Goal: Information Seeking & Learning: Learn about a topic

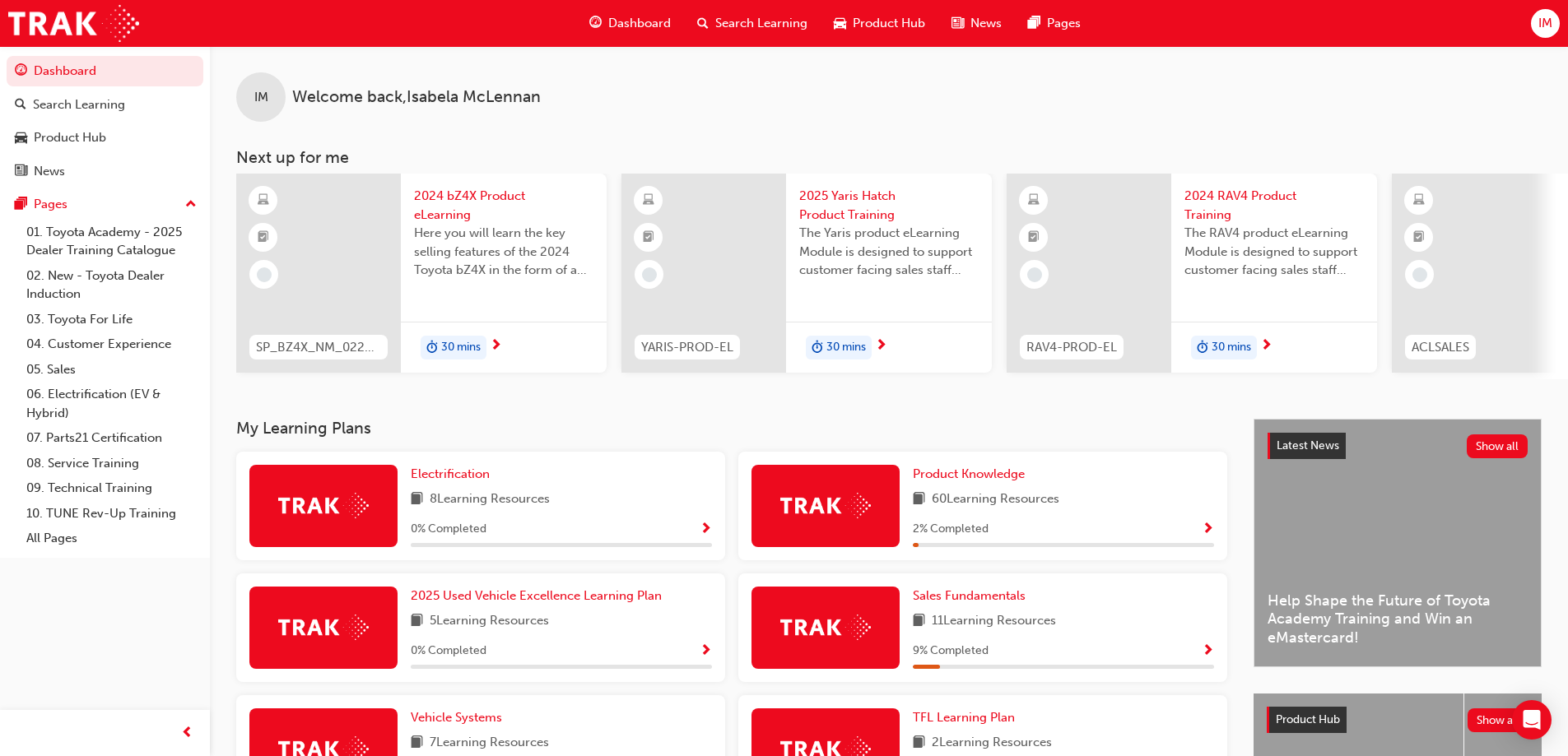
scroll to position [378, 0]
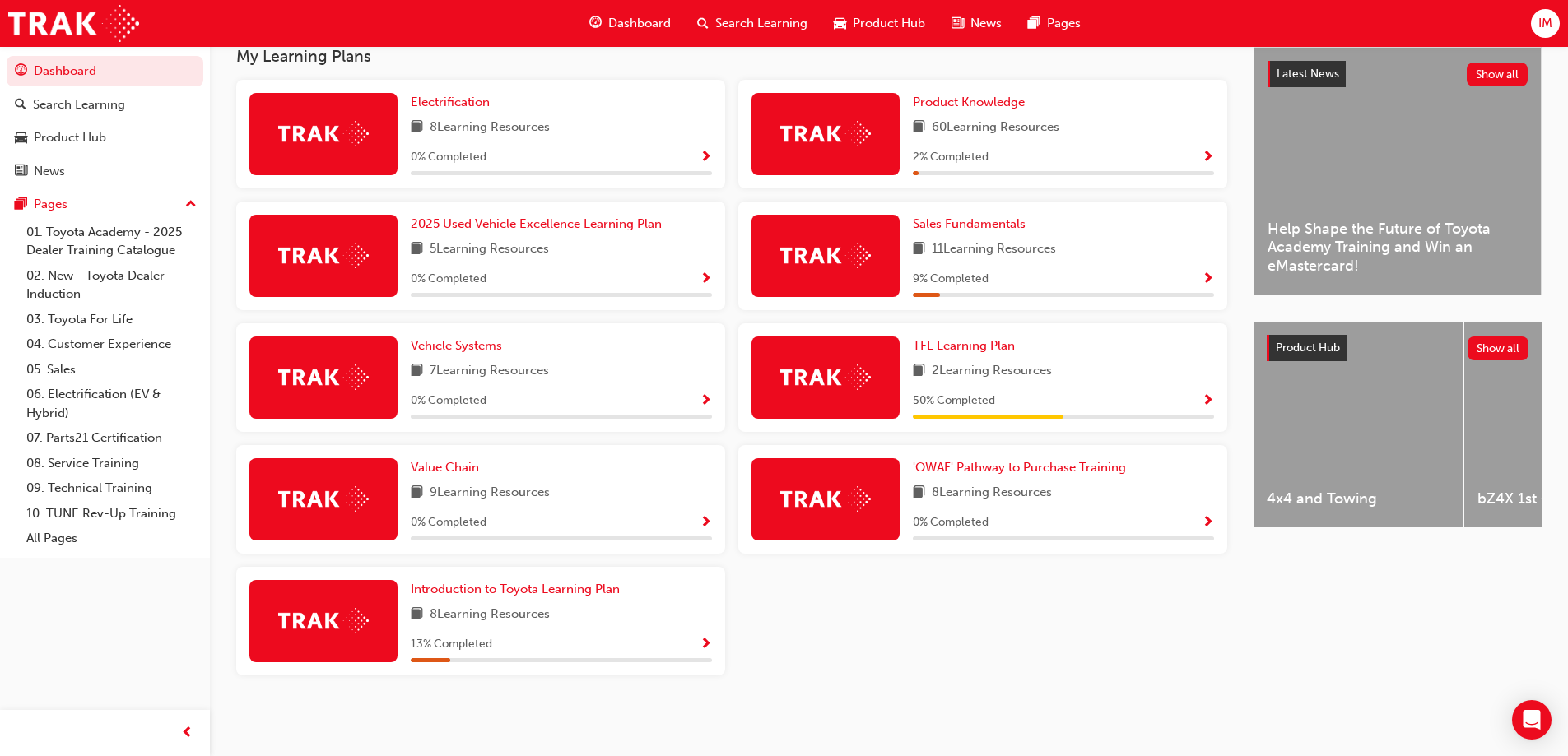
click at [976, 72] on div "My Learning Plans Electrification 8 Learning Resources 0 % Completed Product Kn…" at bounding box center [745, 367] width 1018 height 641
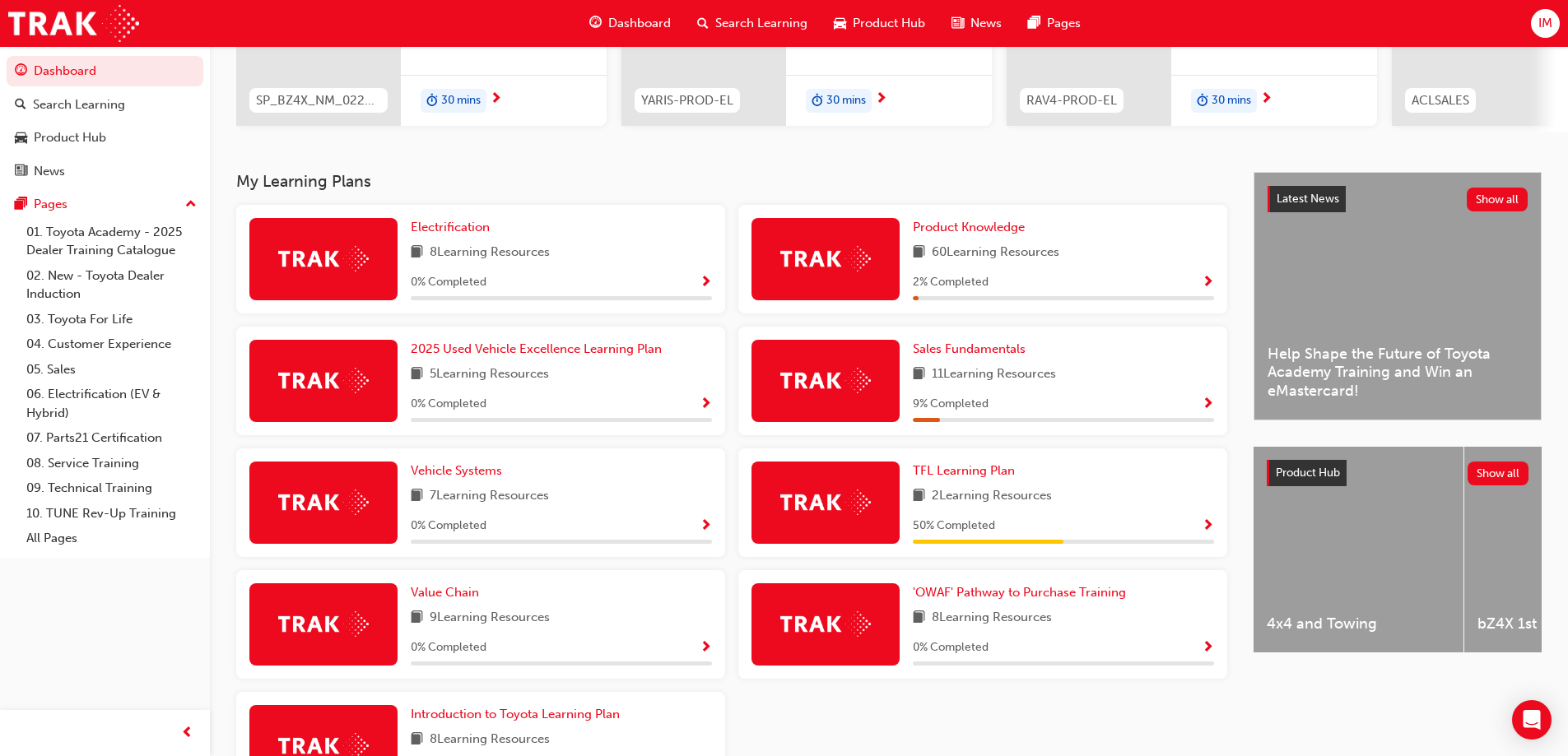
scroll to position [329, 0]
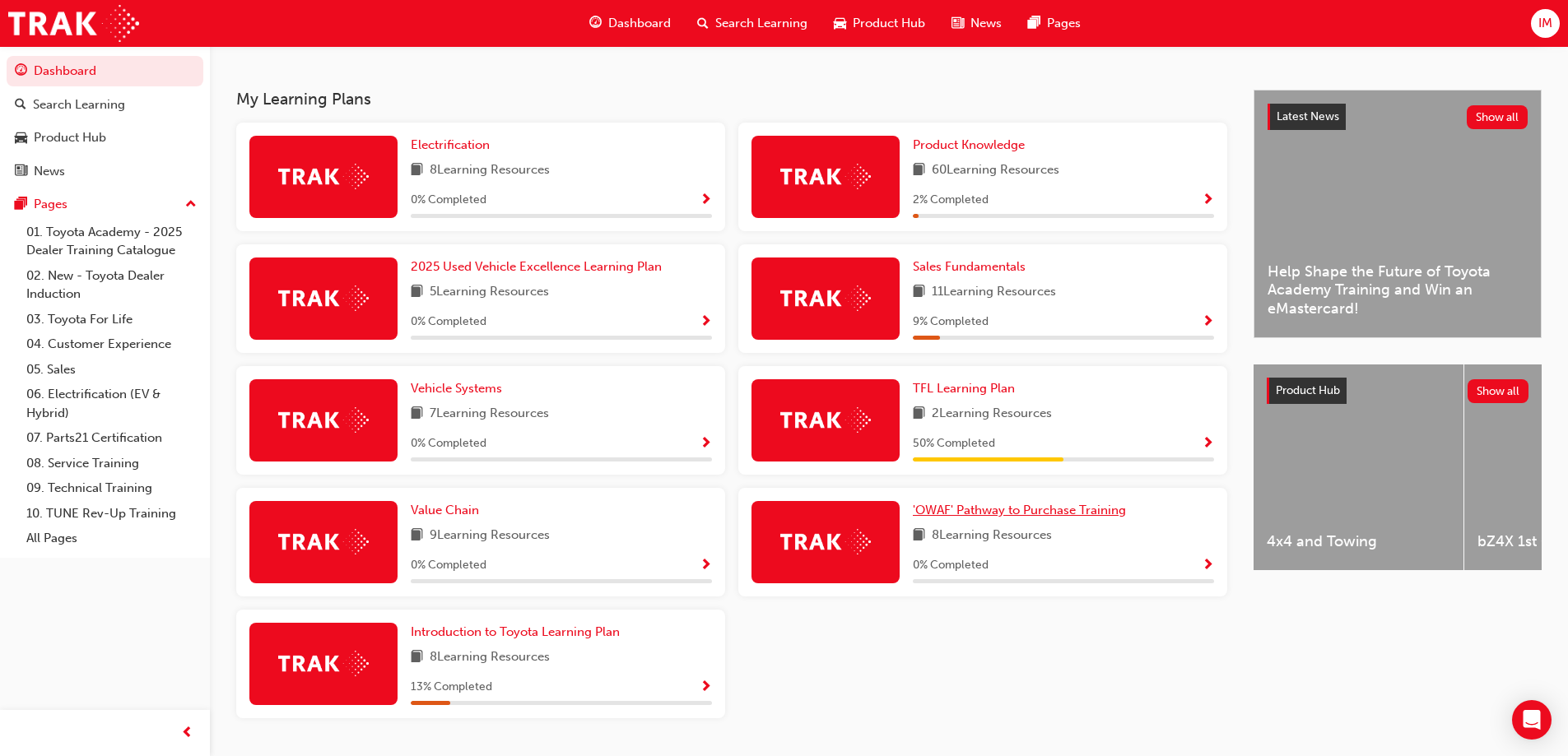
click at [1085, 509] on link "'OWAF' Pathway to Purchase Training" at bounding box center [1023, 510] width 220 height 19
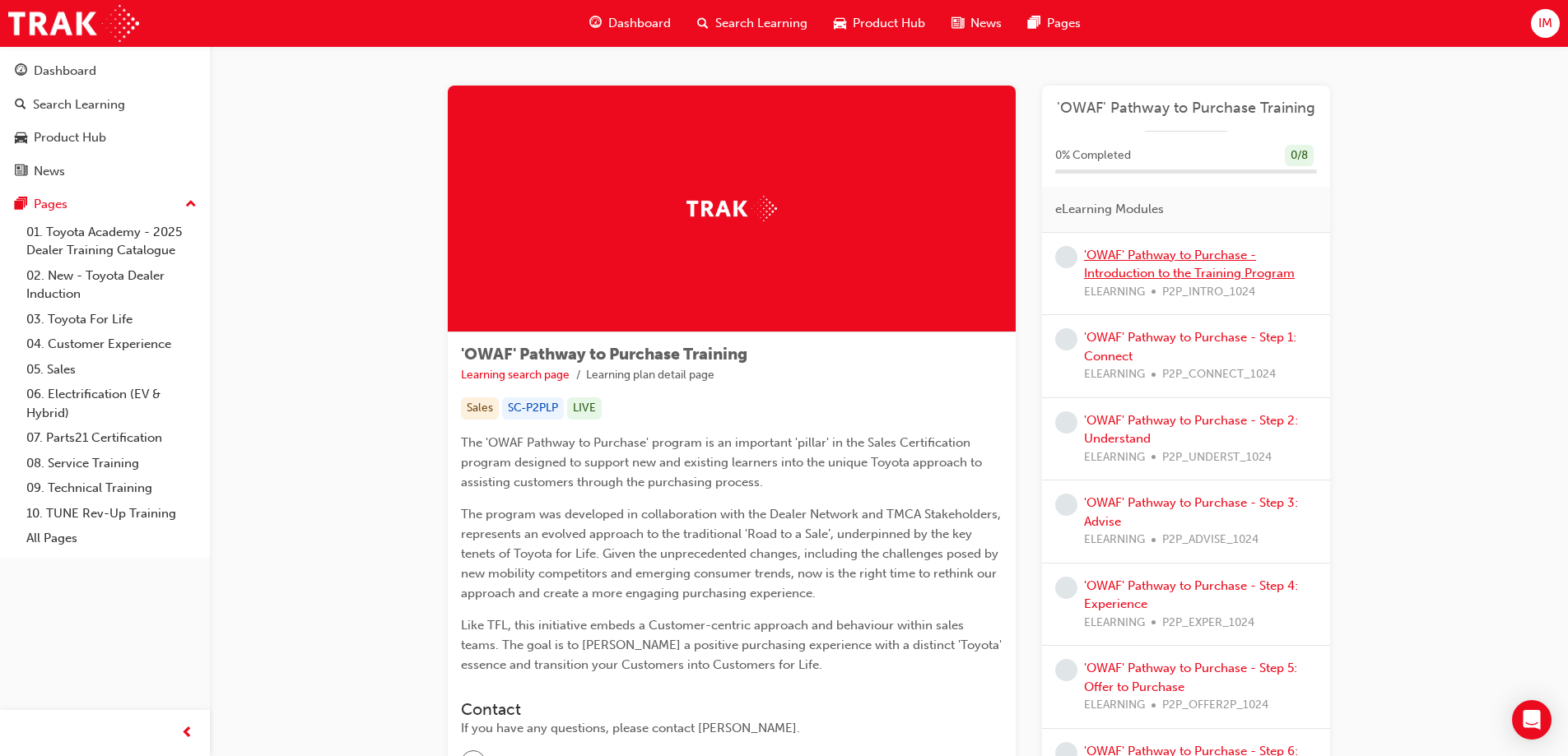
click at [1215, 272] on link "'OWAF' Pathway to Purchase - Introduction to the Training Program" at bounding box center [1189, 264] width 211 height 34
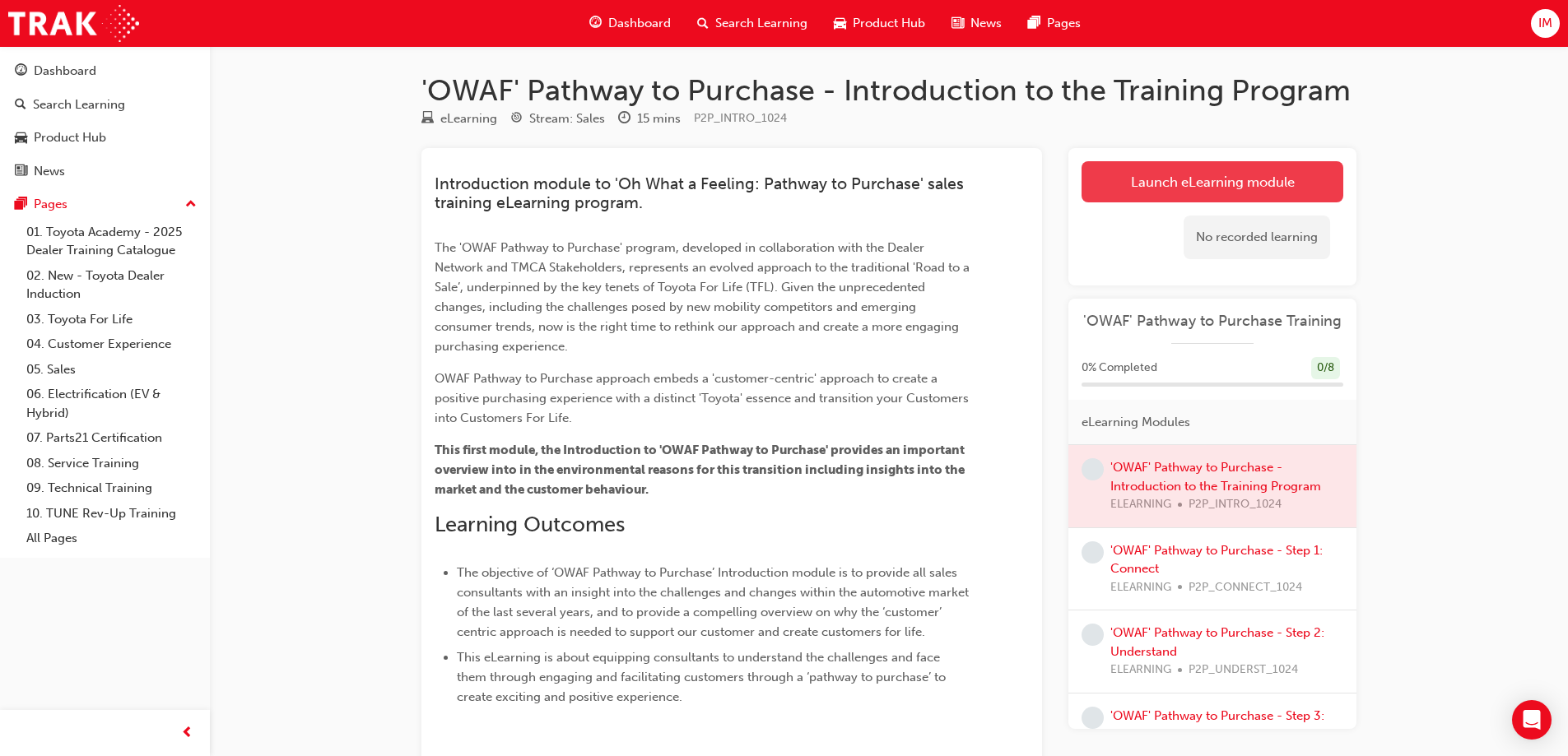
click at [1277, 183] on link "Launch eLearning module" at bounding box center [1212, 181] width 261 height 41
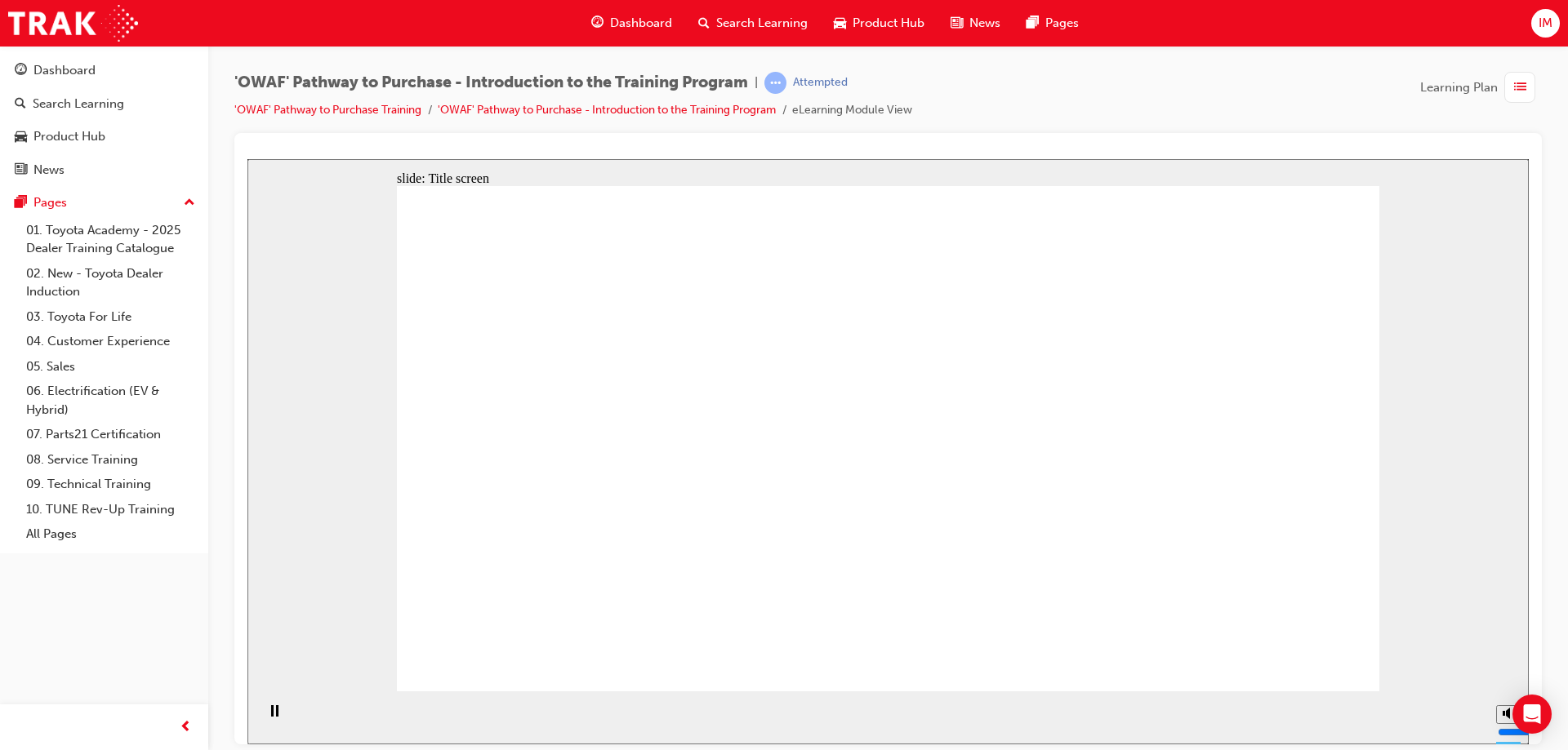
drag, startPoint x: 1508, startPoint y: 655, endPoint x: 1511, endPoint y: 682, distance: 27.2
click at [1511, 676] on input "volume" at bounding box center [1550, 670] width 106 height 13
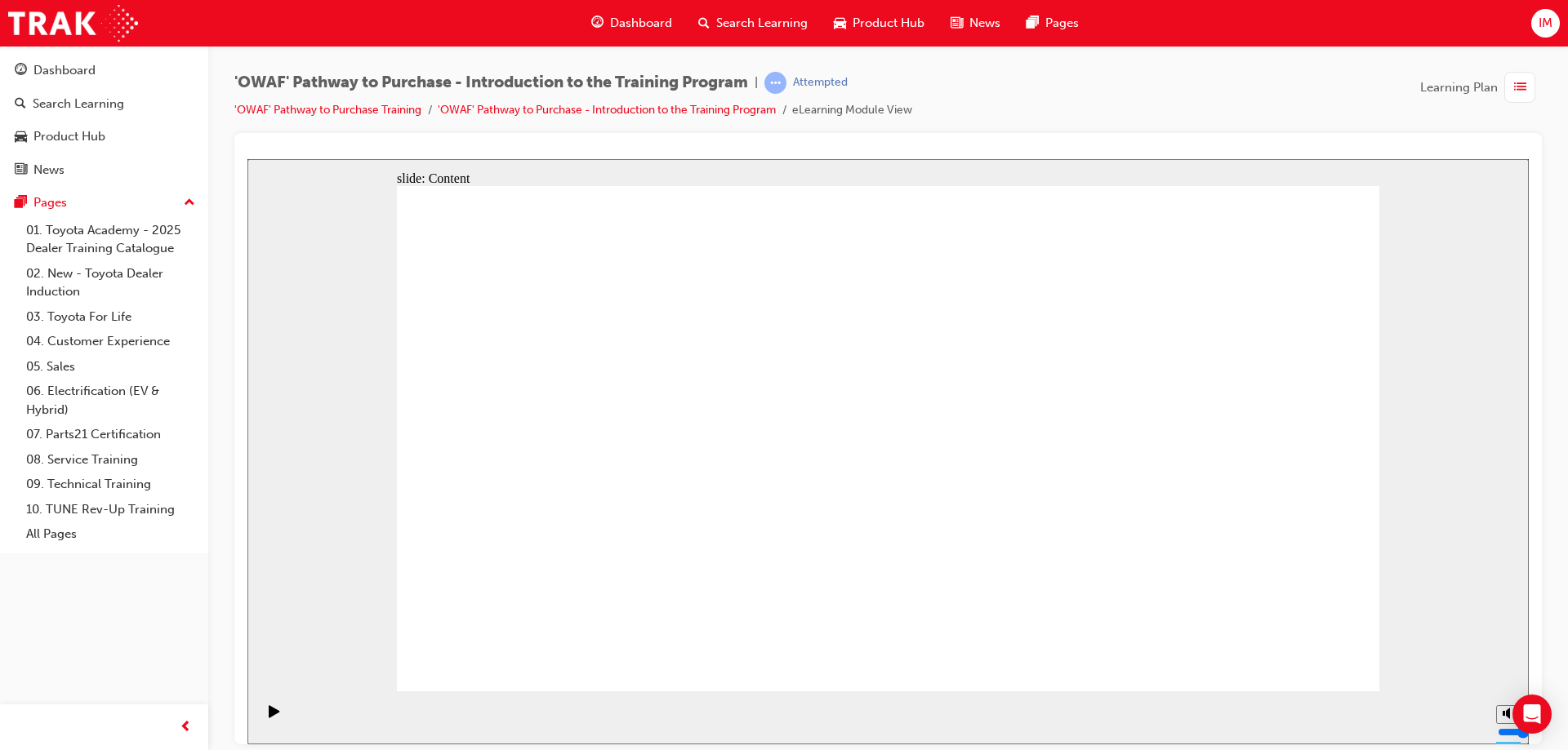
click at [271, 715] on icon "Pause (Ctrl+Alt+P)" at bounding box center [275, 710] width 7 height 12
click at [271, 715] on icon "Play (Ctrl+Alt+P)" at bounding box center [274, 710] width 11 height 12
drag, startPoint x: 1506, startPoint y: 680, endPoint x: 1512, endPoint y: 668, distance: 13.4
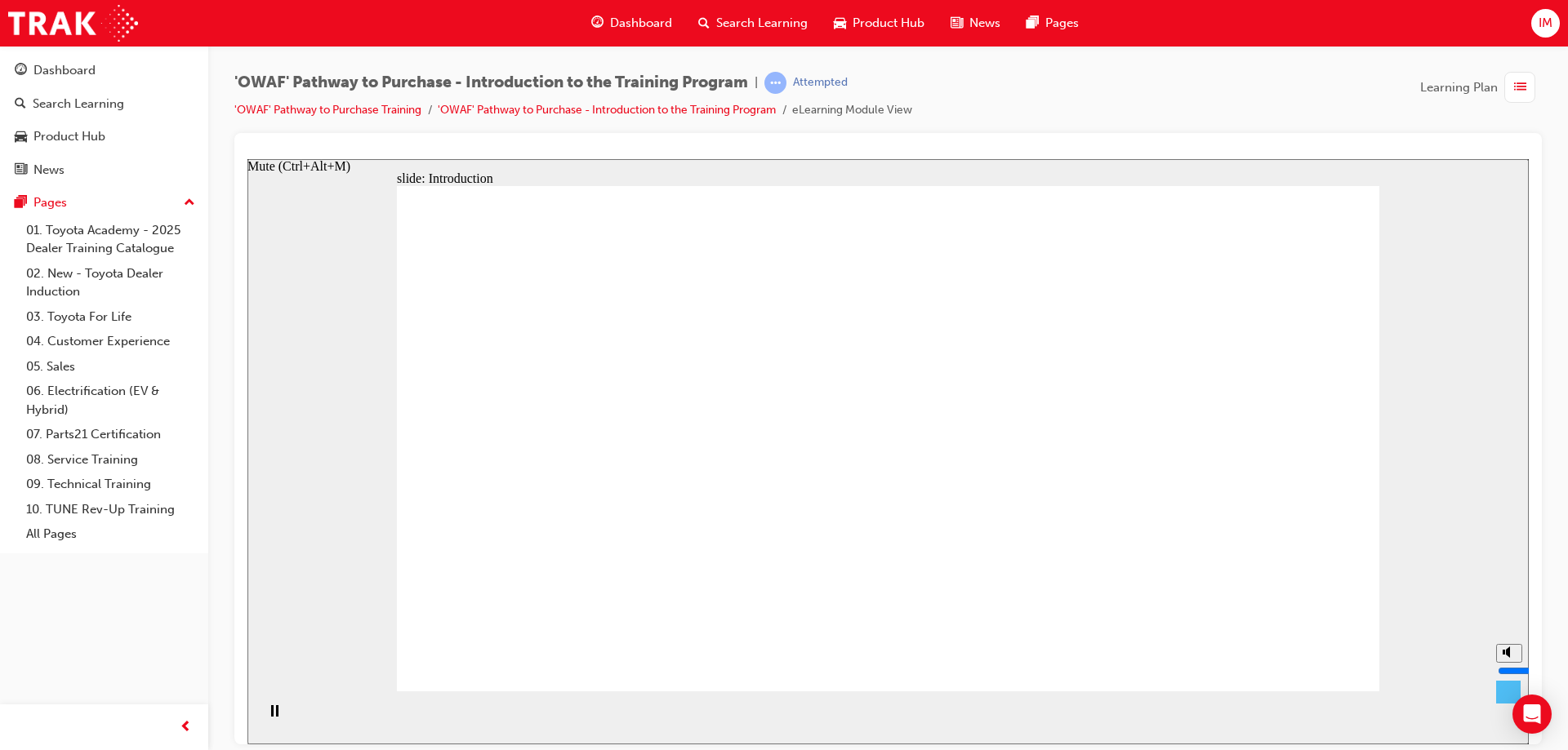
type input "5"
click at [1512, 668] on input "volume" at bounding box center [1550, 670] width 106 height 13
click at [1402, 642] on div "slide: Introduction Rectangle Rectangle Rectangle 1 Road to a Sale Road to a Sa…" at bounding box center [888, 451] width 1282 height 585
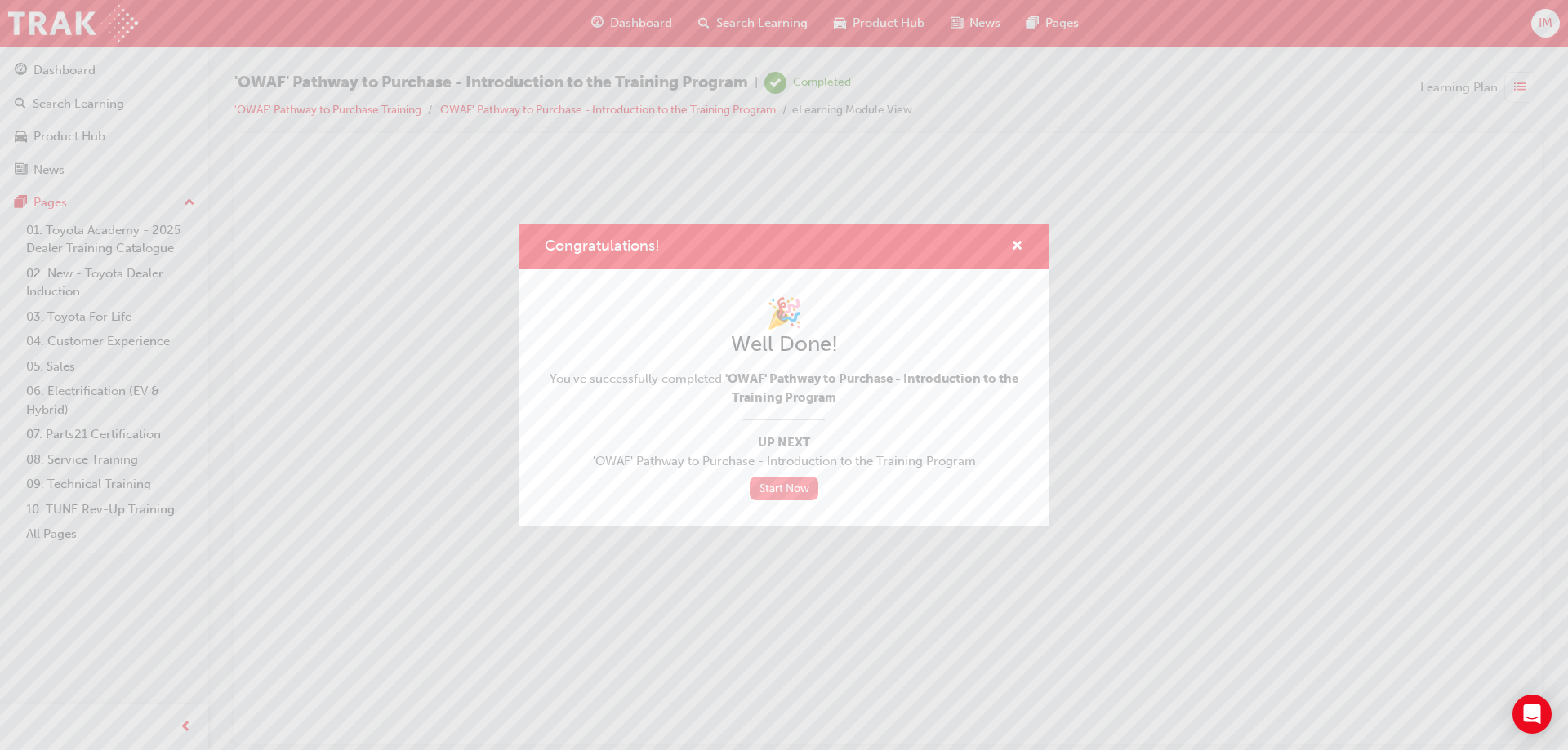
click at [790, 487] on link "Start Now" at bounding box center [783, 488] width 68 height 24
click at [798, 488] on link "Start Now" at bounding box center [783, 488] width 68 height 24
click at [794, 482] on link "Start Now" at bounding box center [783, 488] width 68 height 24
click at [1023, 245] on div "Congratulations!" at bounding box center [784, 246] width 531 height 46
click at [1015, 245] on span "cross-icon" at bounding box center [1016, 247] width 12 height 15
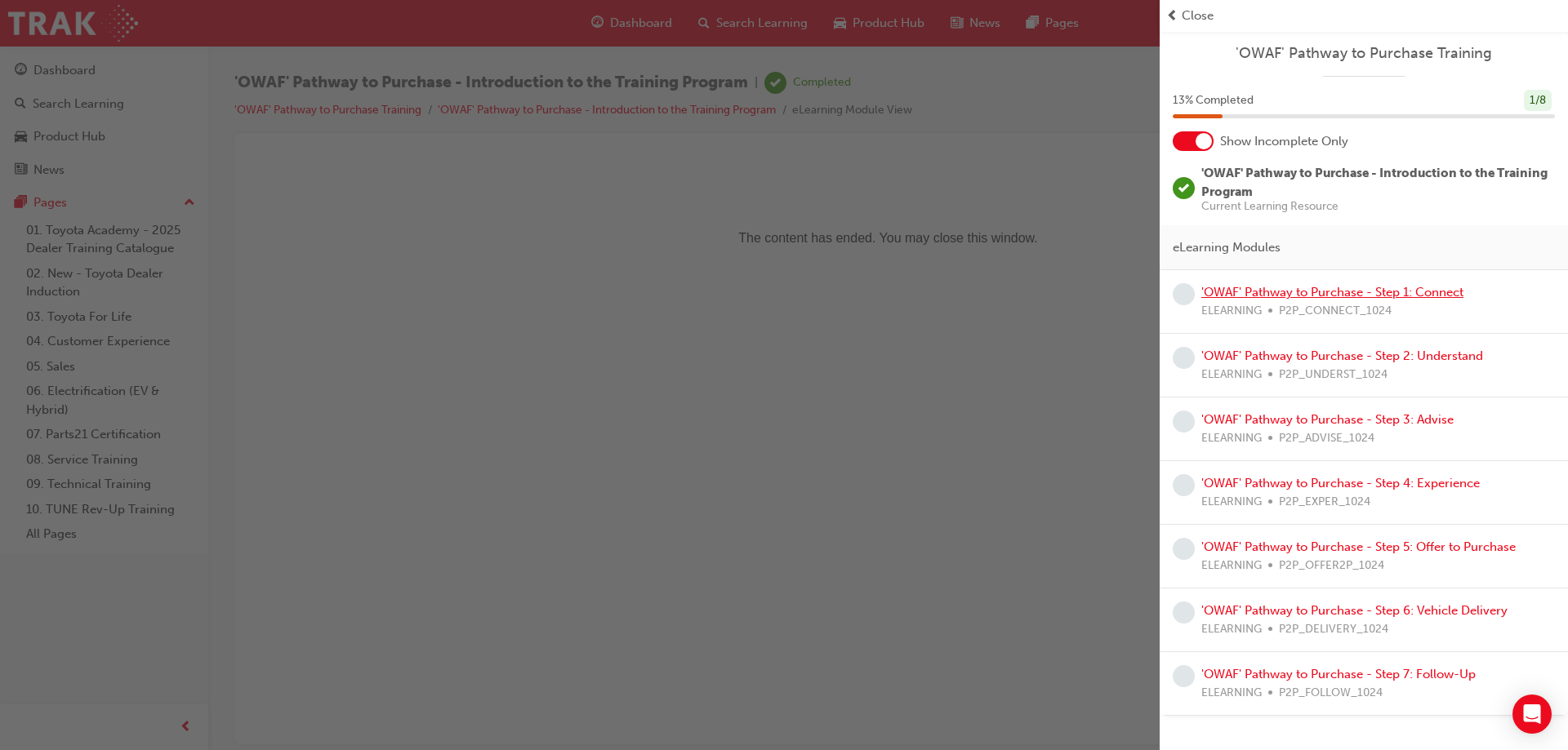
click at [1321, 291] on link "'OWAF' Pathway to Purchase - Step 1: Connect" at bounding box center [1332, 292] width 262 height 15
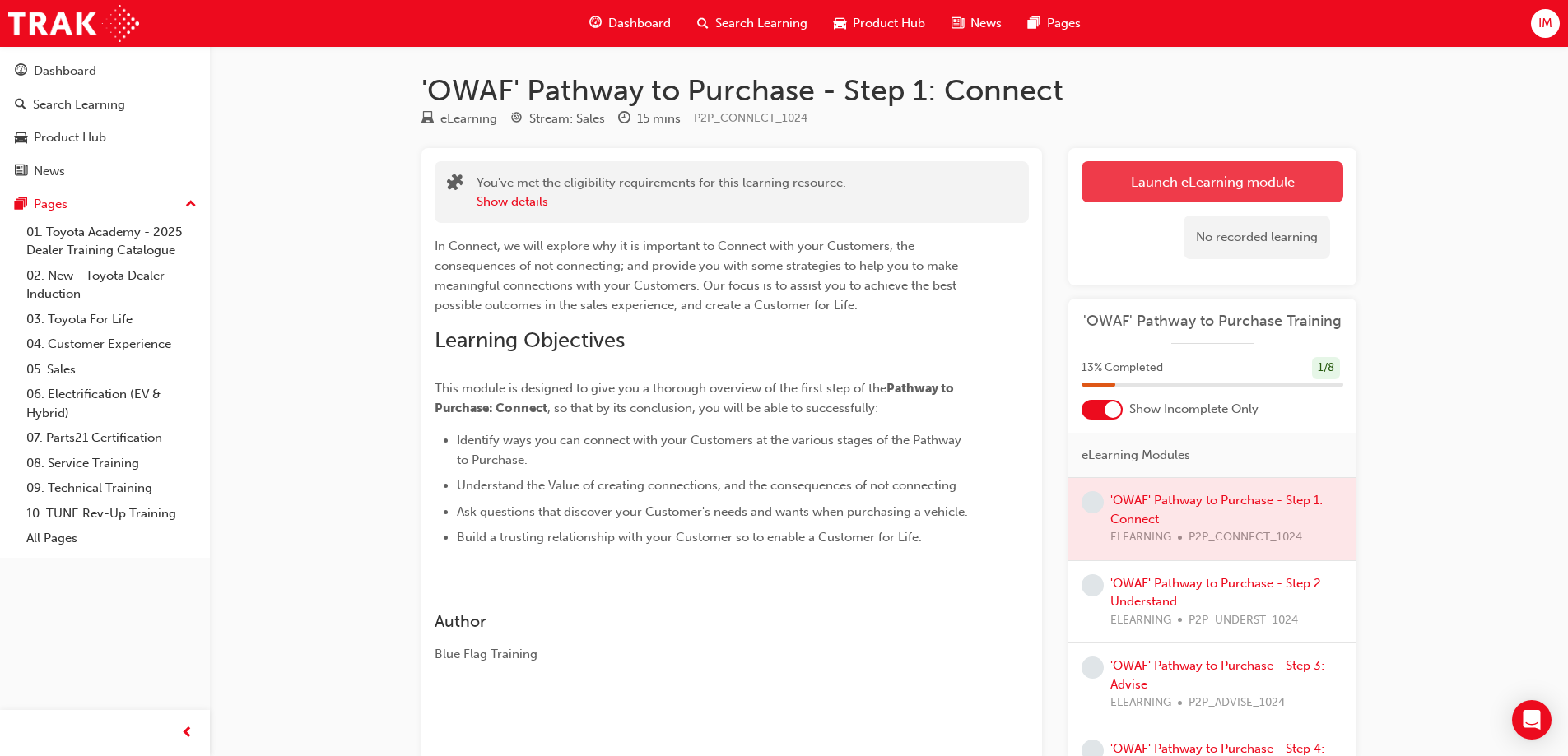
click at [1176, 184] on link "Launch eLearning module" at bounding box center [1212, 181] width 261 height 41
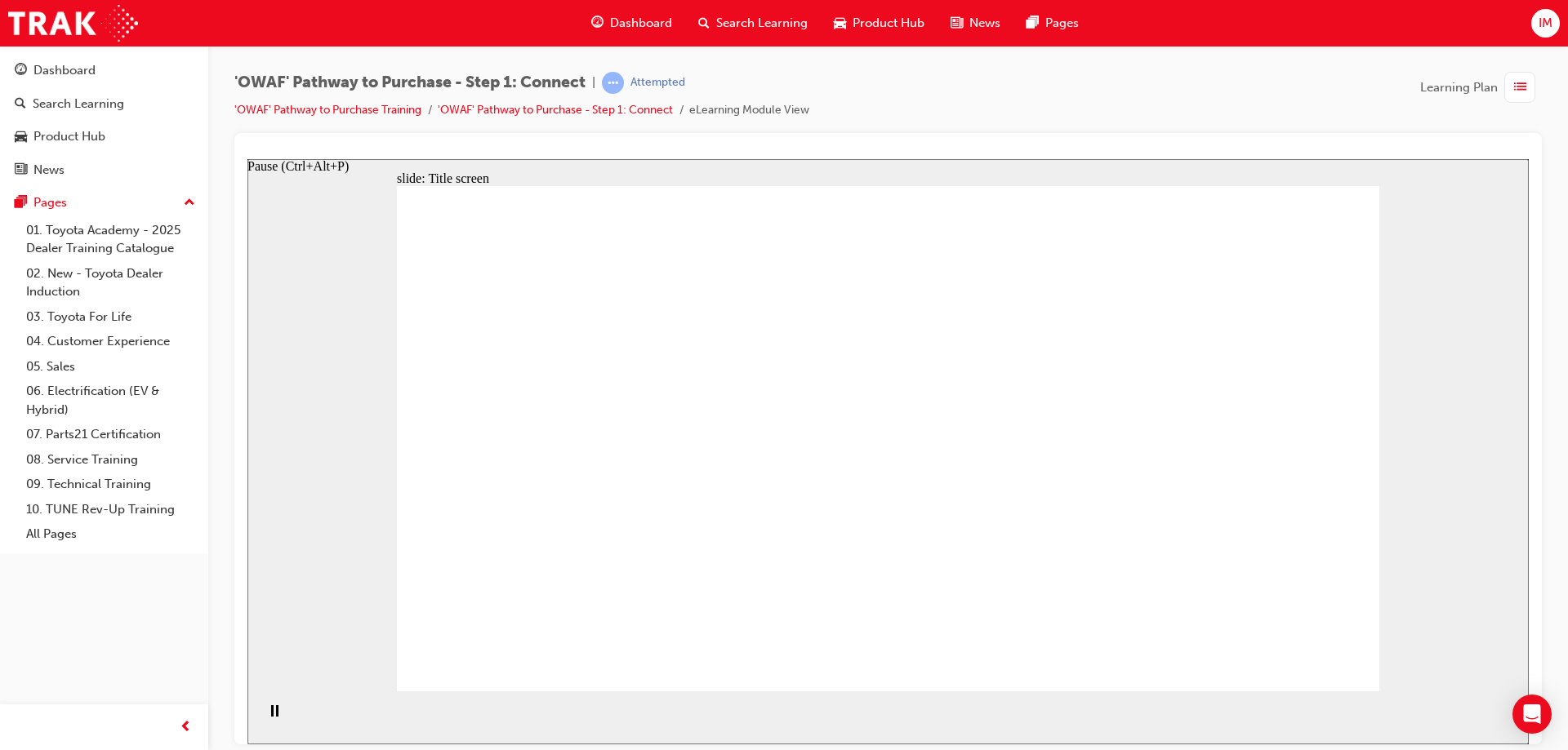
click at [271, 710] on icon "Pause (Ctrl+Alt+P)" at bounding box center [275, 710] width 7 height 12
click at [268, 716] on icon "Play (Ctrl+Alt+P)" at bounding box center [274, 710] width 11 height 12
click at [1382, 644] on div "slide: Title screen Oval 1 Rectangle OWAF Pathway to Purchase Step 1: Connect H…" at bounding box center [888, 451] width 1282 height 585
click at [260, 715] on div "Pause (Ctrl+Alt+P)" at bounding box center [274, 718] width 28 height 28
click at [268, 711] on icon "Play (Ctrl+Alt+P)" at bounding box center [274, 711] width 12 height 13
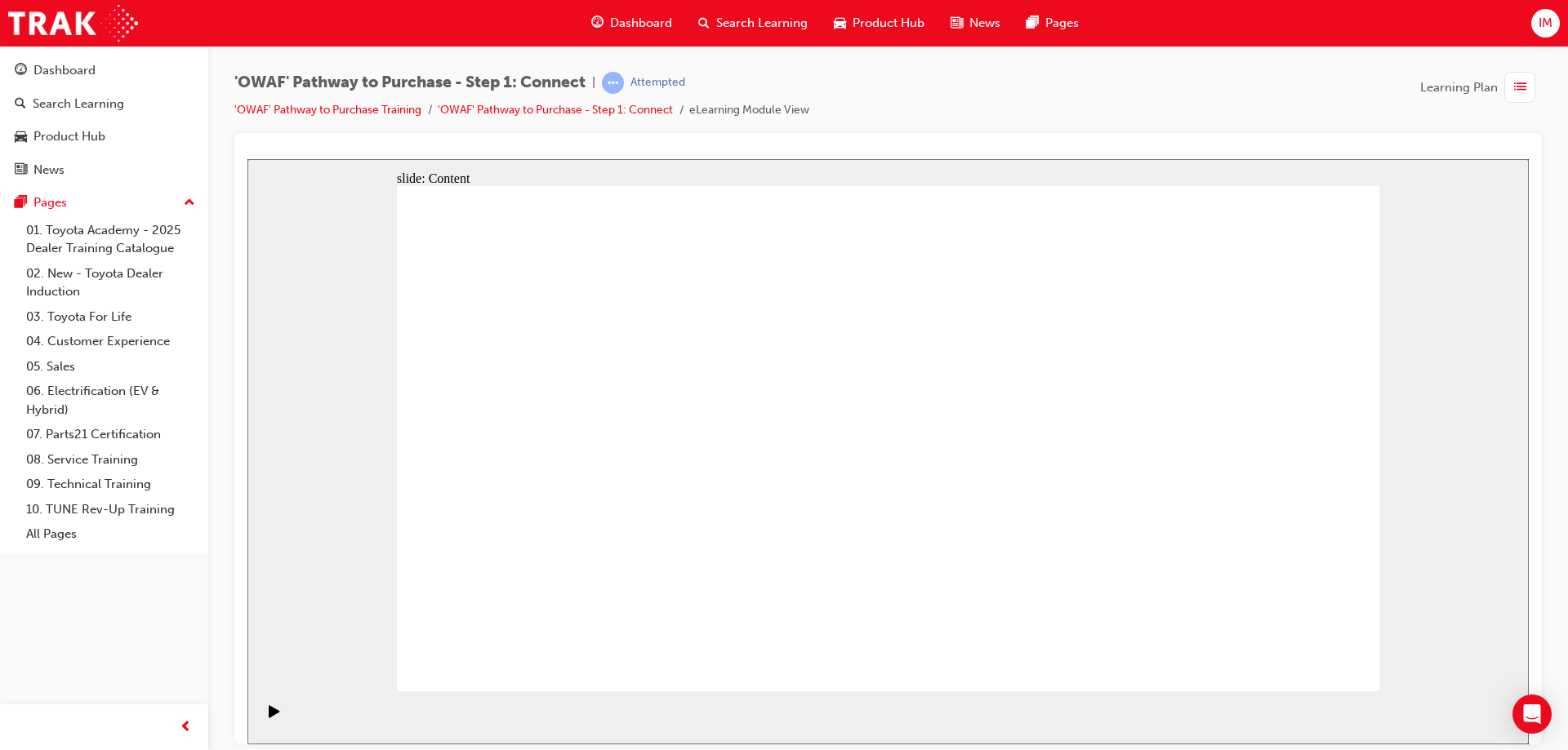
click at [272, 715] on div "Close navigation" at bounding box center [256, 727] width 90 height 28
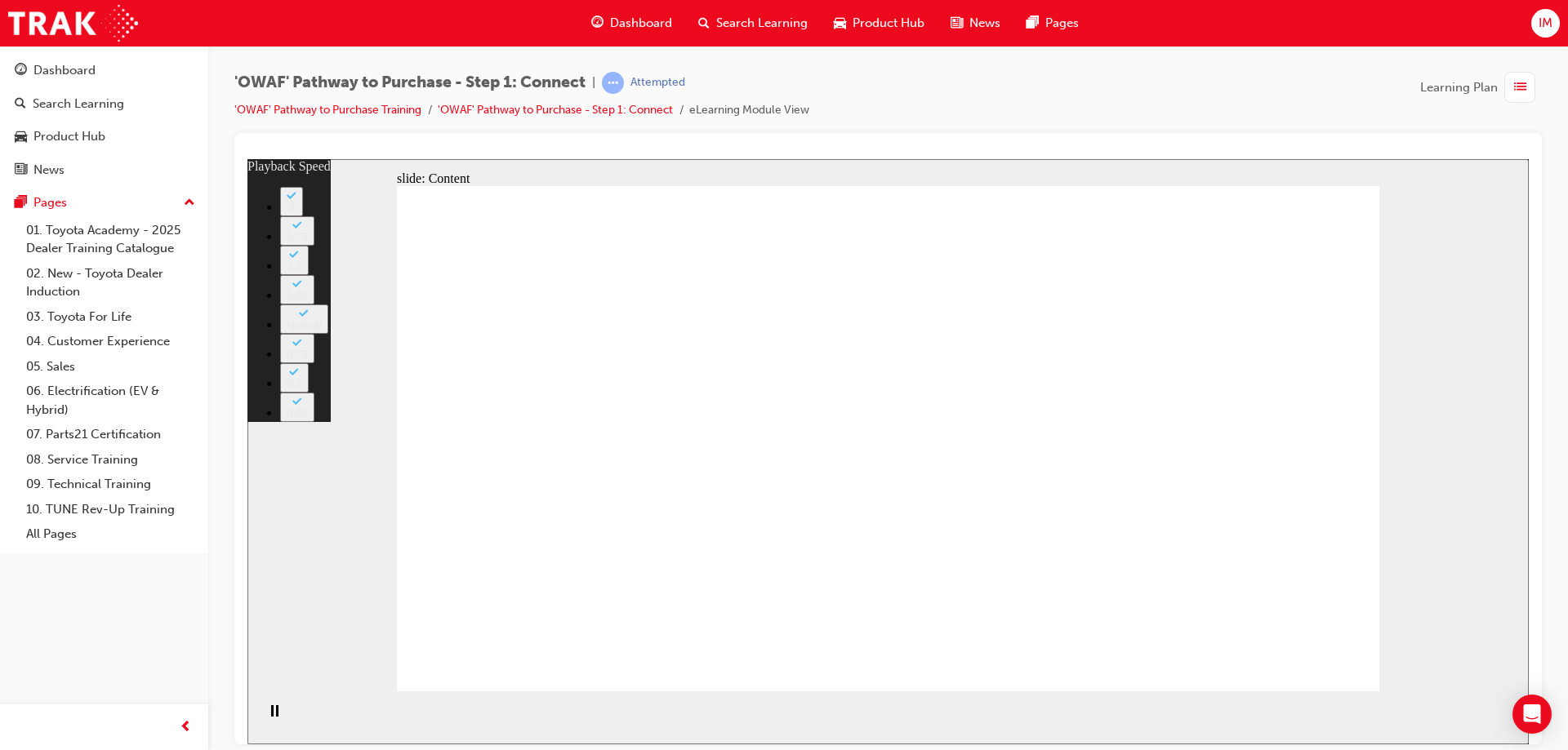
type input "17"
type input "8"
type input "17"
type input "8"
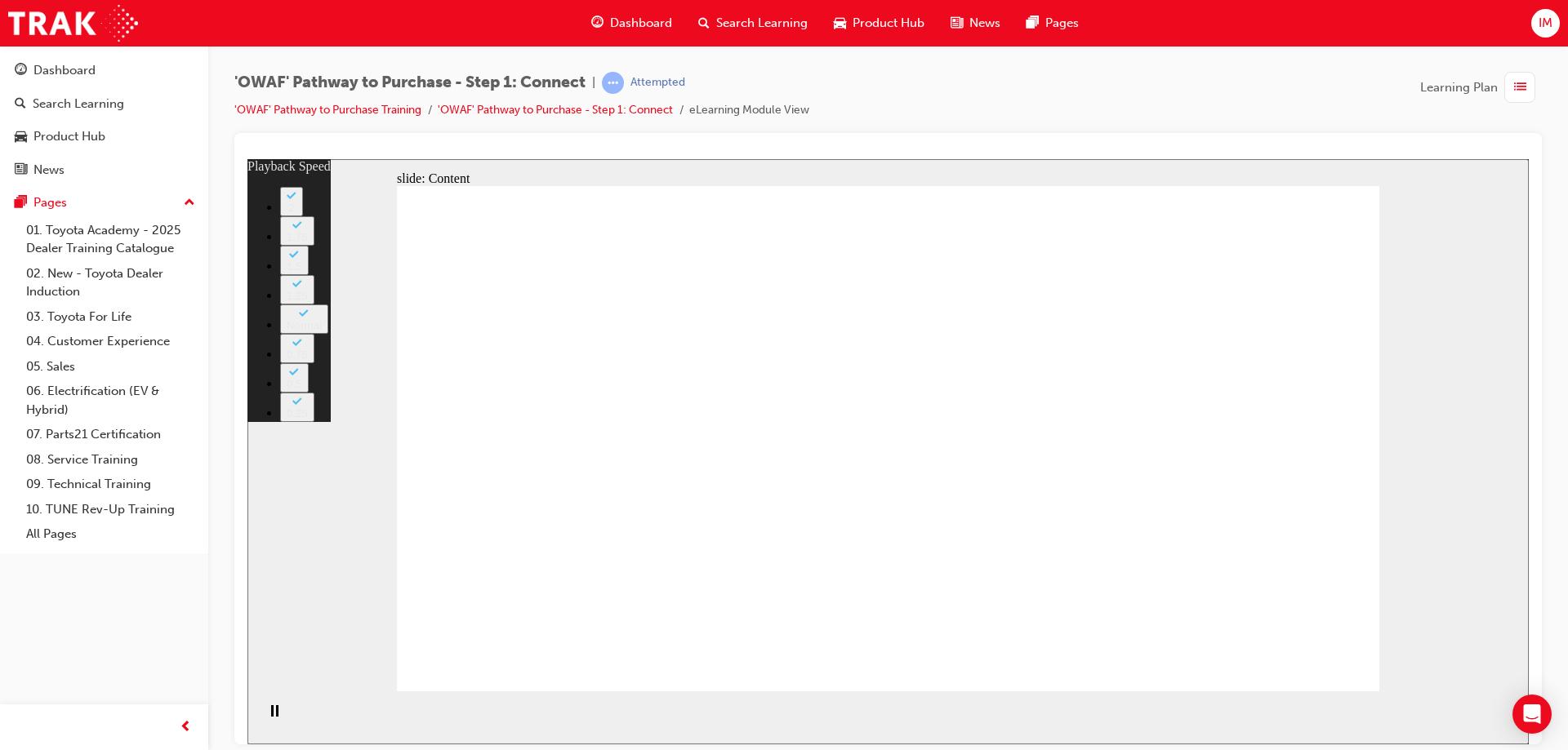
type input "17"
type input "8"
type input "17"
type input "6"
type input "17"
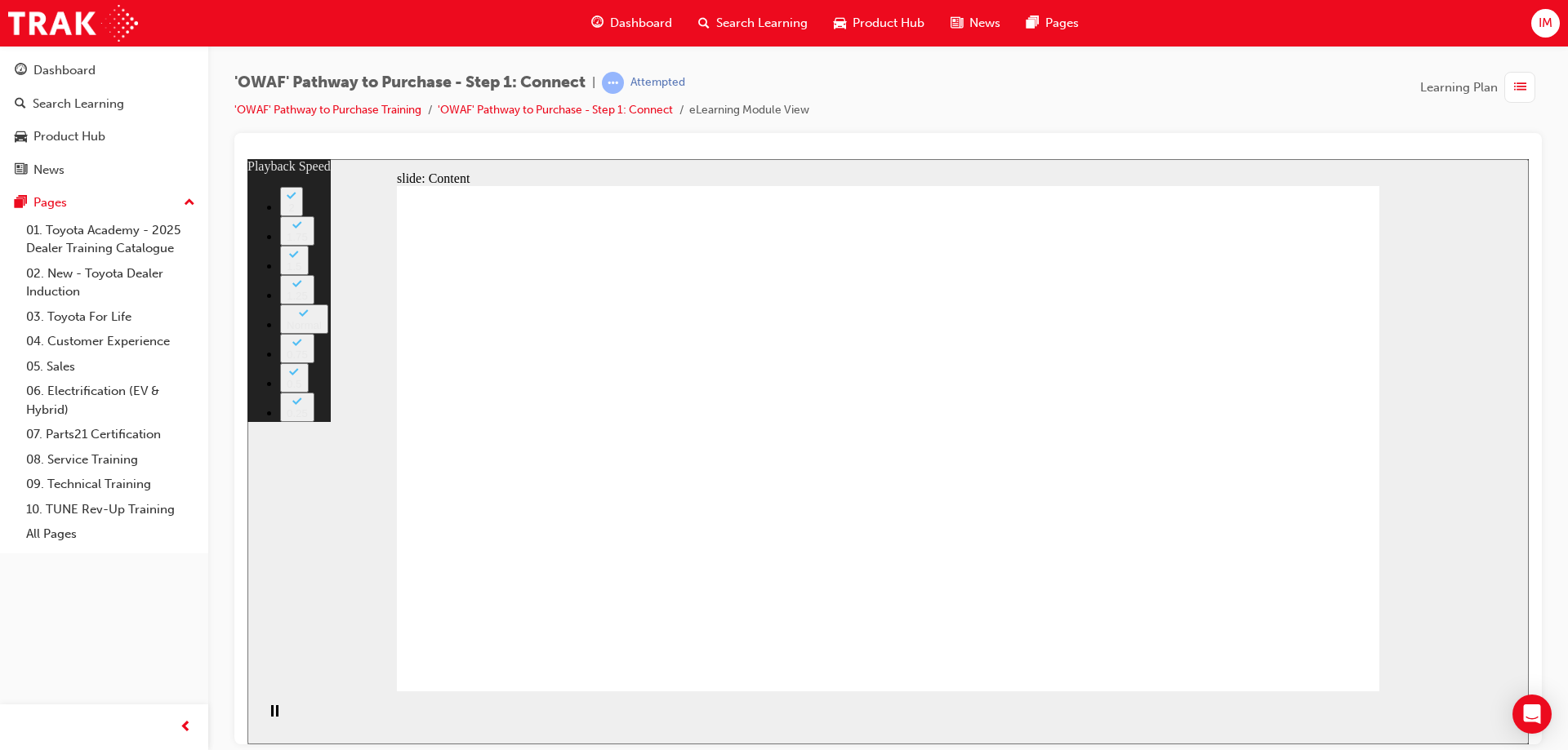
type input "5"
type input "17"
type input "5"
type input "17"
type input "4"
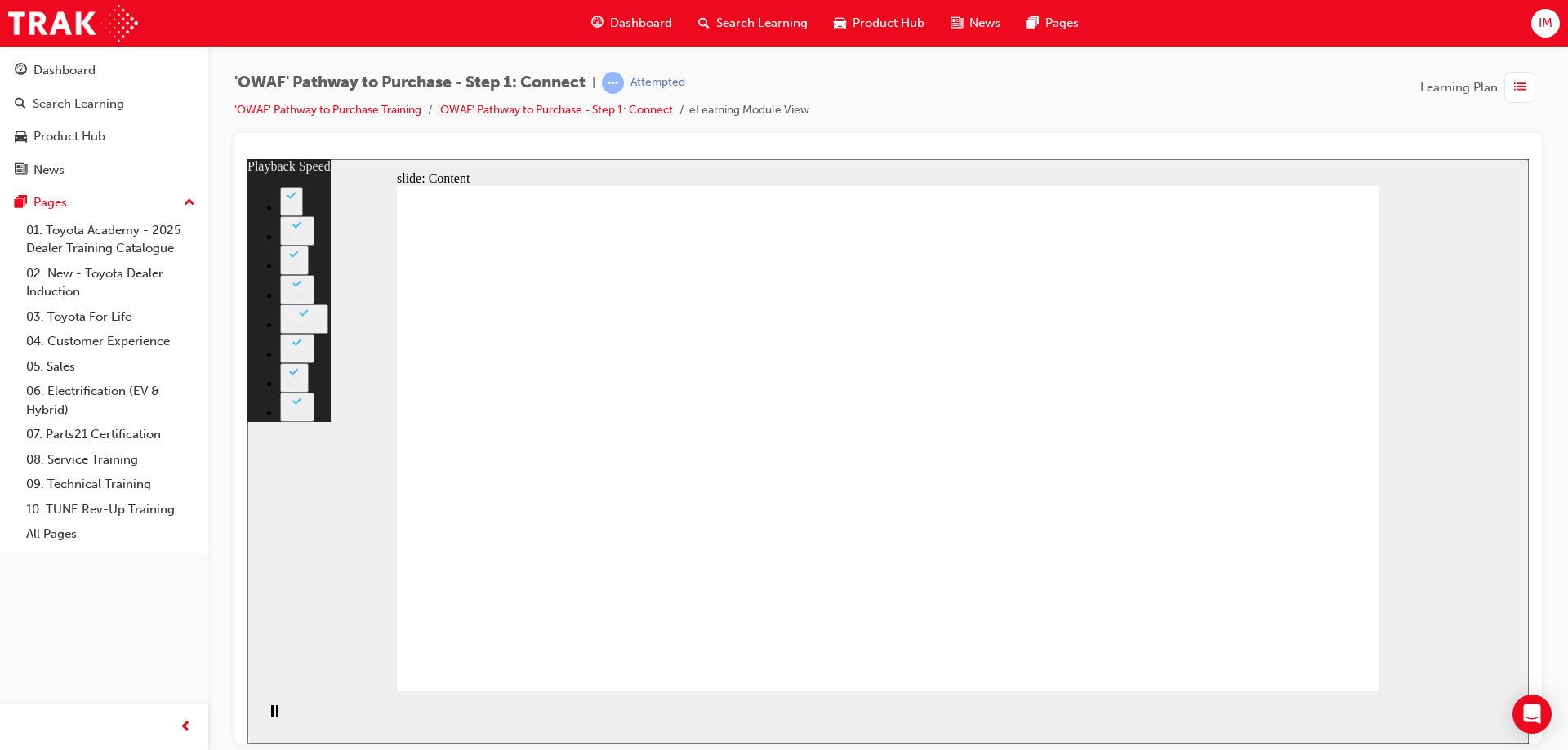
type input "17"
type input "4"
type input "17"
type input "4"
type input "17"
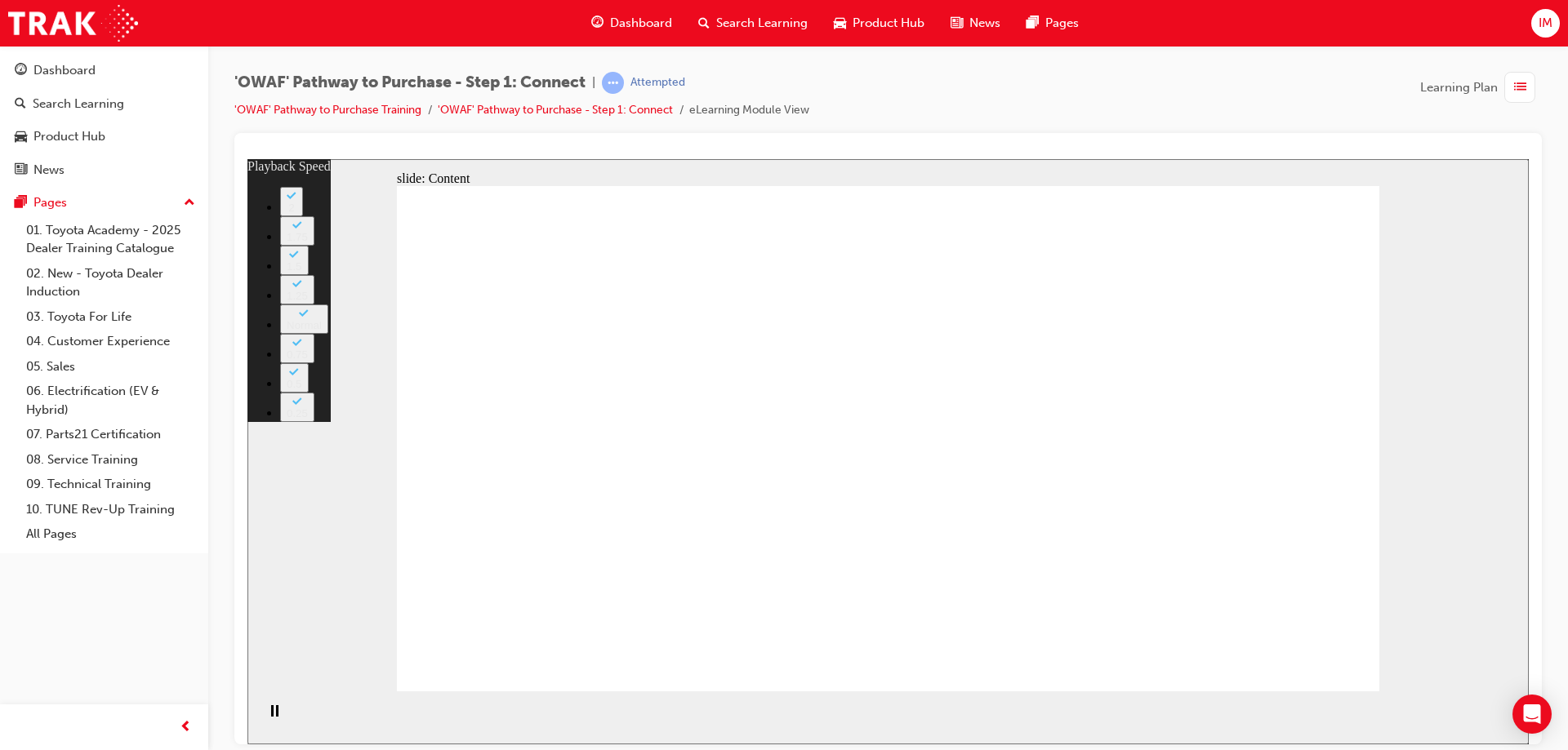
type input "4"
type input "17"
type input "4"
drag, startPoint x: 930, startPoint y: 519, endPoint x: 930, endPoint y: 537, distance: 18.0
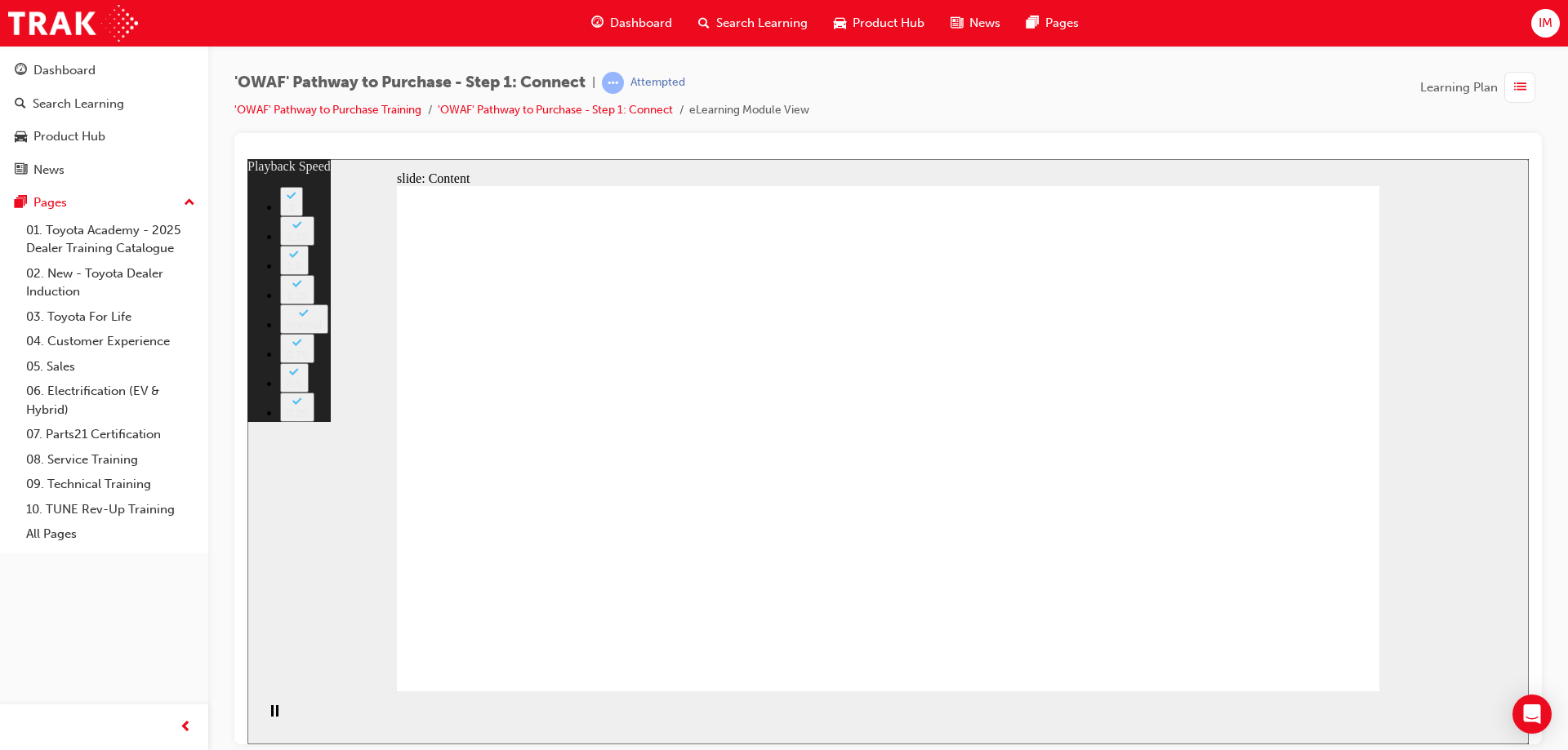
type input "18"
type input "4"
type input "18"
type input "4"
type input "18"
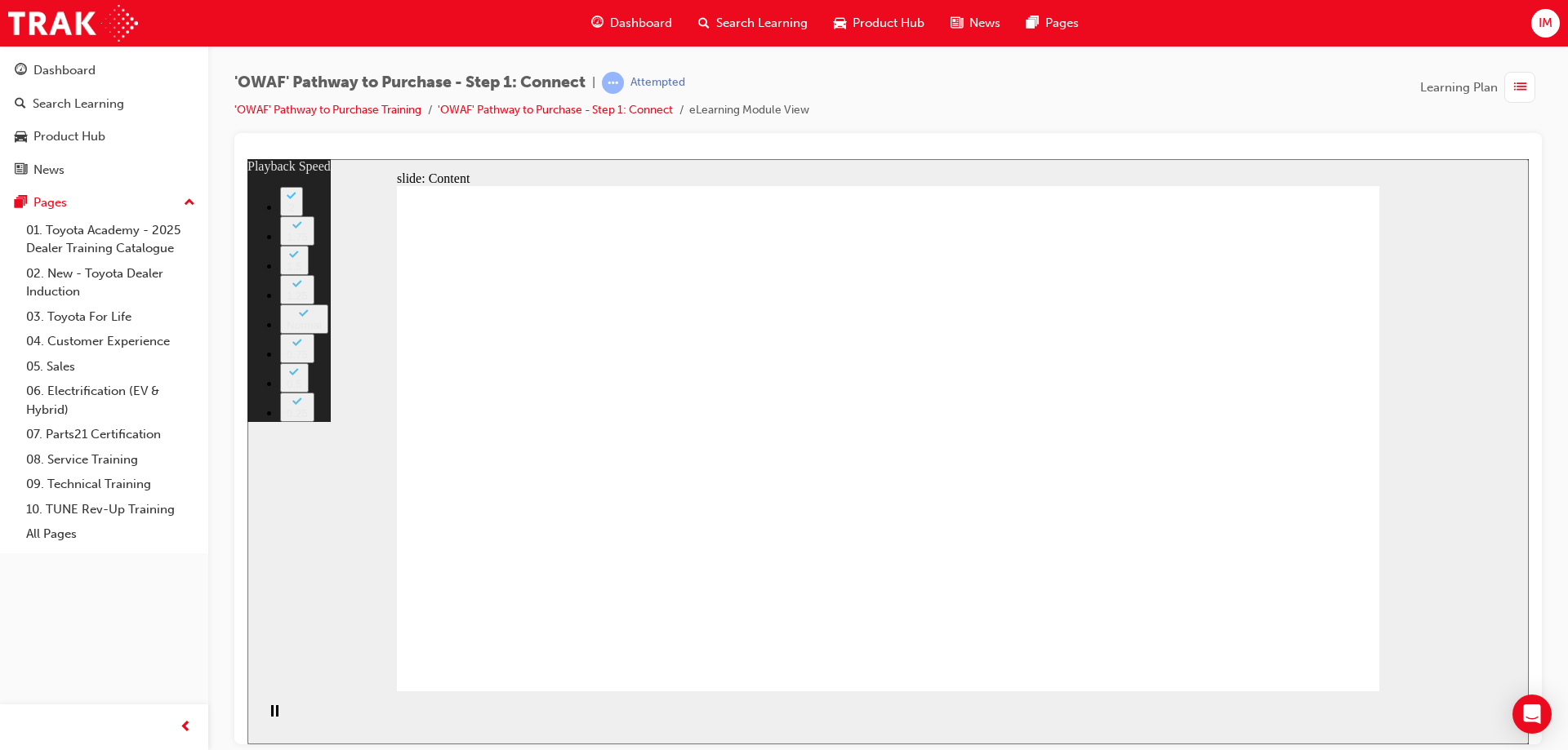
type input "4"
type input "19"
type input "4"
type input "19"
type input "5"
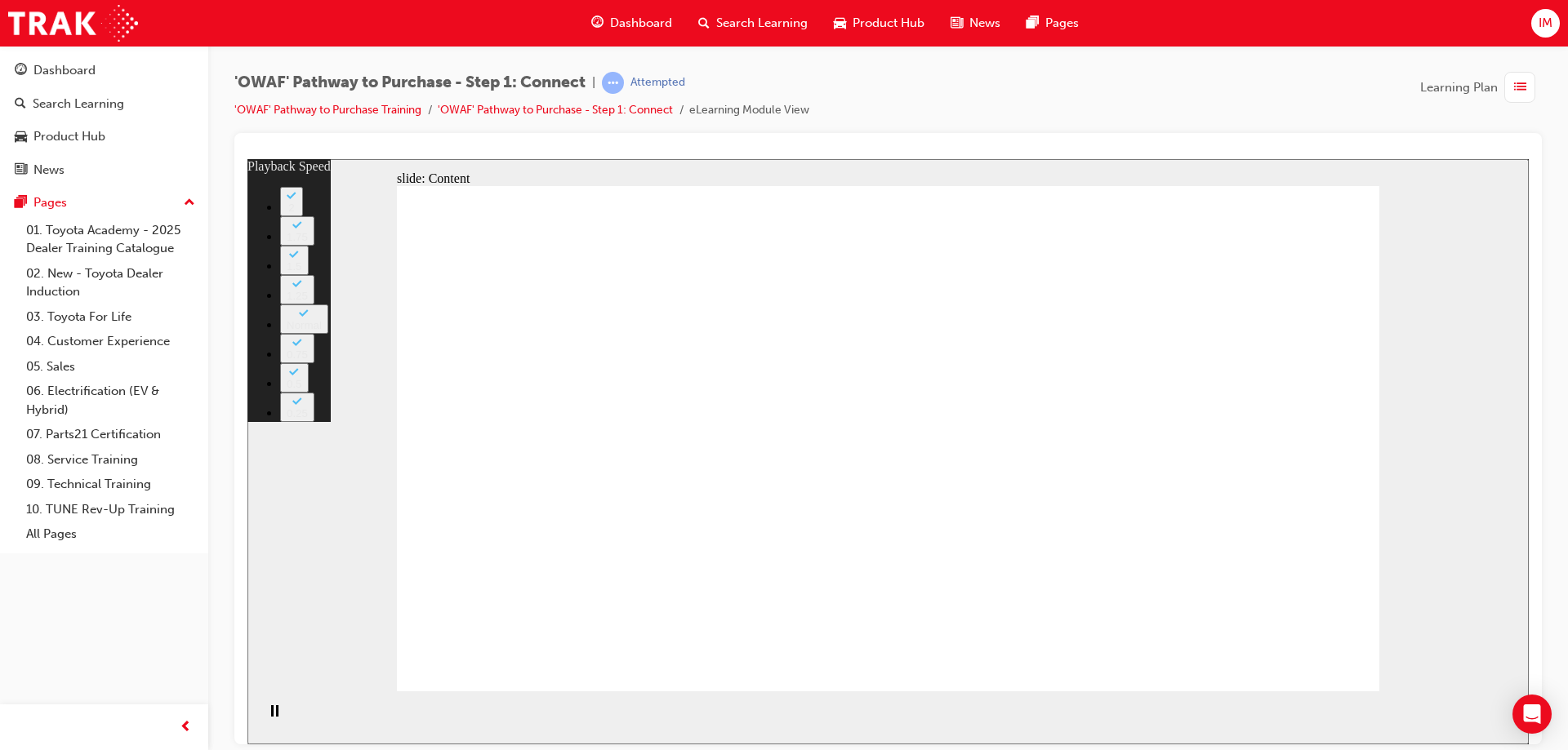
type input "19"
type input "5"
type input "19"
type input "5"
type input "19"
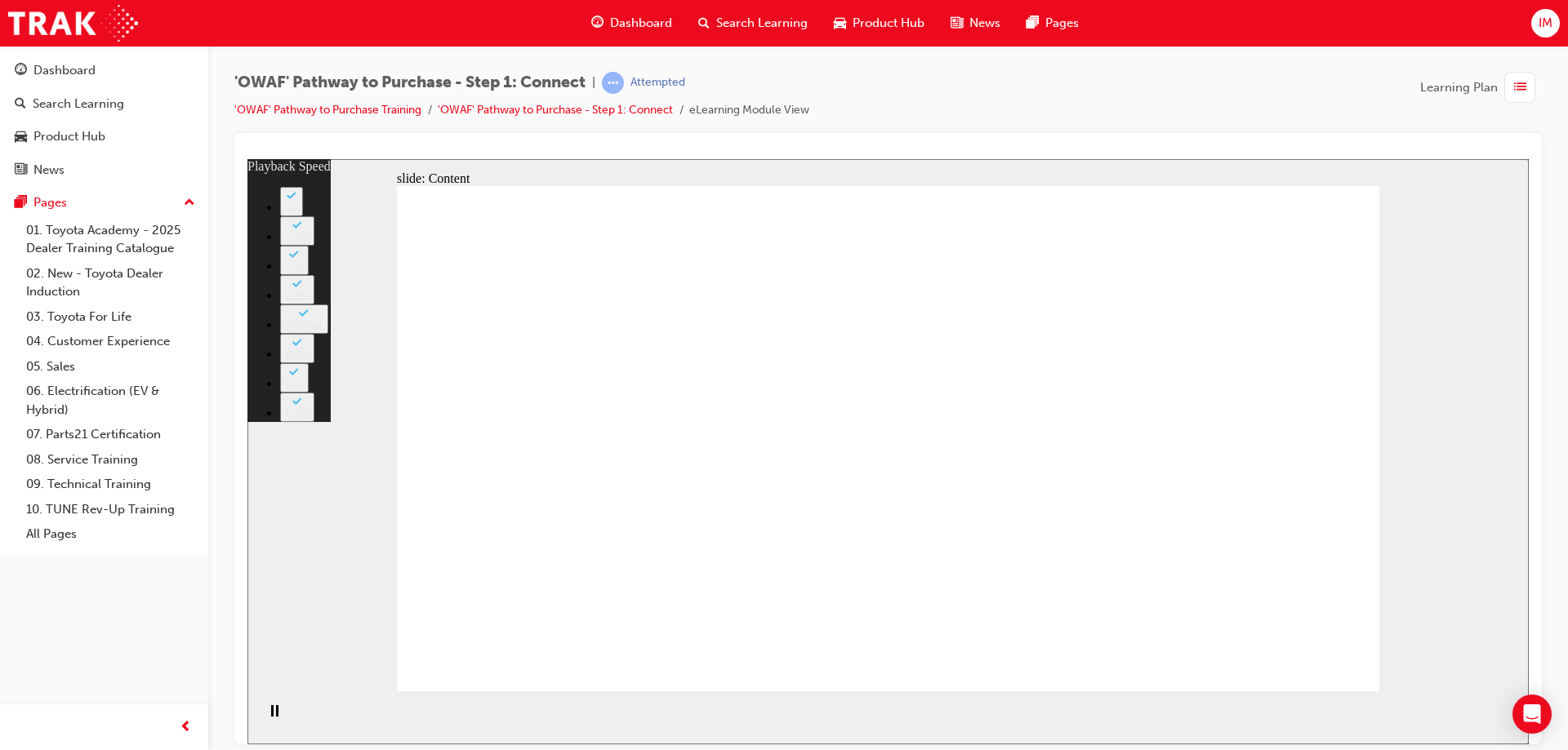
type input "6"
type input "19"
type input "6"
type input "19"
type input "6"
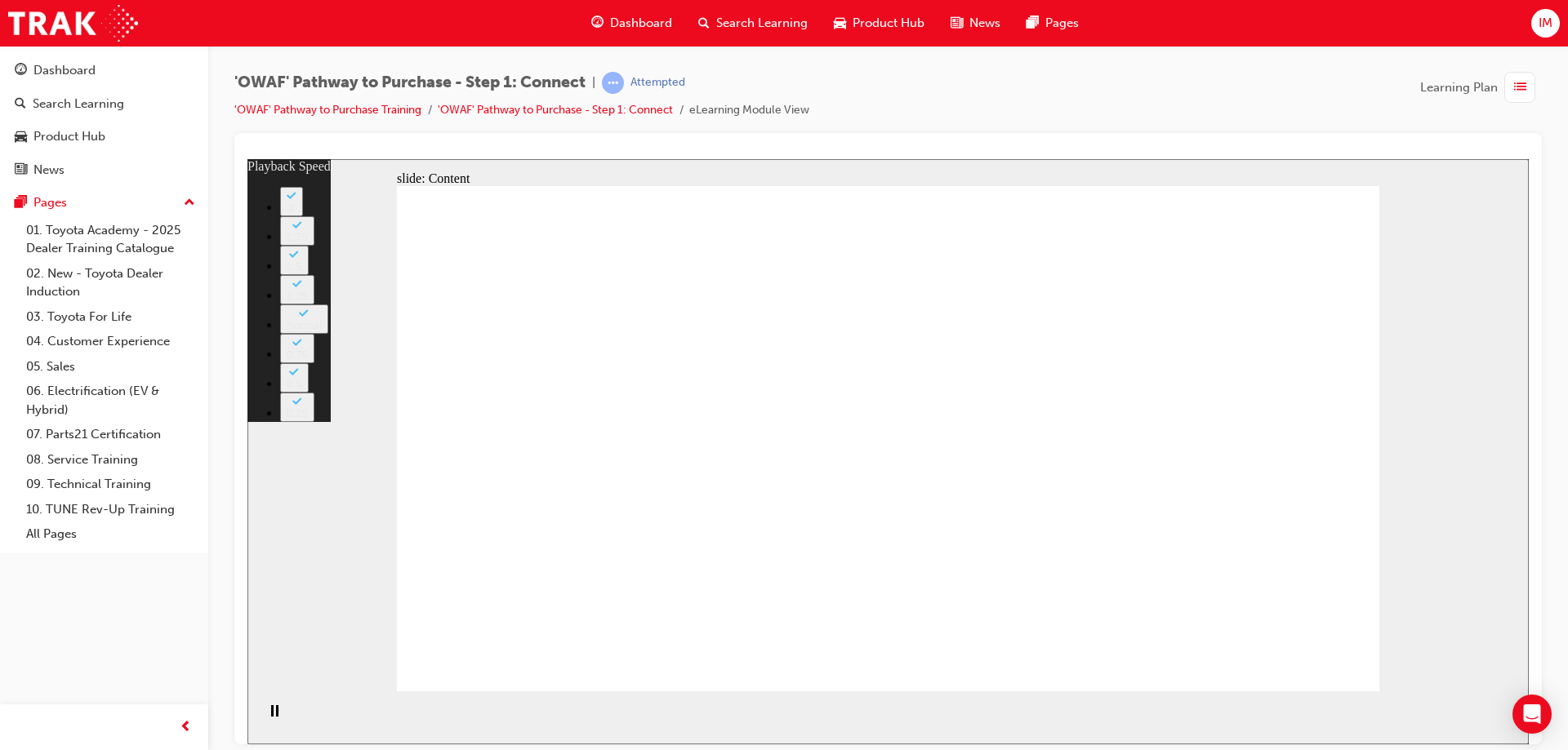
type input "19"
type input "6"
type input "19"
type input "6"
type input "19"
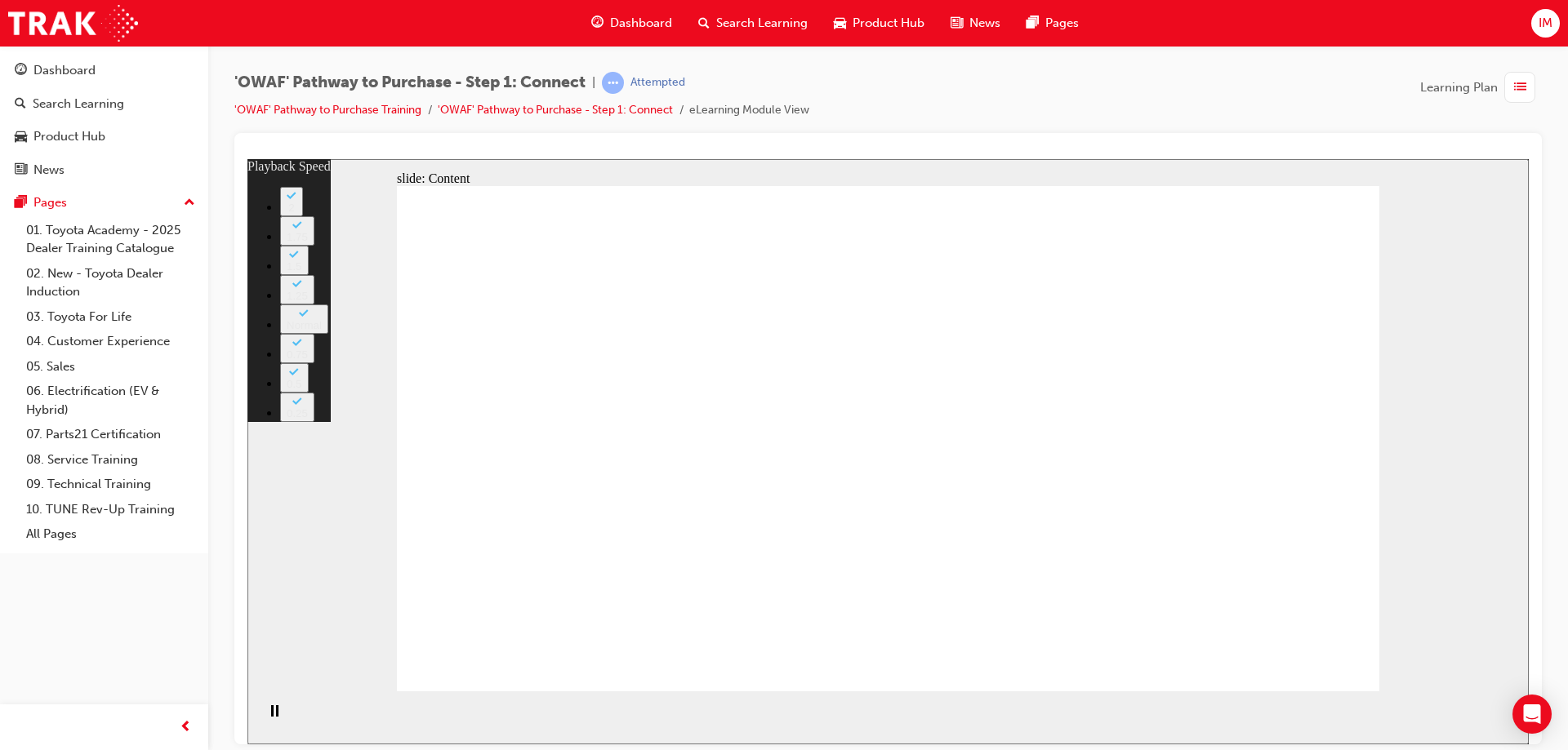
type input "6"
type input "19"
type input "6"
type input "19"
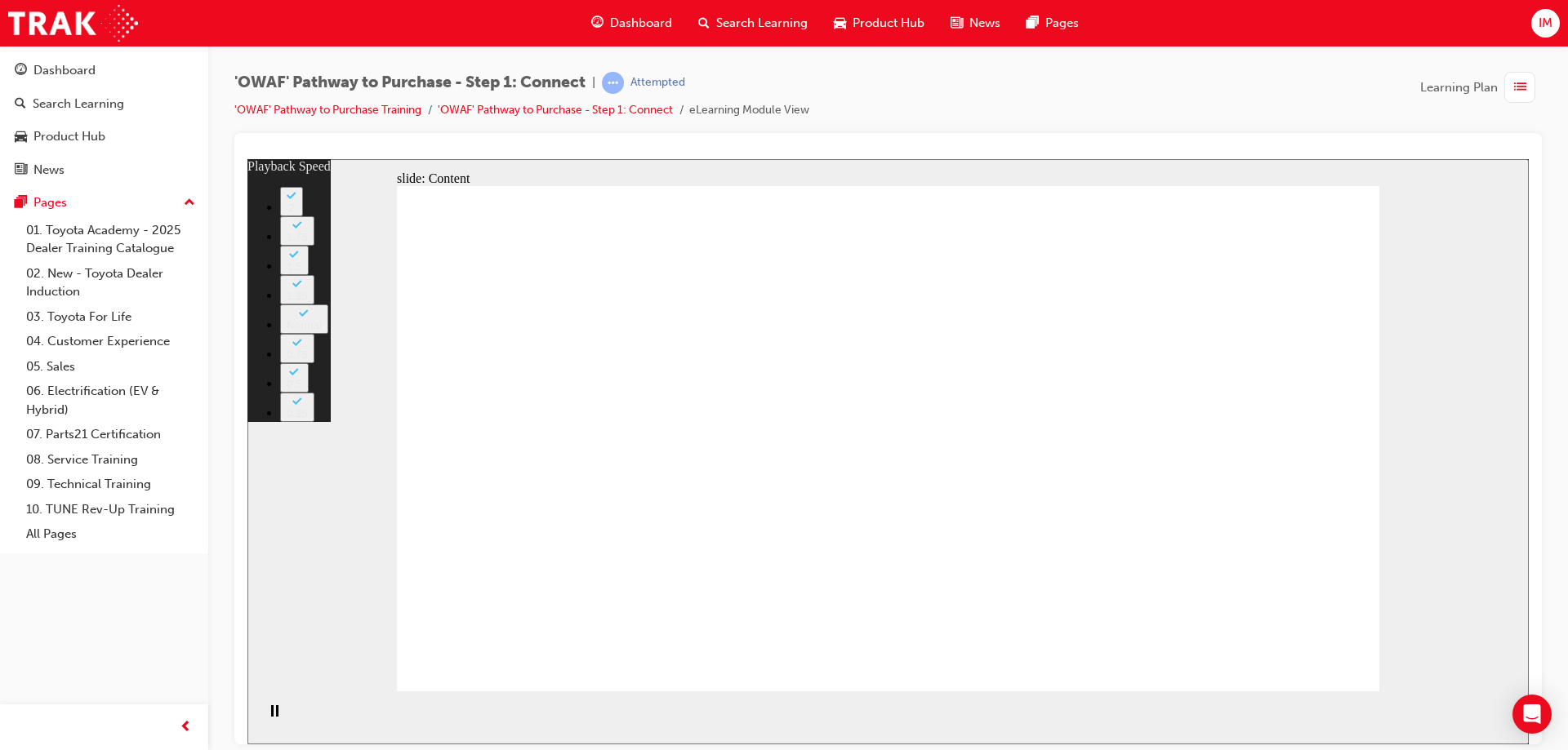
type input "6"
type input "19"
type input "6"
type input "20"
type input "6"
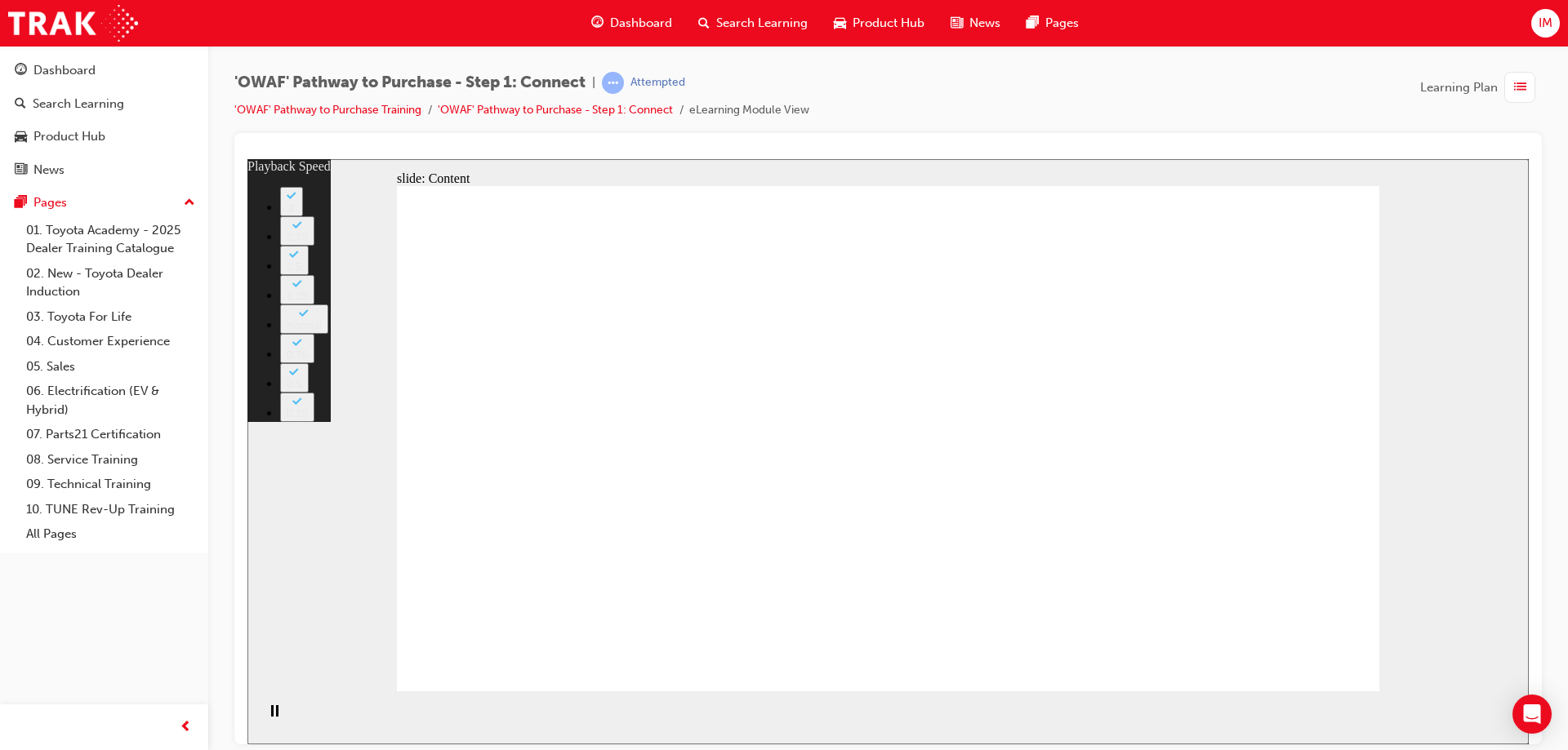
type input "20"
type input "6"
type input "20"
type input "6"
type input "20"
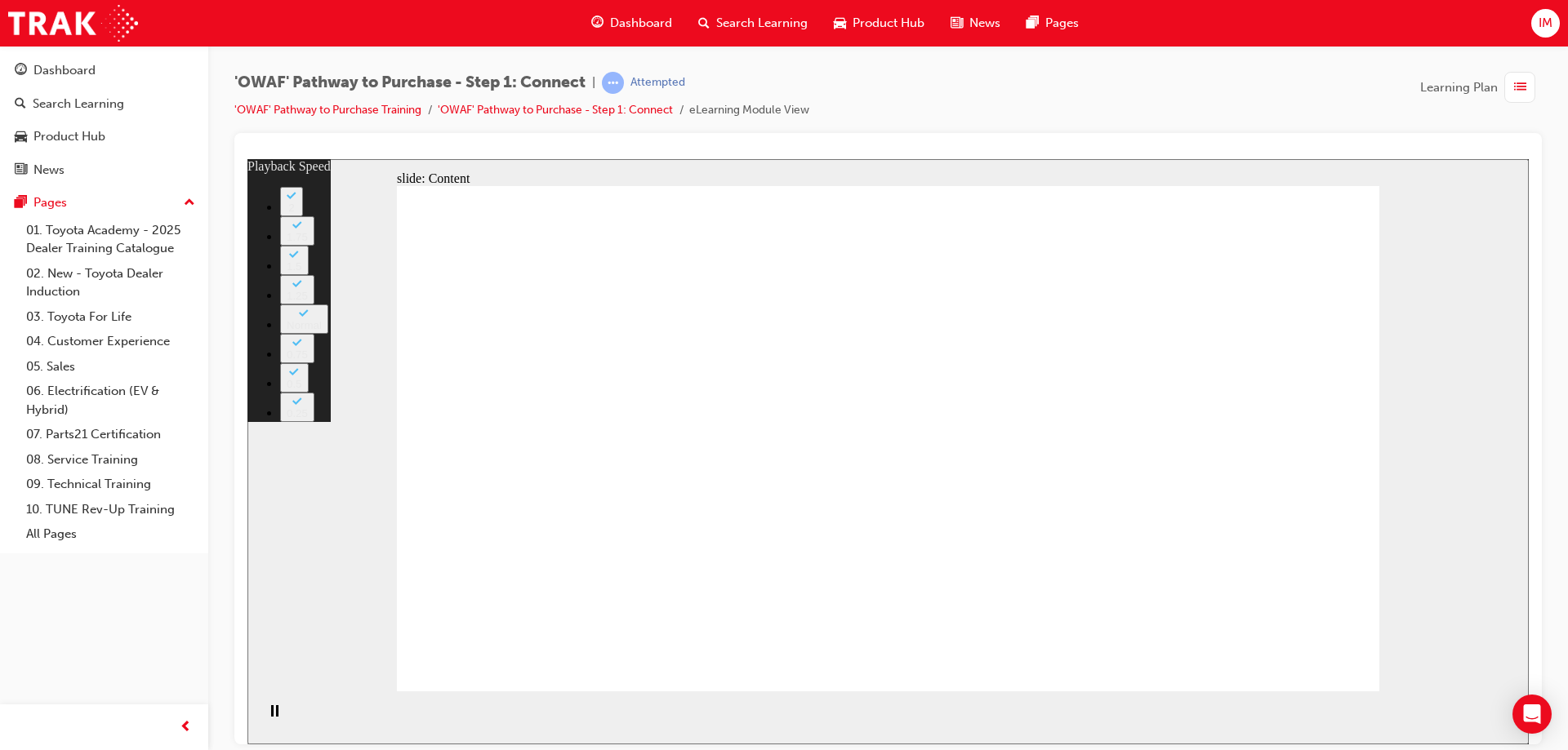
type input "6"
type input "21"
type input "6"
type input "21"
type input "6"
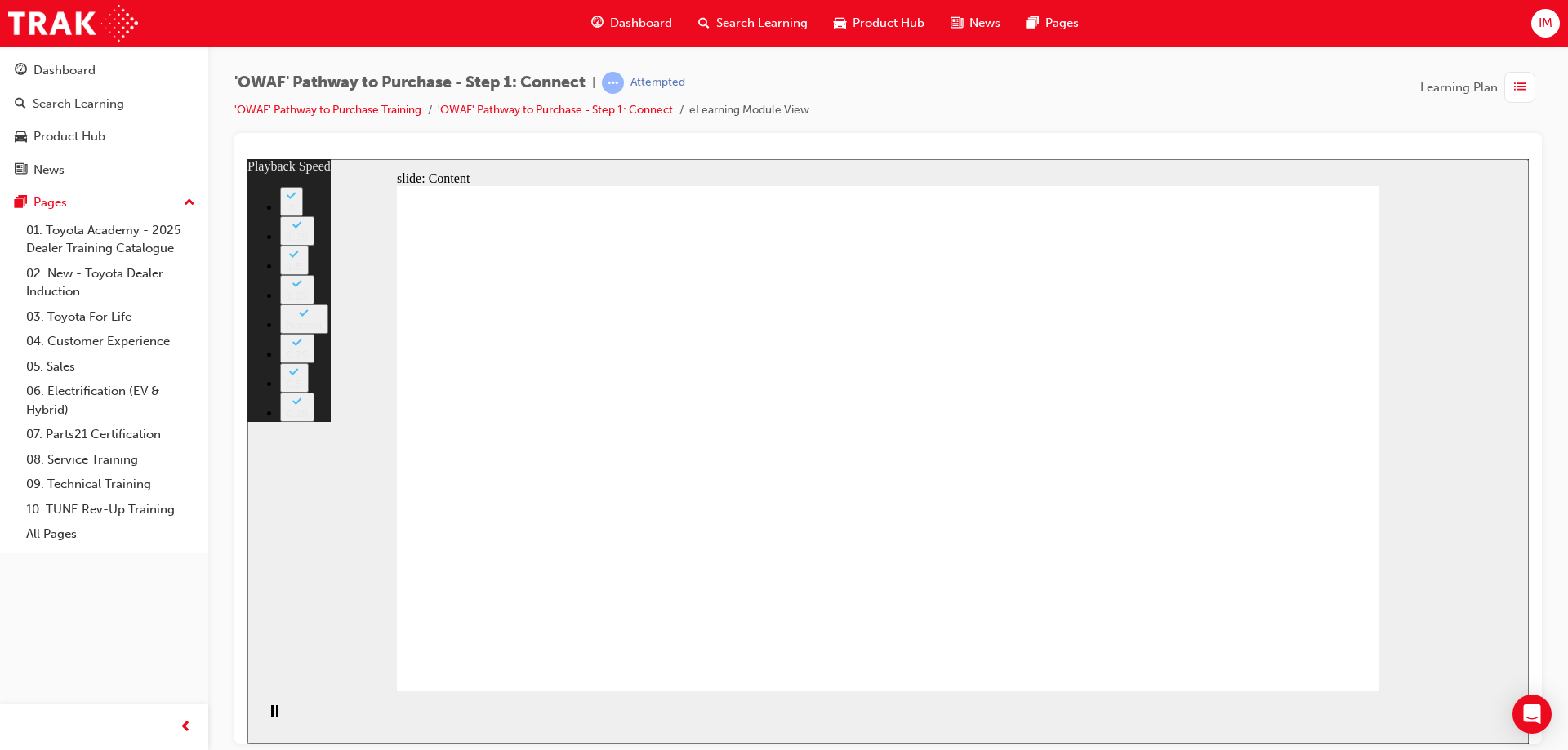
type input "21"
type input "6"
type input "21"
type input "6"
type input "22"
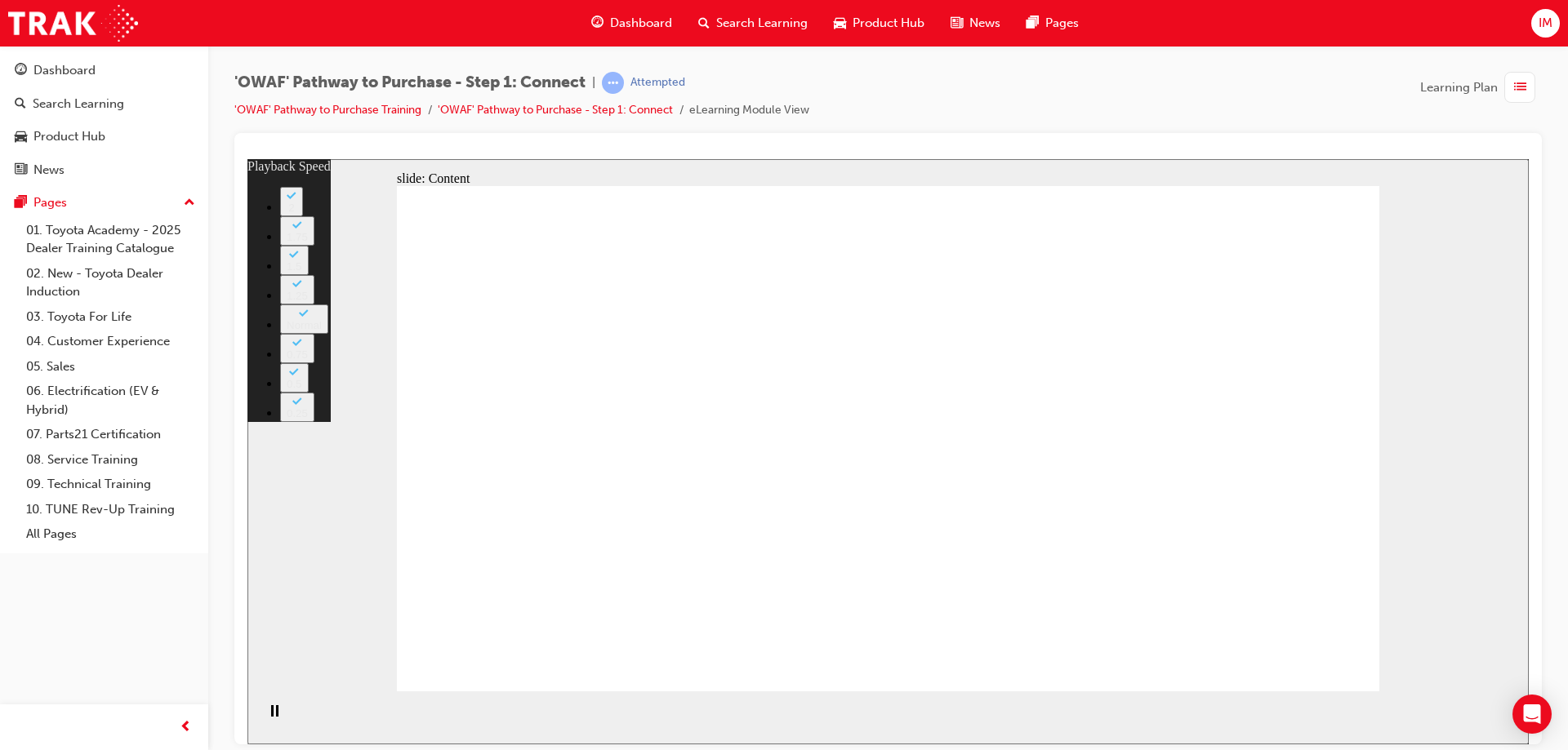
type input "6"
type input "22"
type input "6"
type input "22"
type input "6"
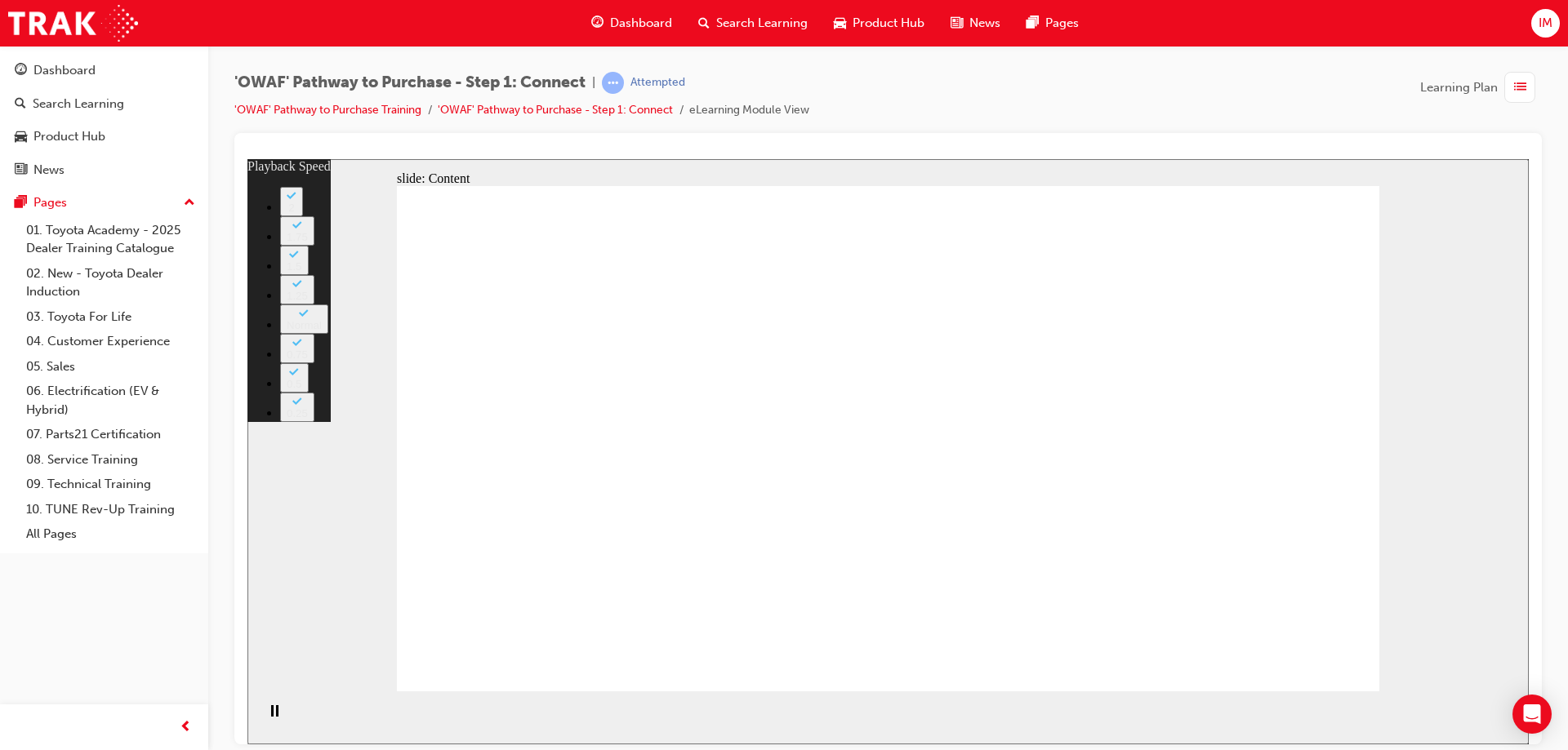
type input "22"
type input "6"
type input "23"
type input "6"
type input "23"
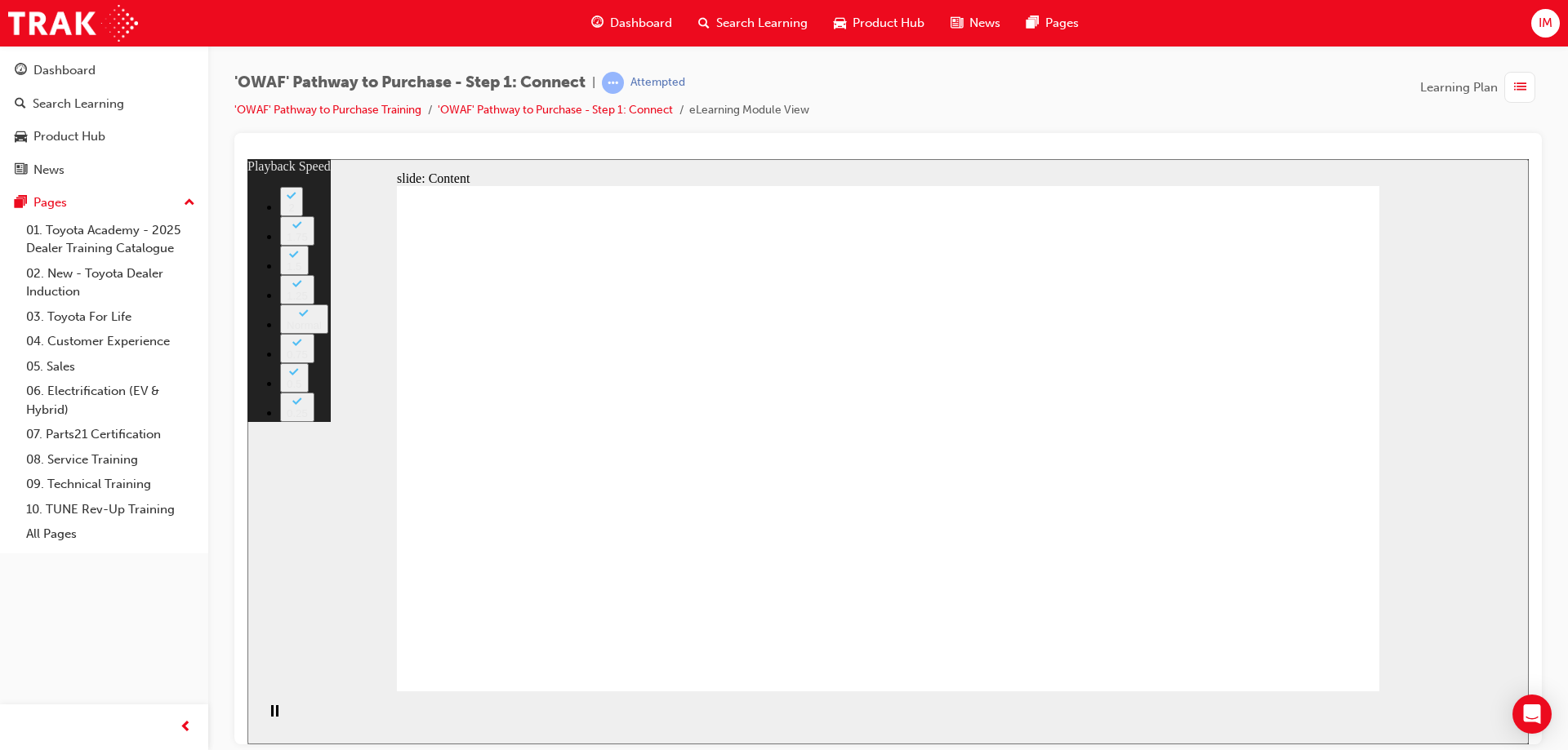
type input "6"
type input "23"
type input "6"
type input "24"
type input "6"
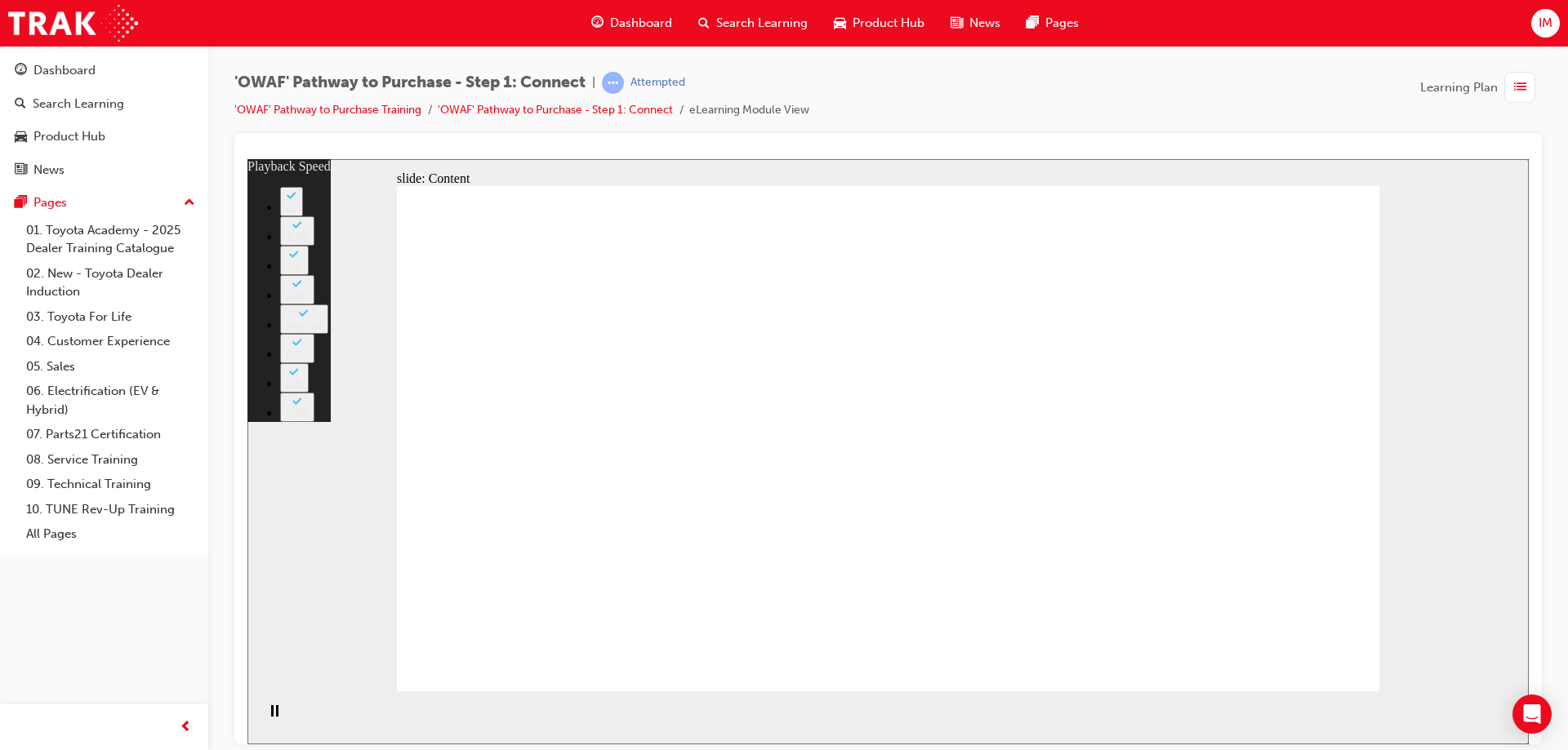
type input "24"
type input "6"
type input "24"
type input "6"
type input "24"
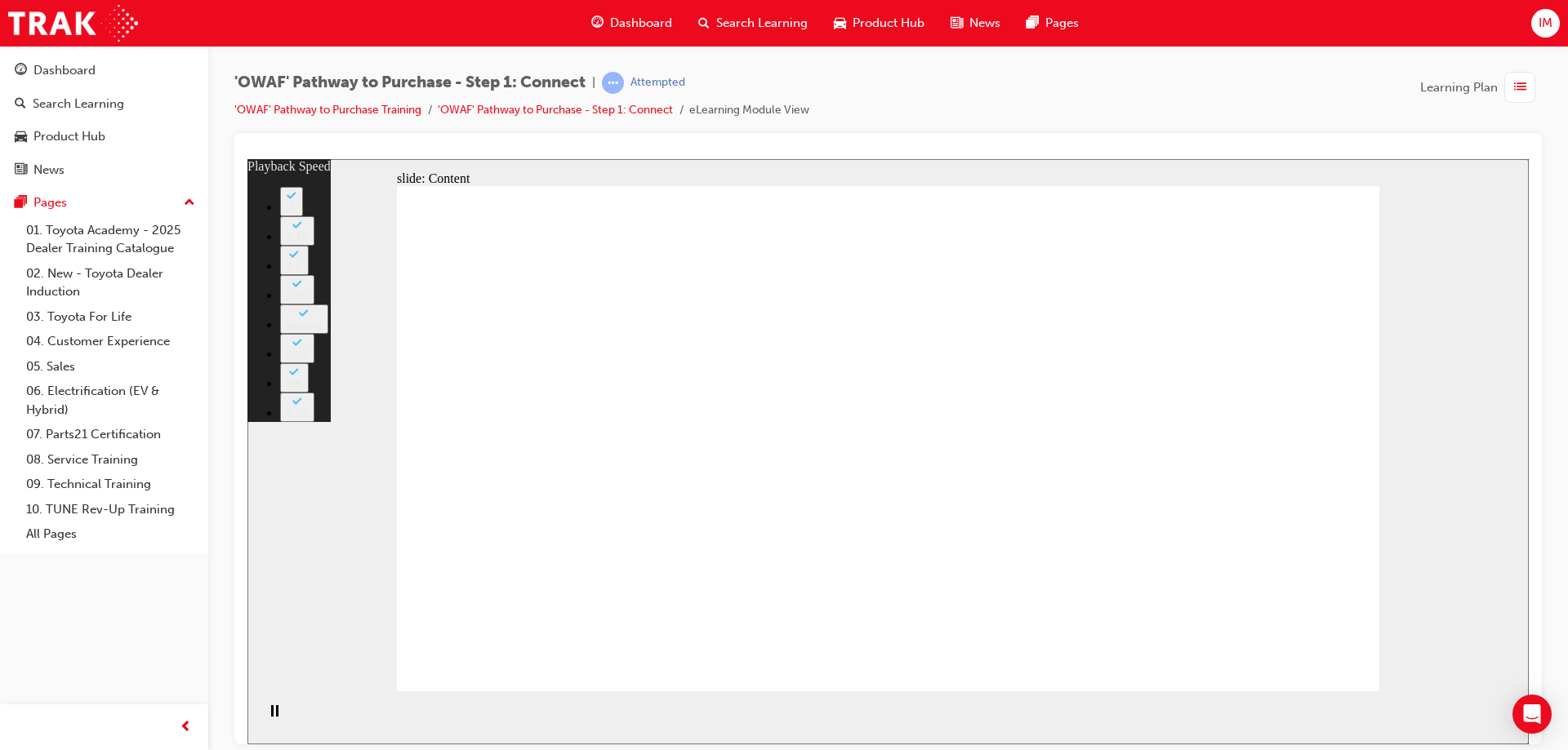
type input "6"
type input "24"
type input "6"
type input "24"
type input "6"
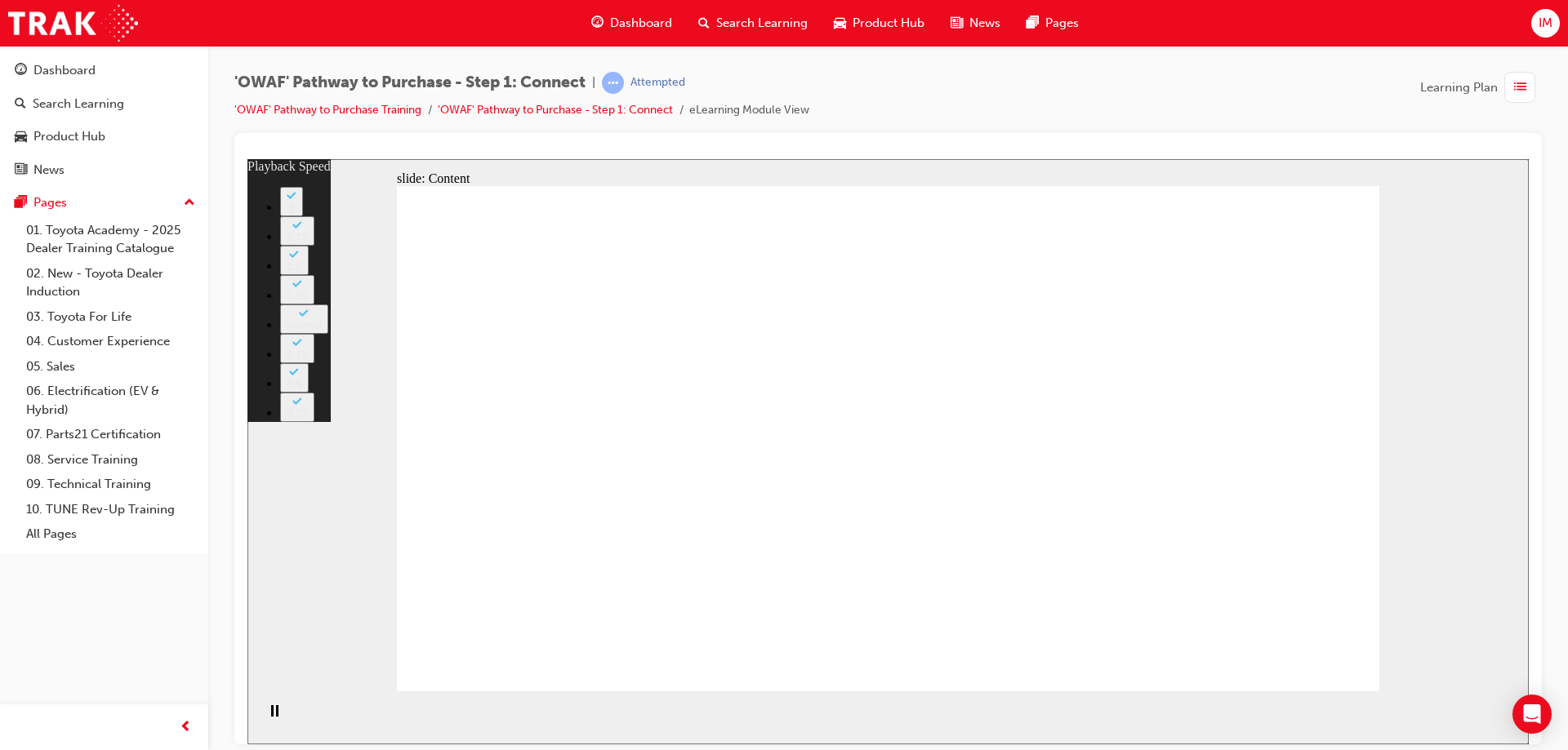
type input "24"
type input "6"
type input "24"
type input "6"
type input "25"
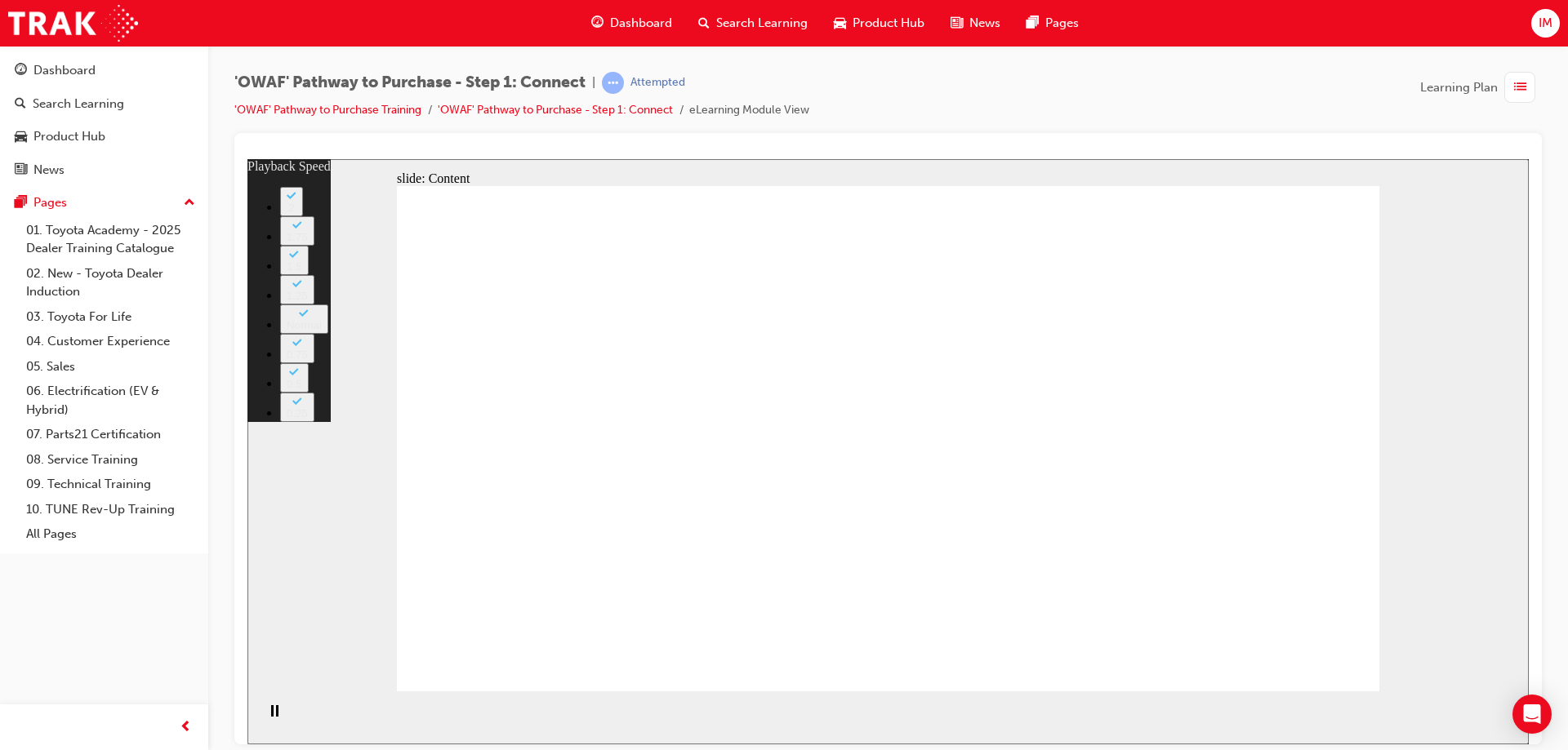
type input "6"
type input "25"
type input "6"
type input "25"
type input "6"
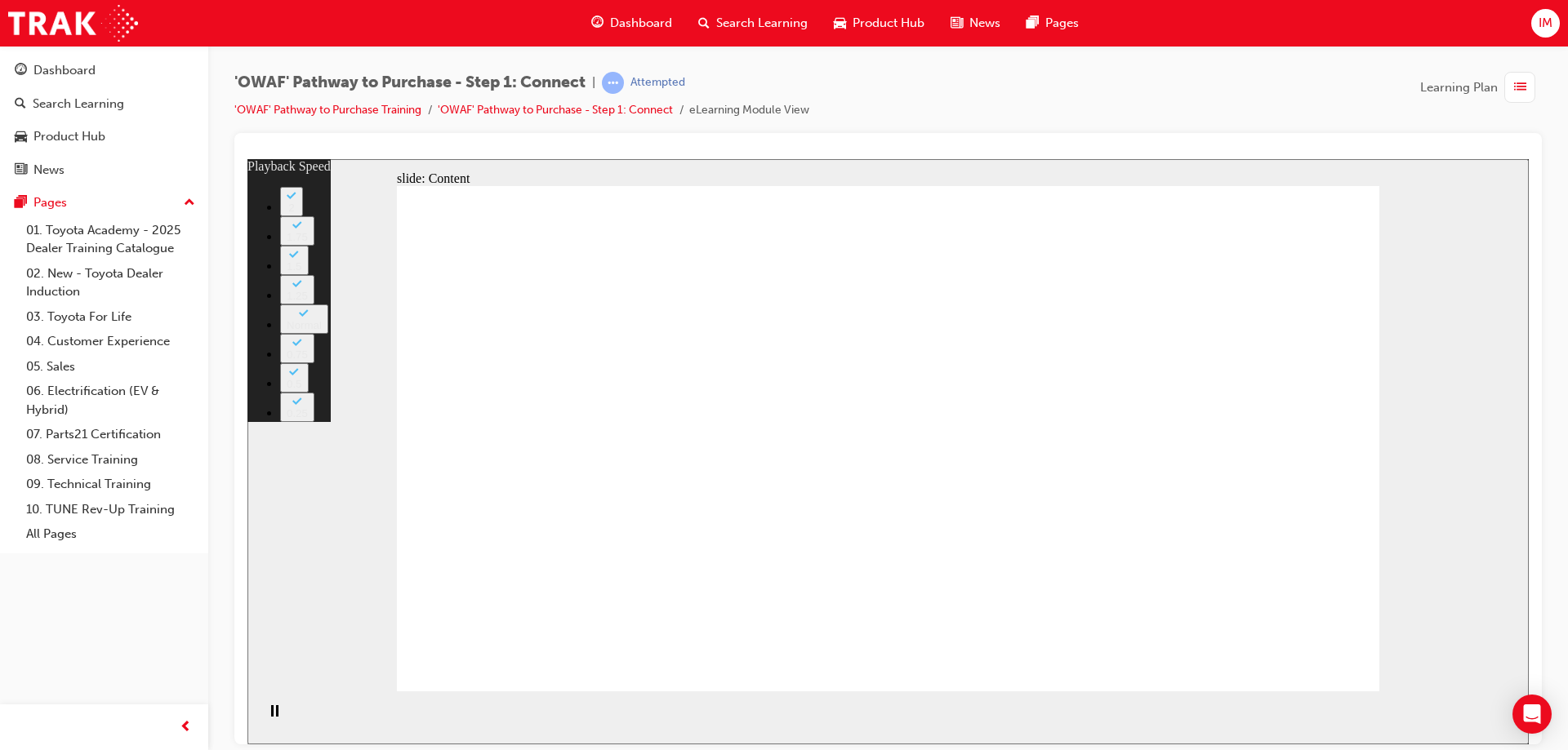
type input "25"
type input "6"
type input "25"
type input "6"
type input "25"
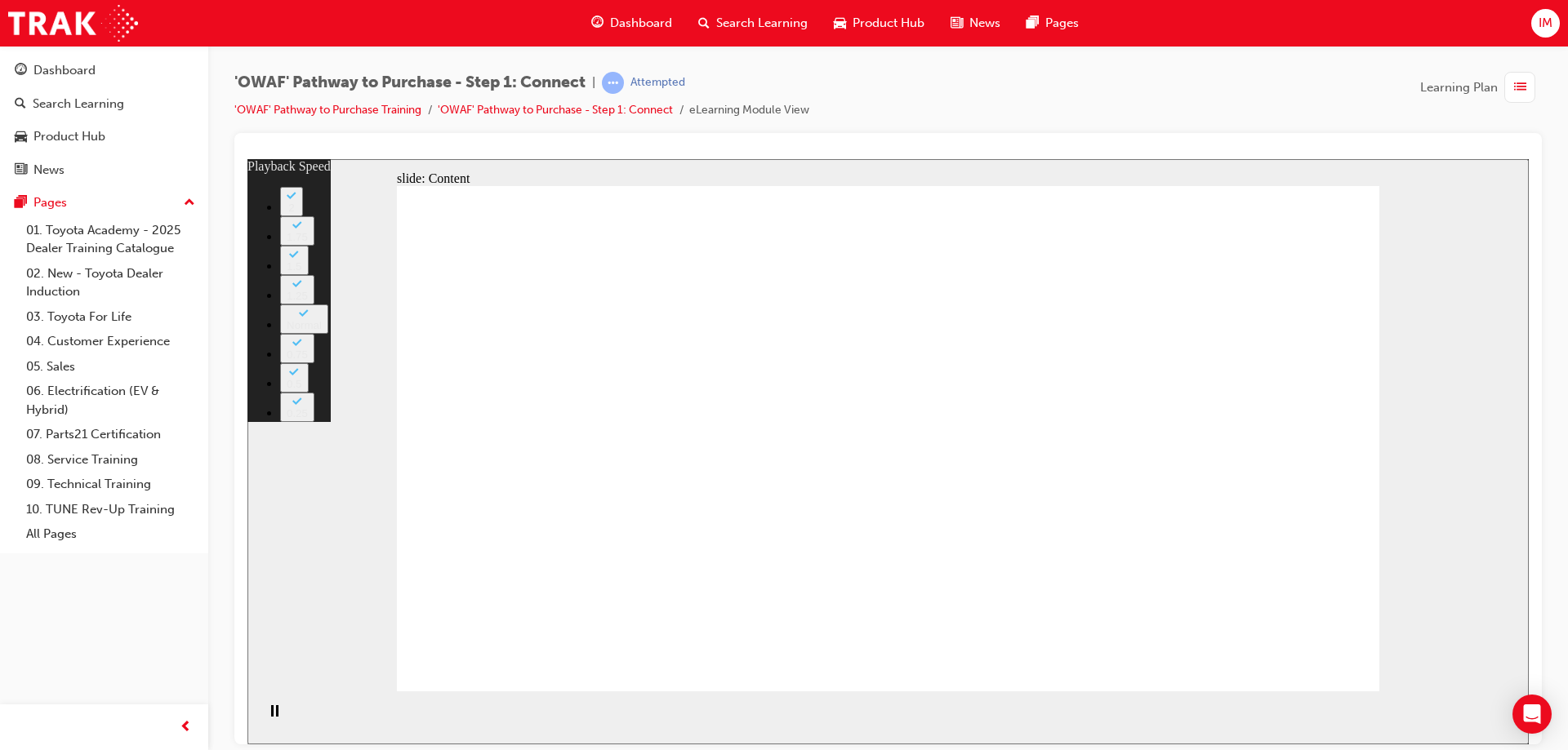
type input "6"
type input "26"
type input "6"
type input "26"
type input "6"
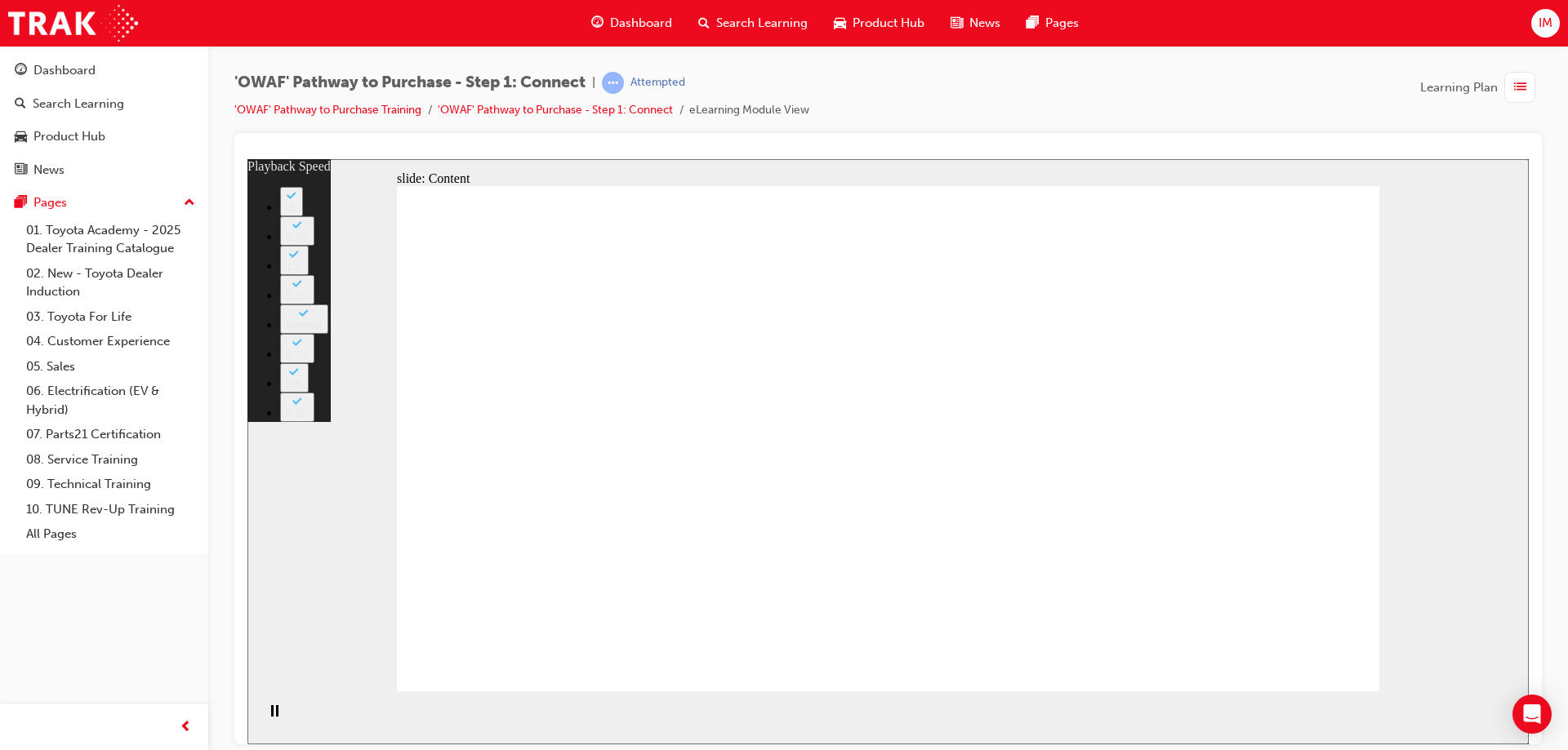
type input "26"
type input "6"
type input "26"
type input "6"
type input "27"
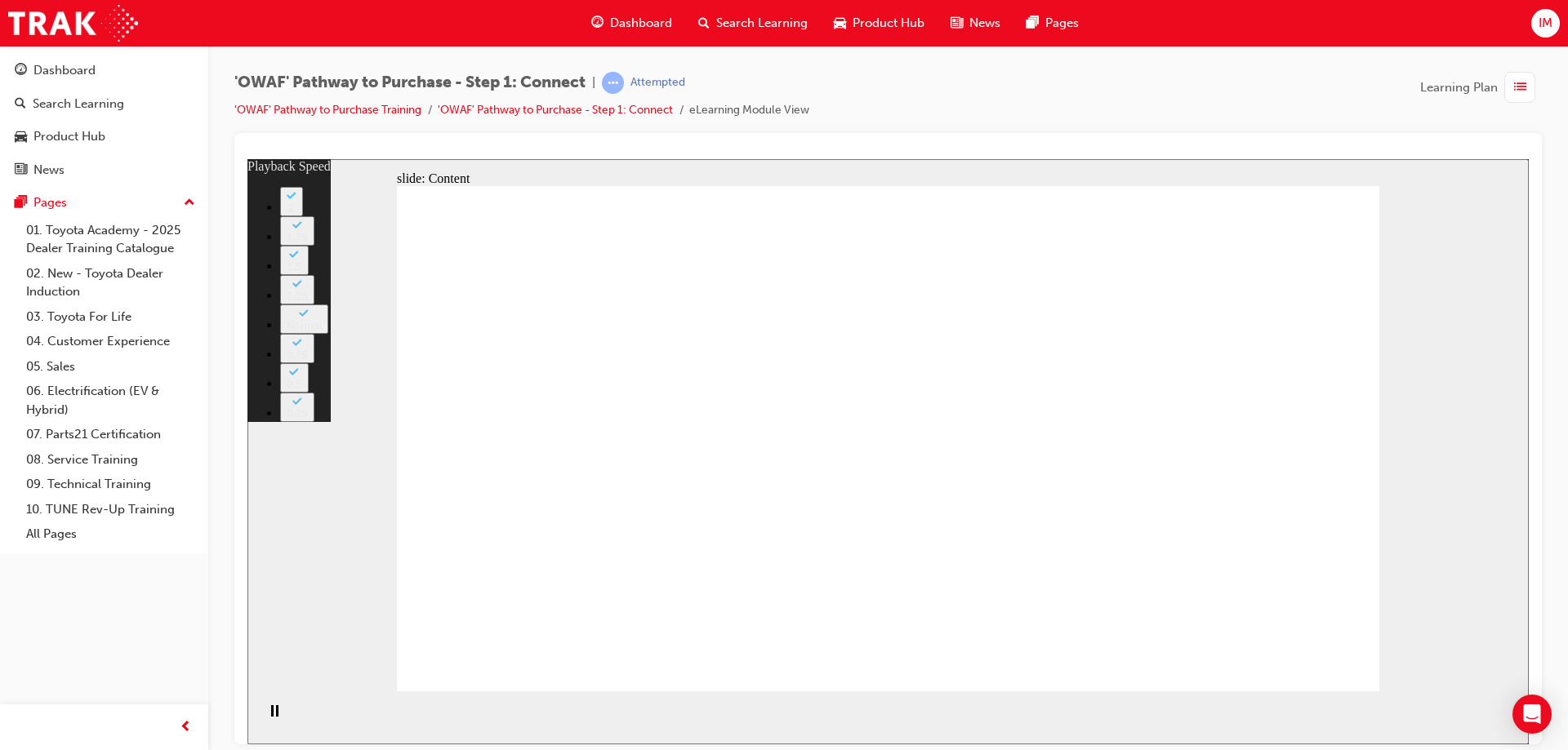
type input "6"
type input "27"
type input "6"
type input "27"
type input "6"
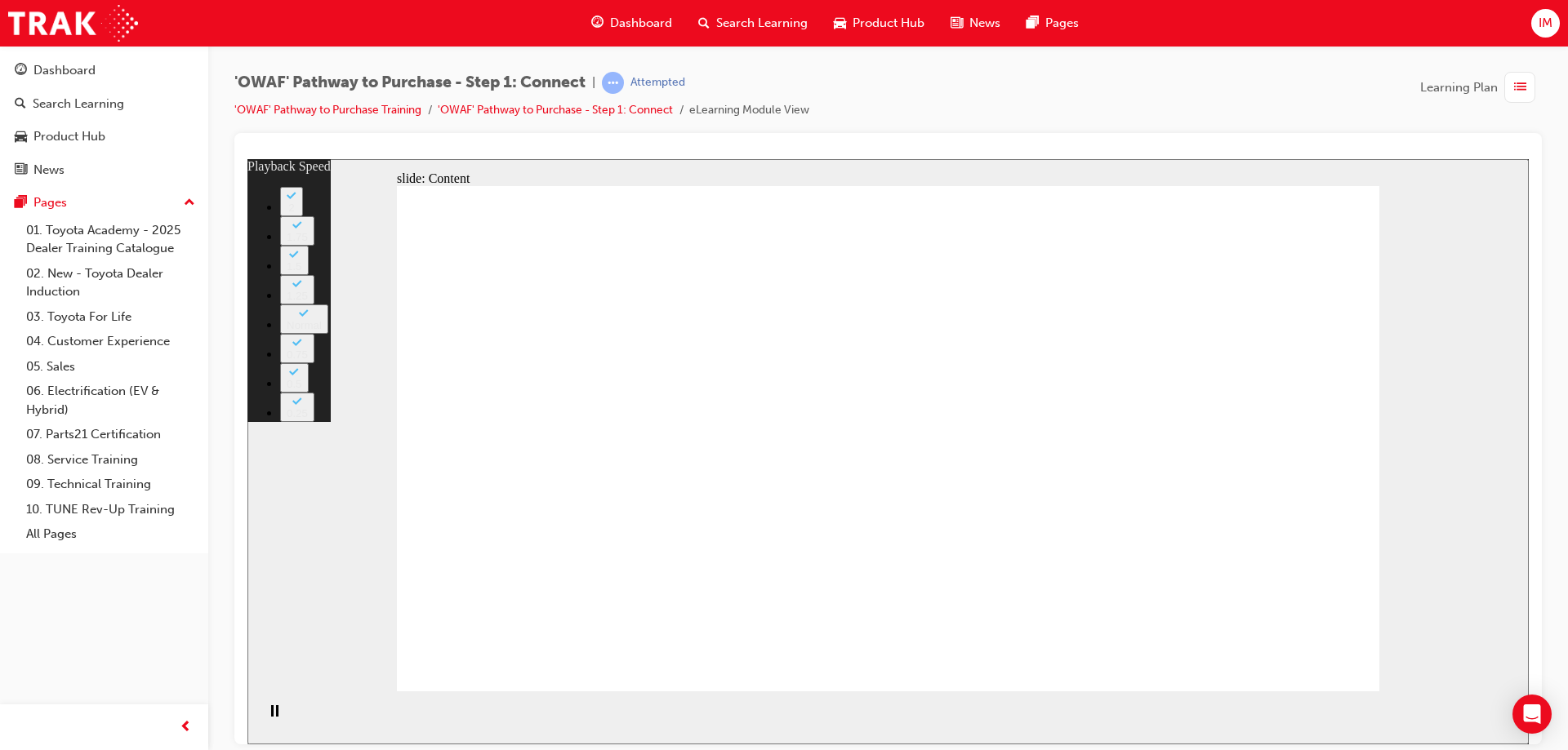
type input "28"
type input "6"
type input "28"
type input "6"
type input "28"
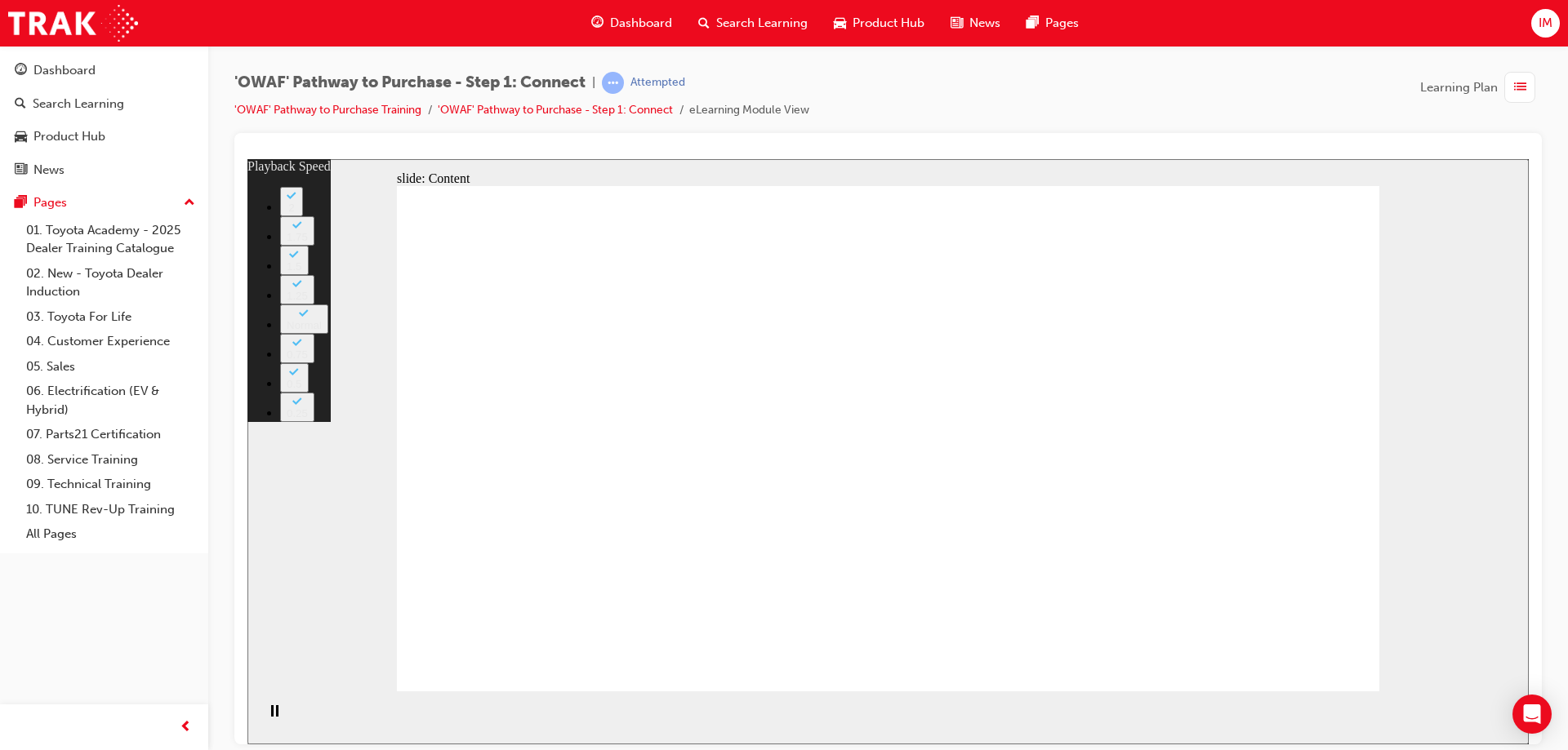
type input "6"
type input "28"
type input "6"
type input "28"
type input "6"
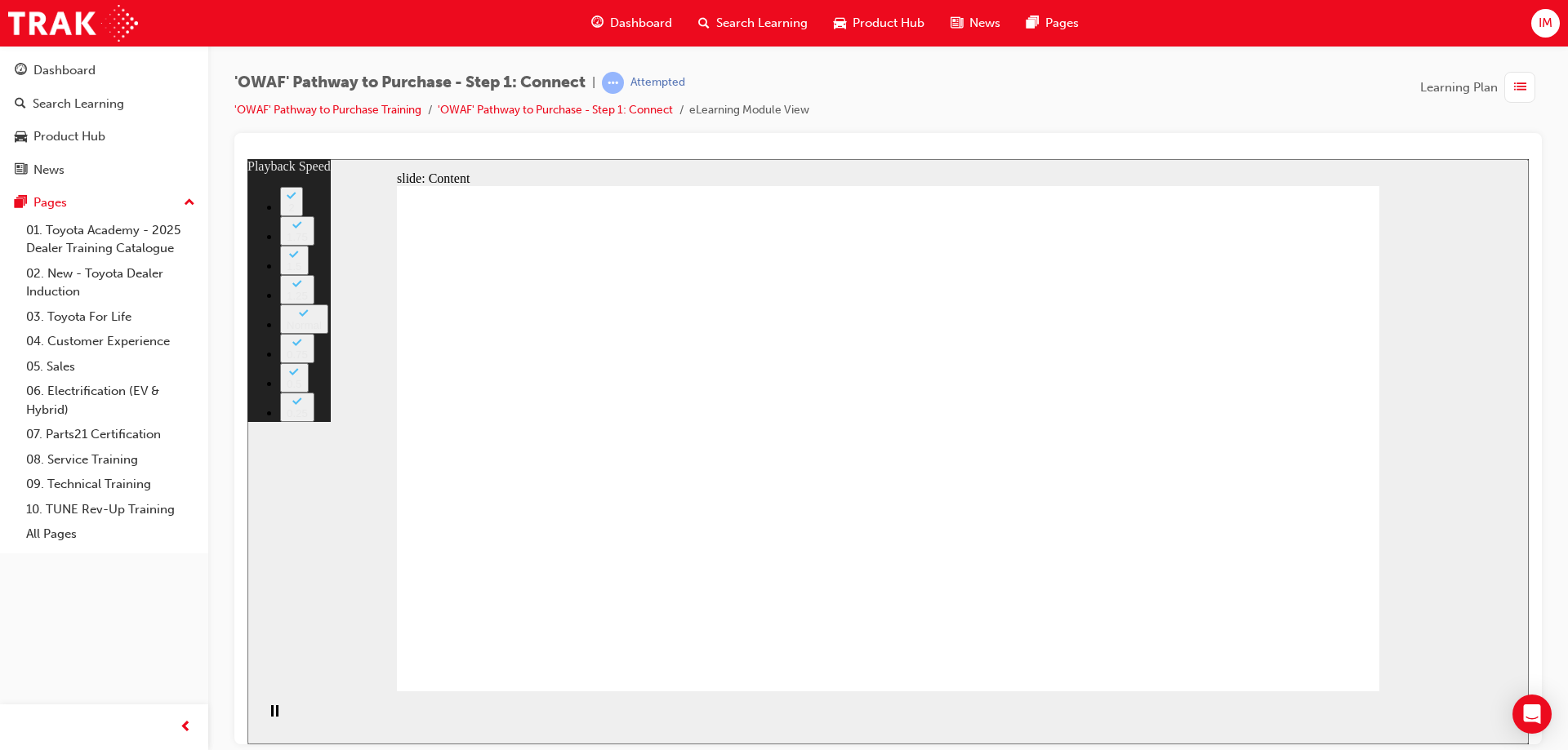
type input "29"
type input "6"
type input "29"
type input "6"
type input "29"
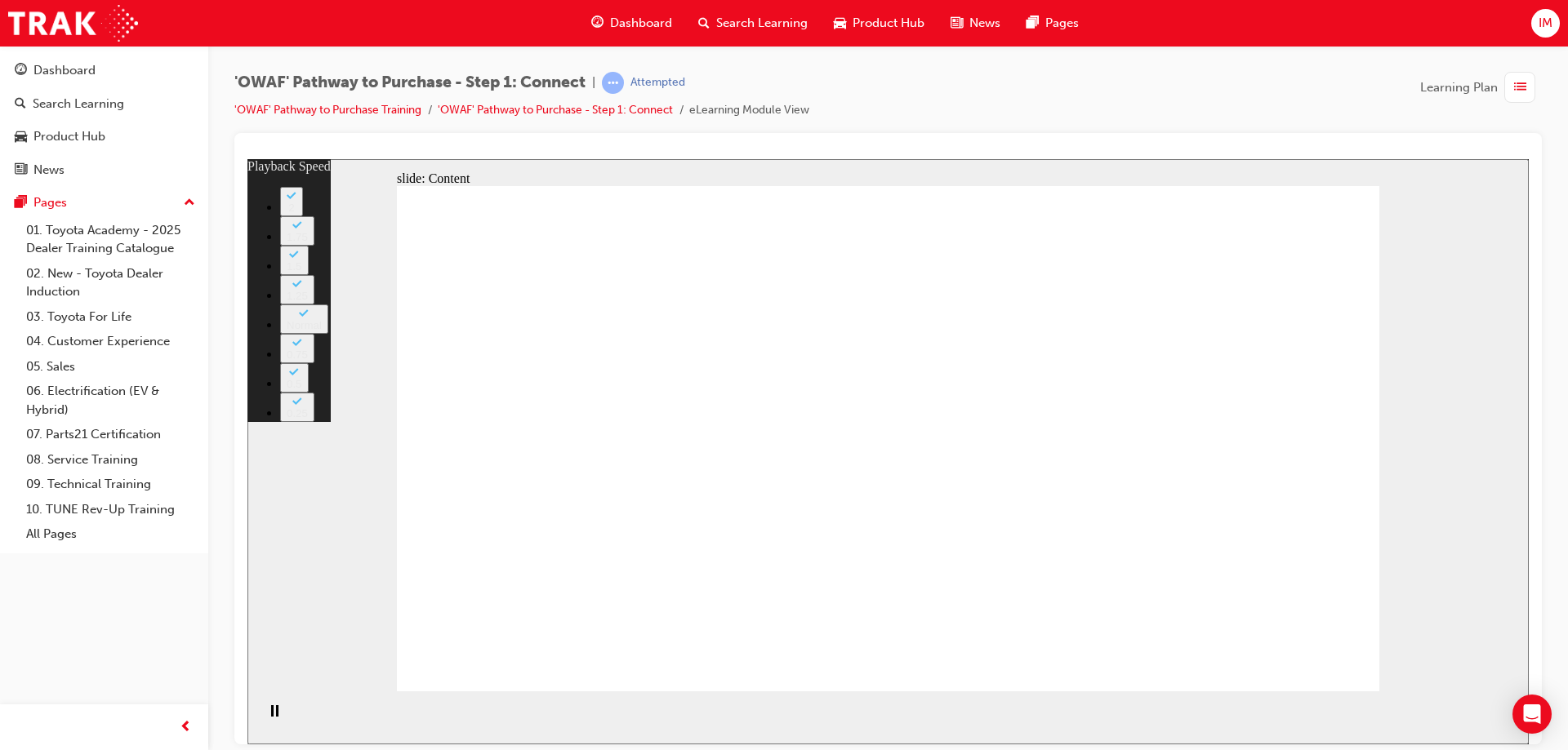
type input "6"
type input "29"
type input "6"
type input "30"
type input "6"
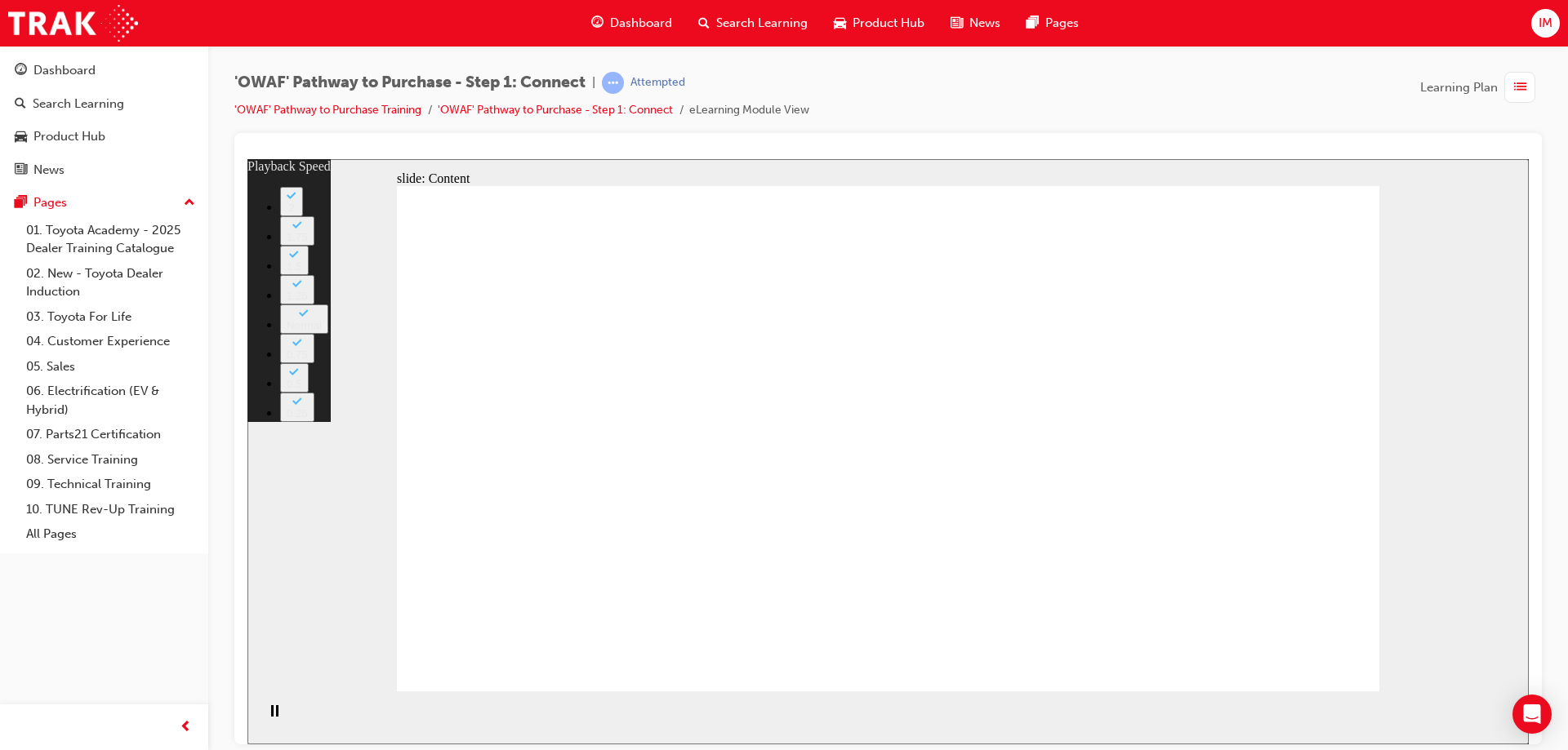
type input "30"
type input "6"
type input "30"
type input "6"
type input "30"
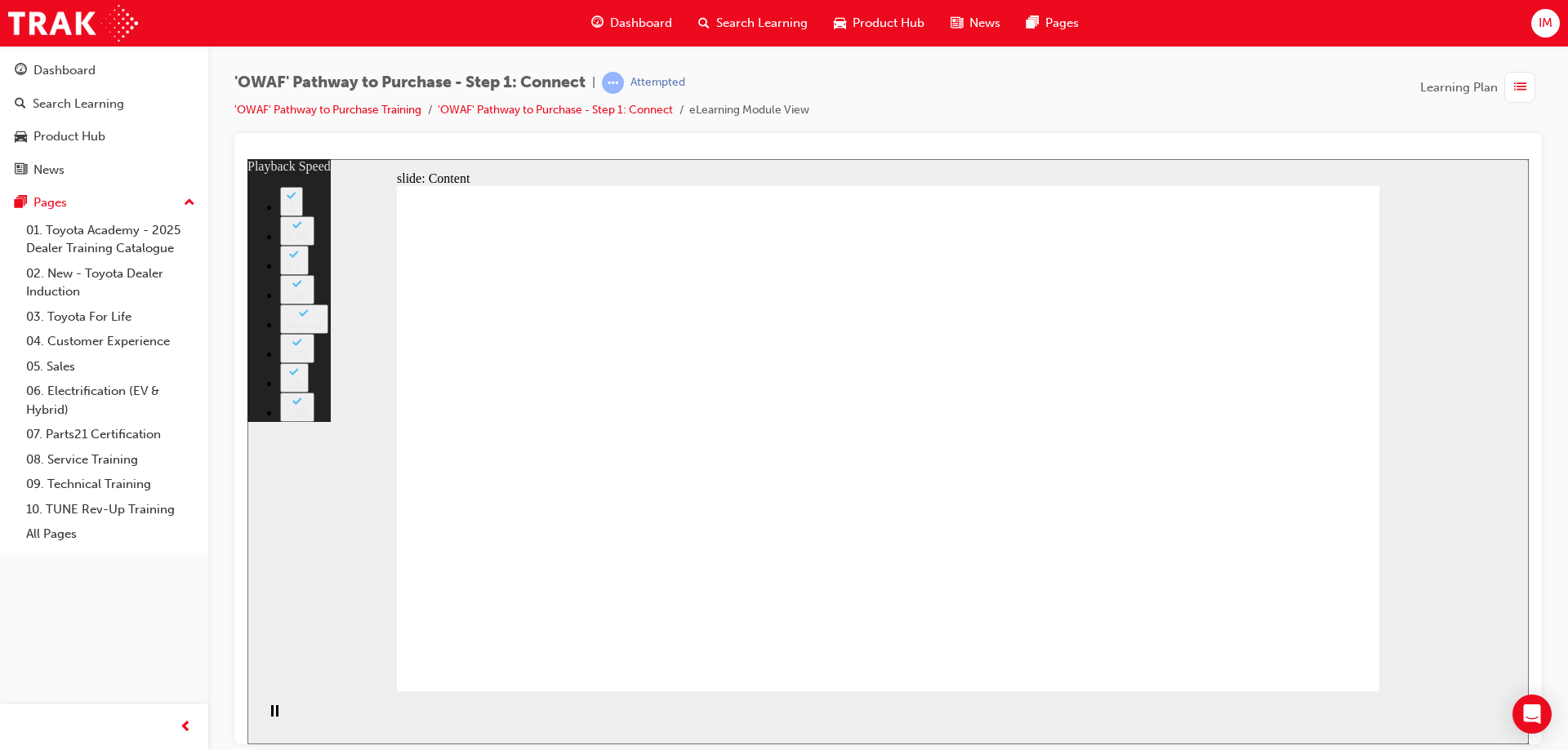
type input "6"
type input "31"
type input "6"
type input "31"
type input "6"
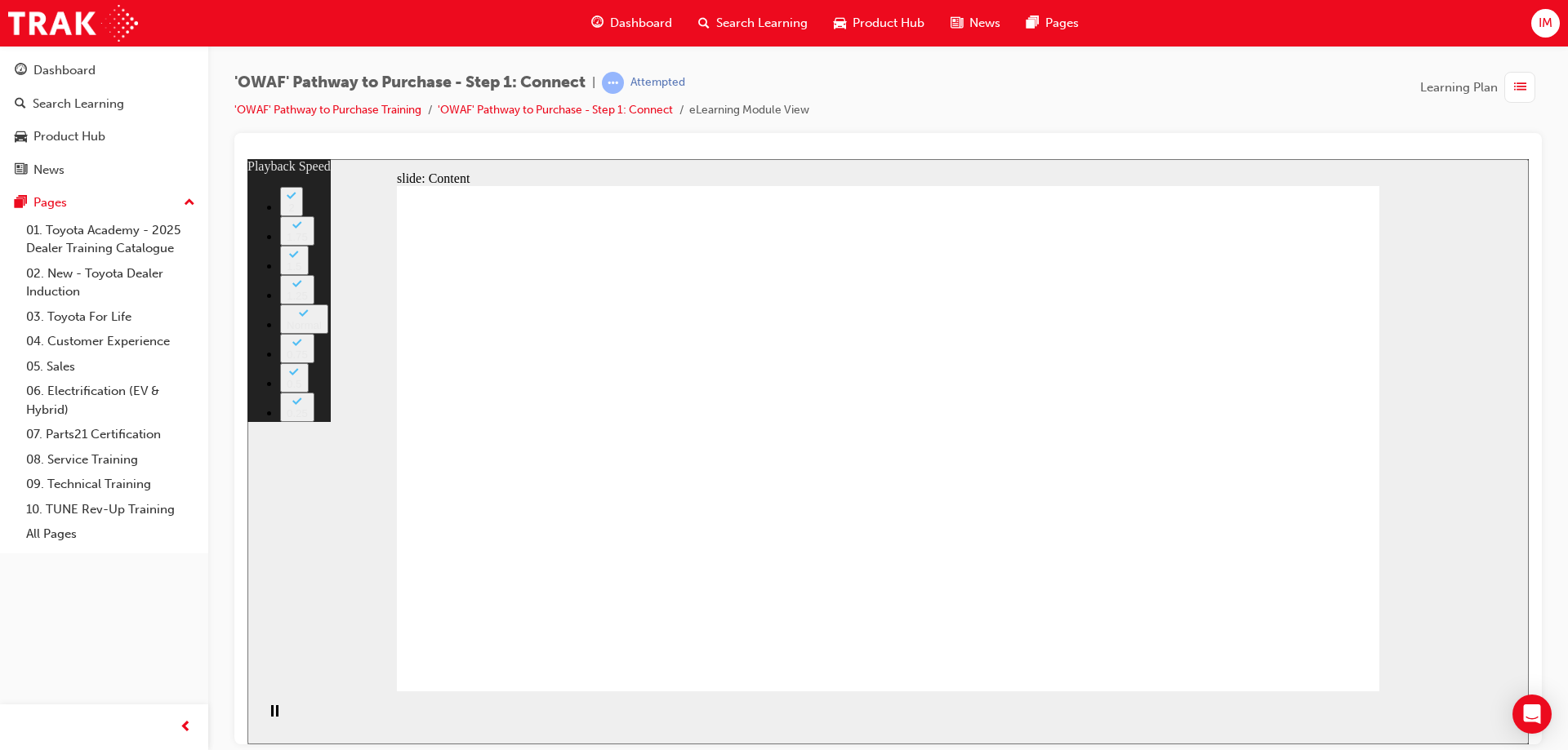
type input "31"
type input "6"
type input "32"
type input "6"
type input "32"
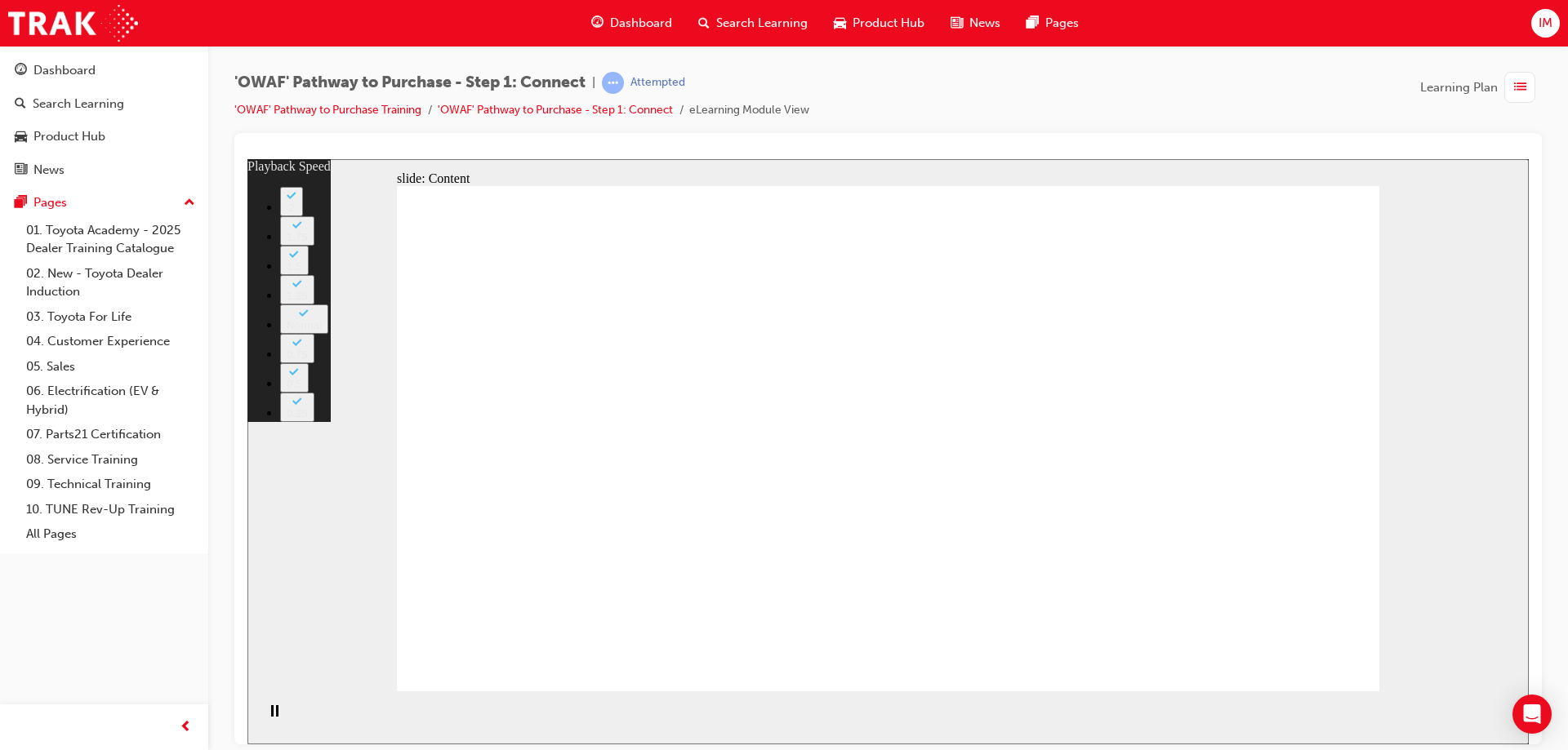
type input "6"
type input "32"
type input "6"
type input "32"
type input "6"
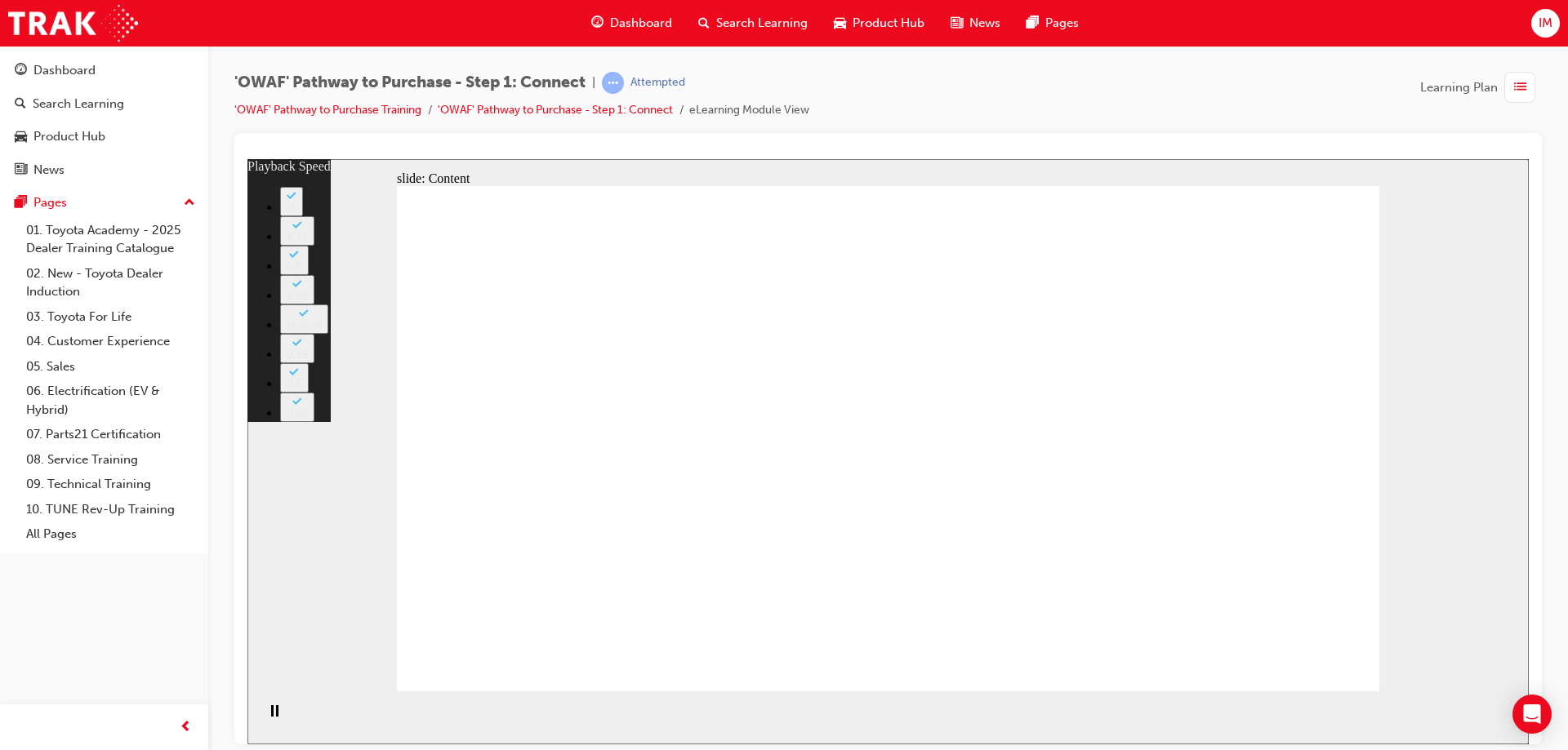
type input "33"
type input "6"
type input "33"
type input "6"
type input "33"
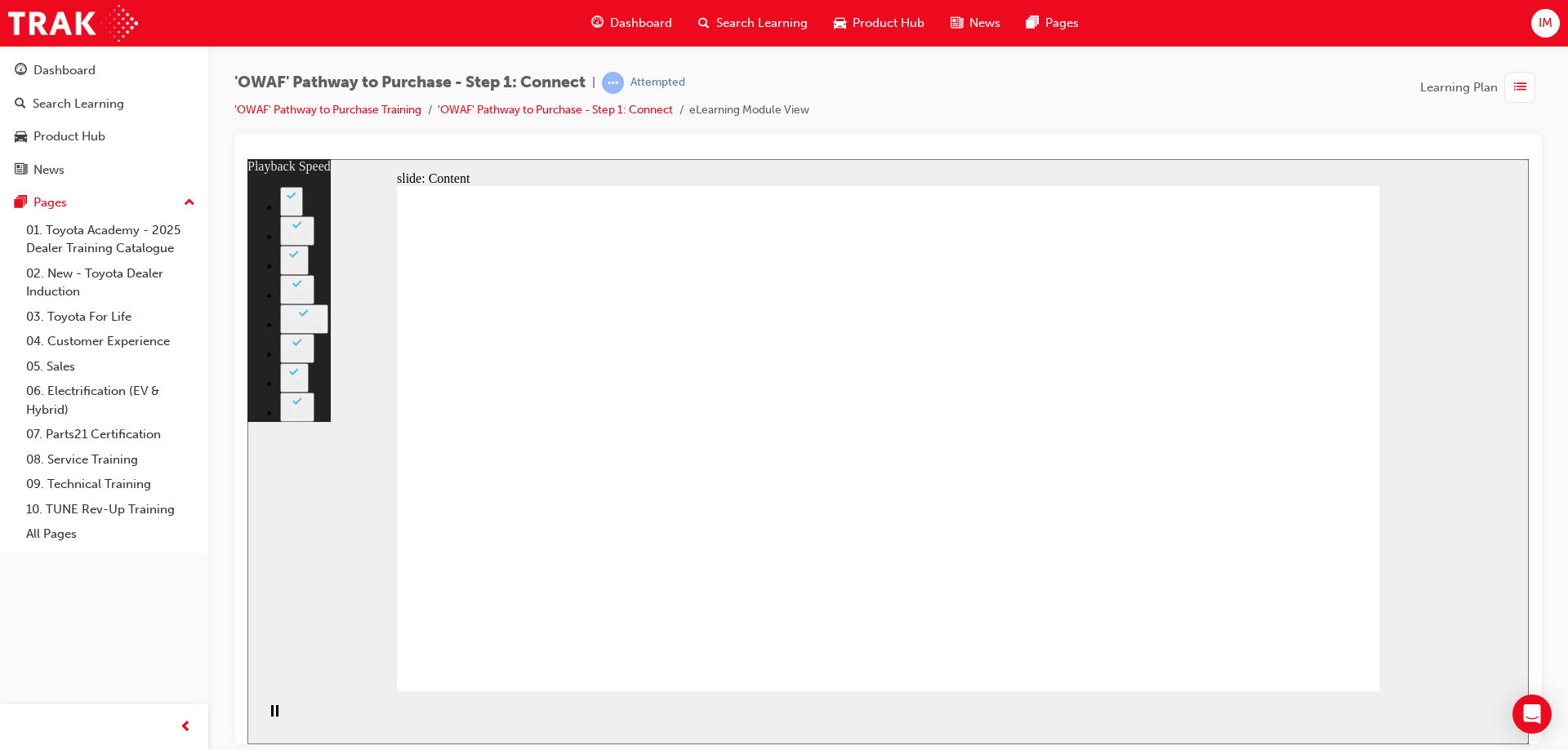
type input "6"
type input "33"
type input "6"
type input "34"
type input "6"
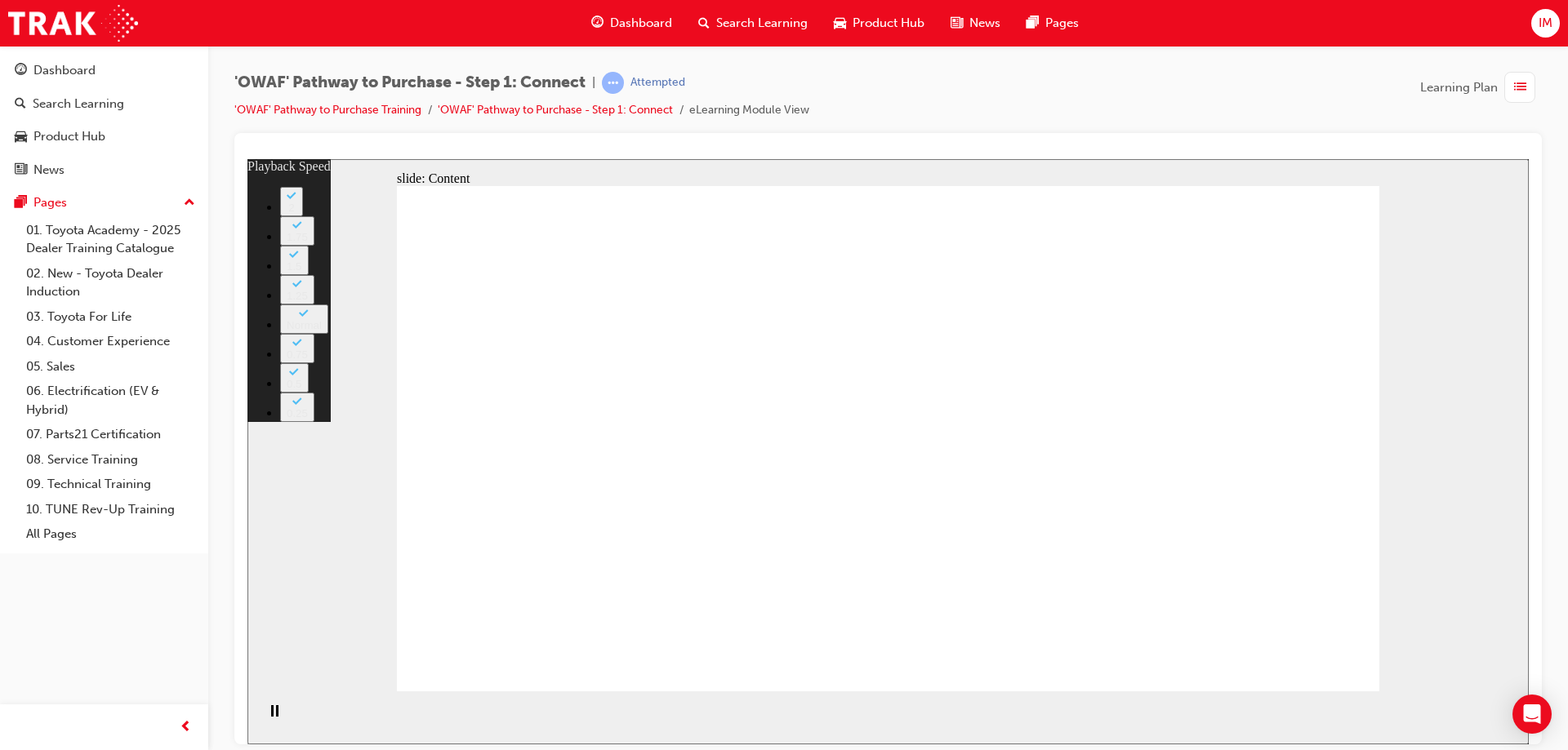
type input "34"
type input "6"
type input "34"
type input "6"
type input "34"
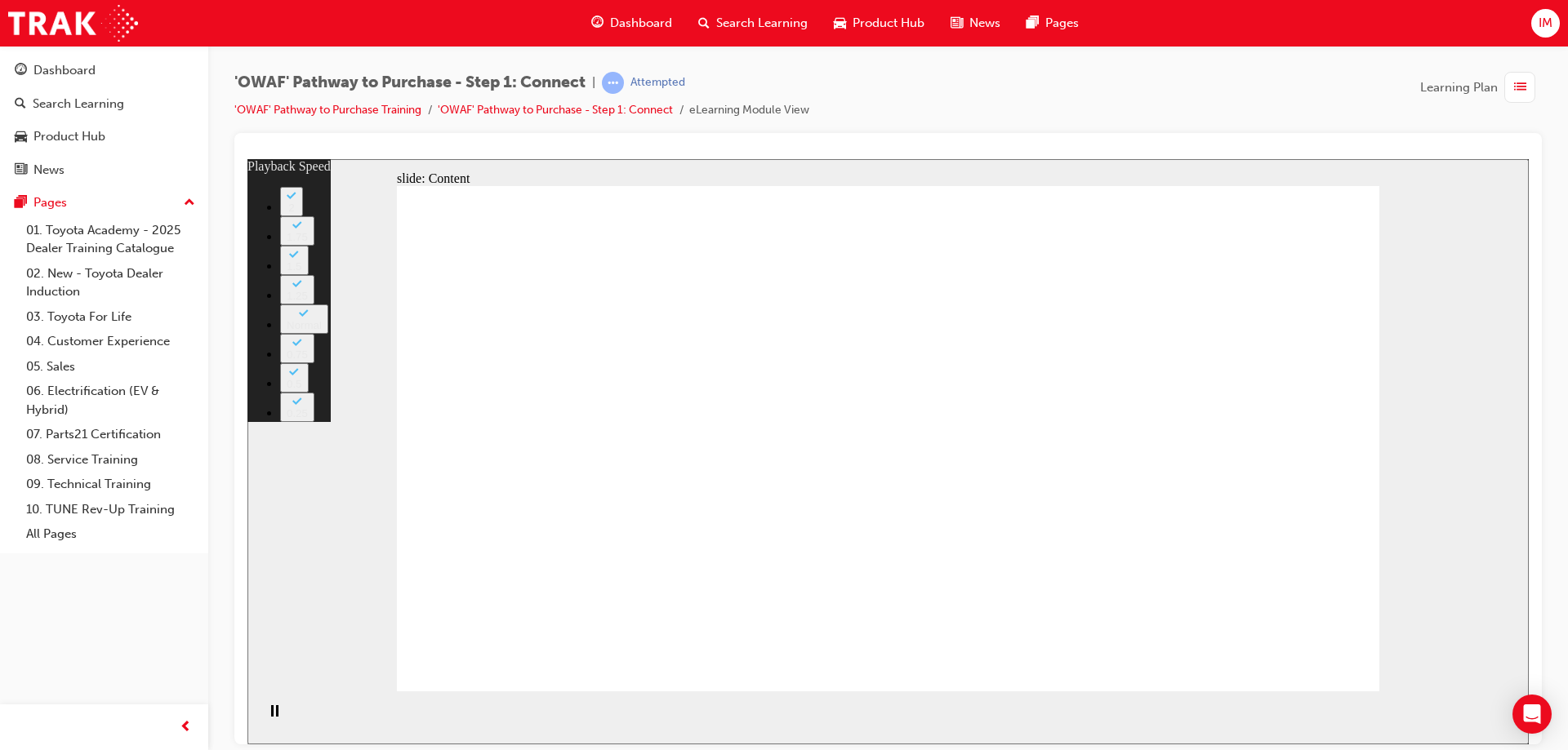
type input "6"
type input "35"
type input "6"
type input "35"
type input "6"
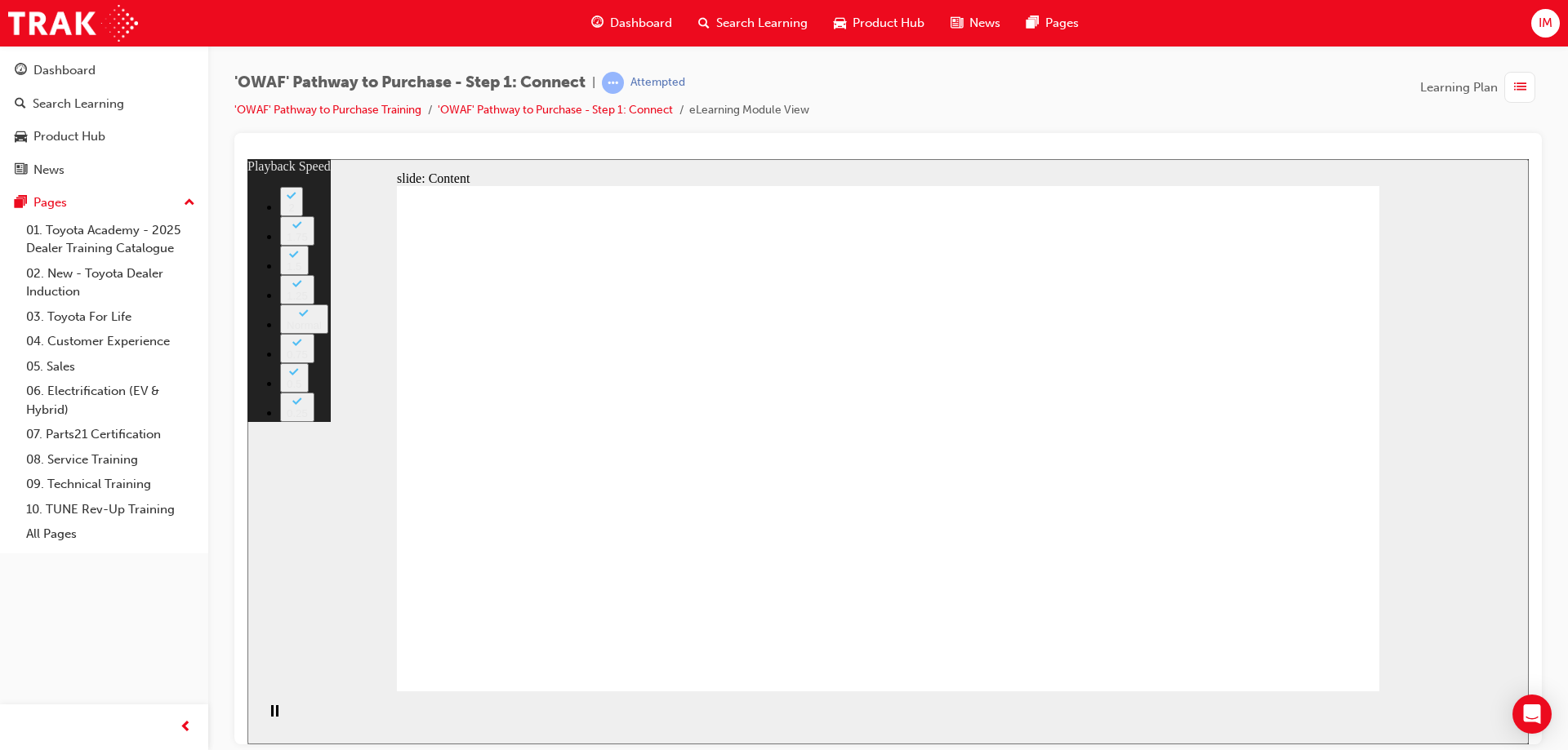
type input "35"
type input "6"
type input "36"
type input "6"
type input "36"
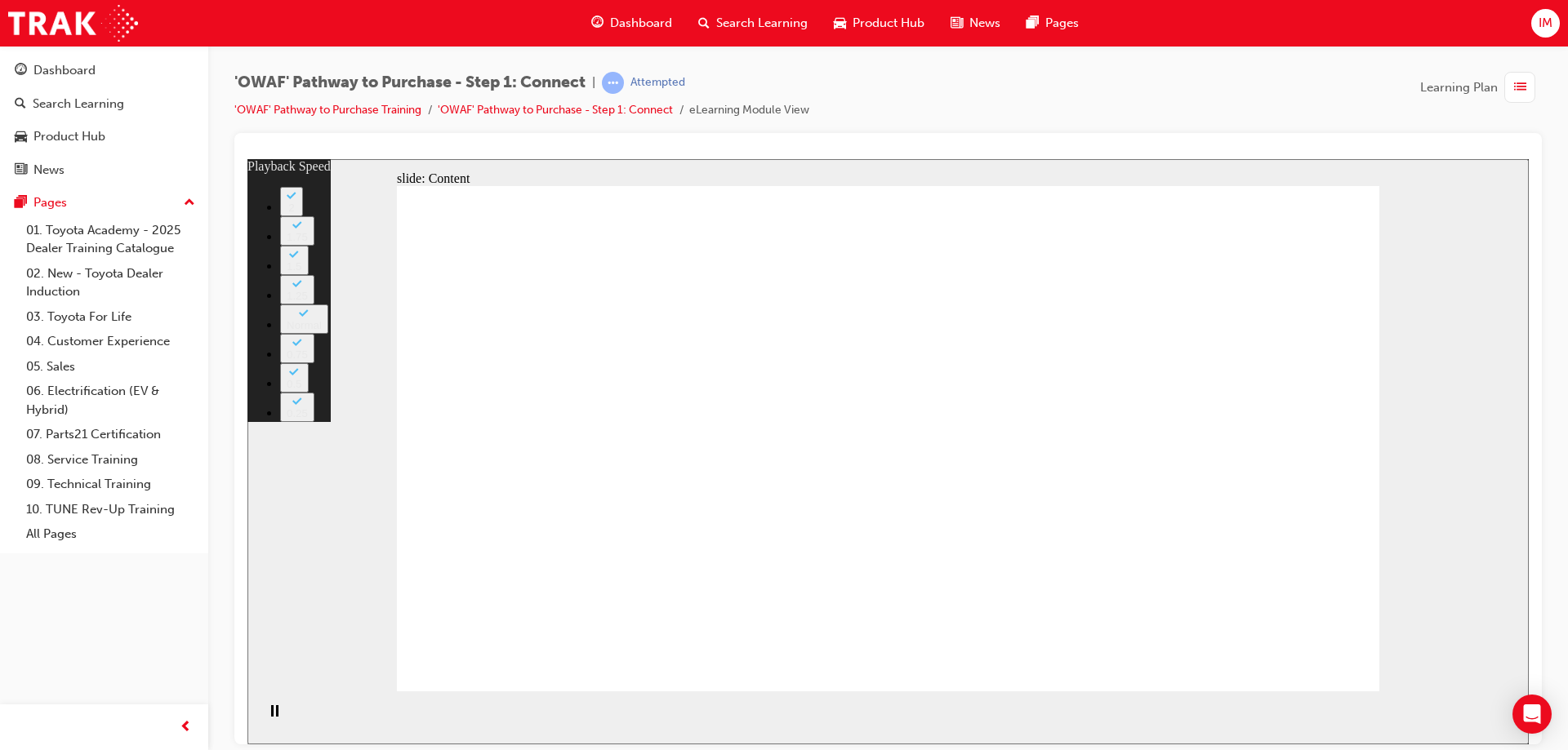
type input "6"
type input "36"
type input "6"
type input "36"
type input "6"
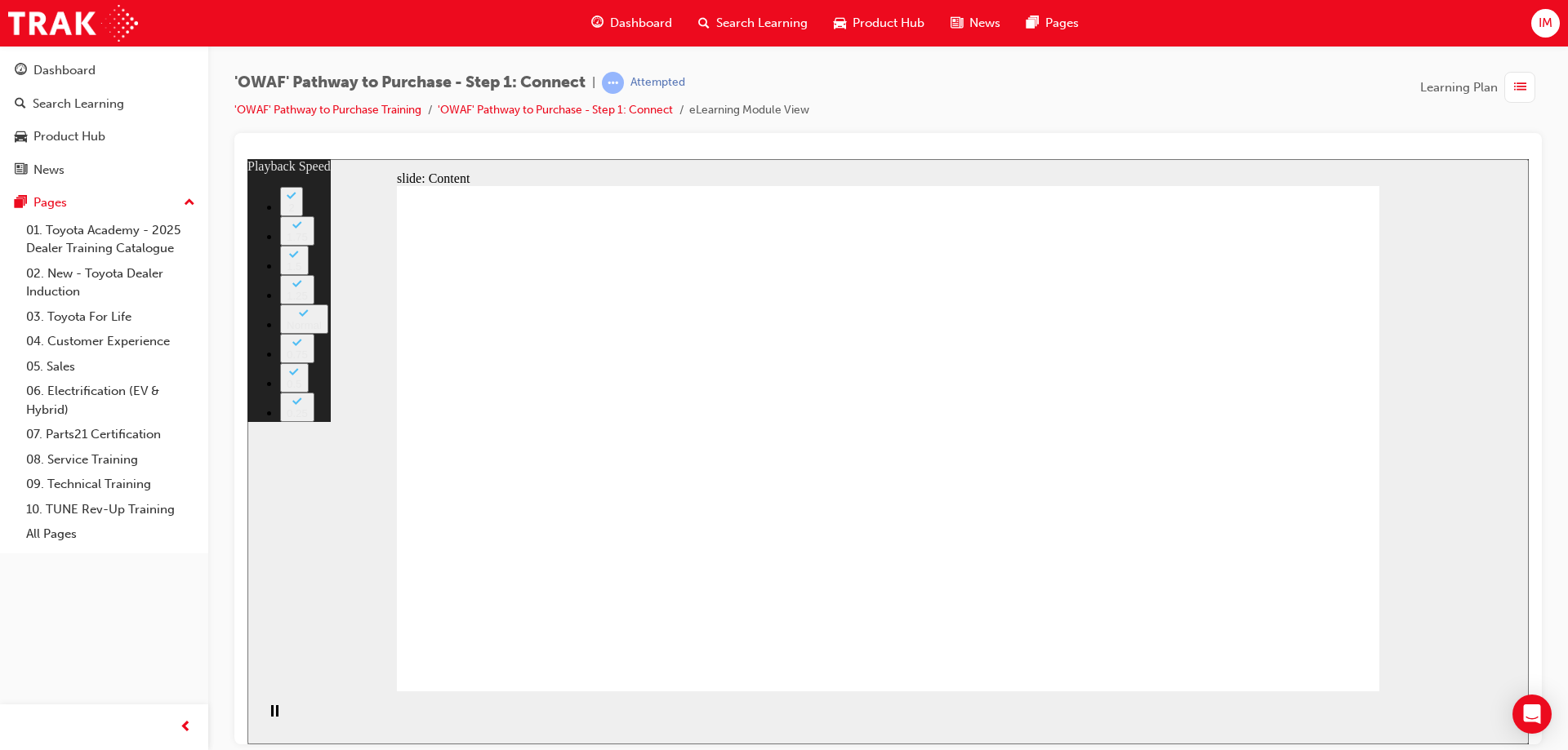
type input "37"
type input "6"
type input "37"
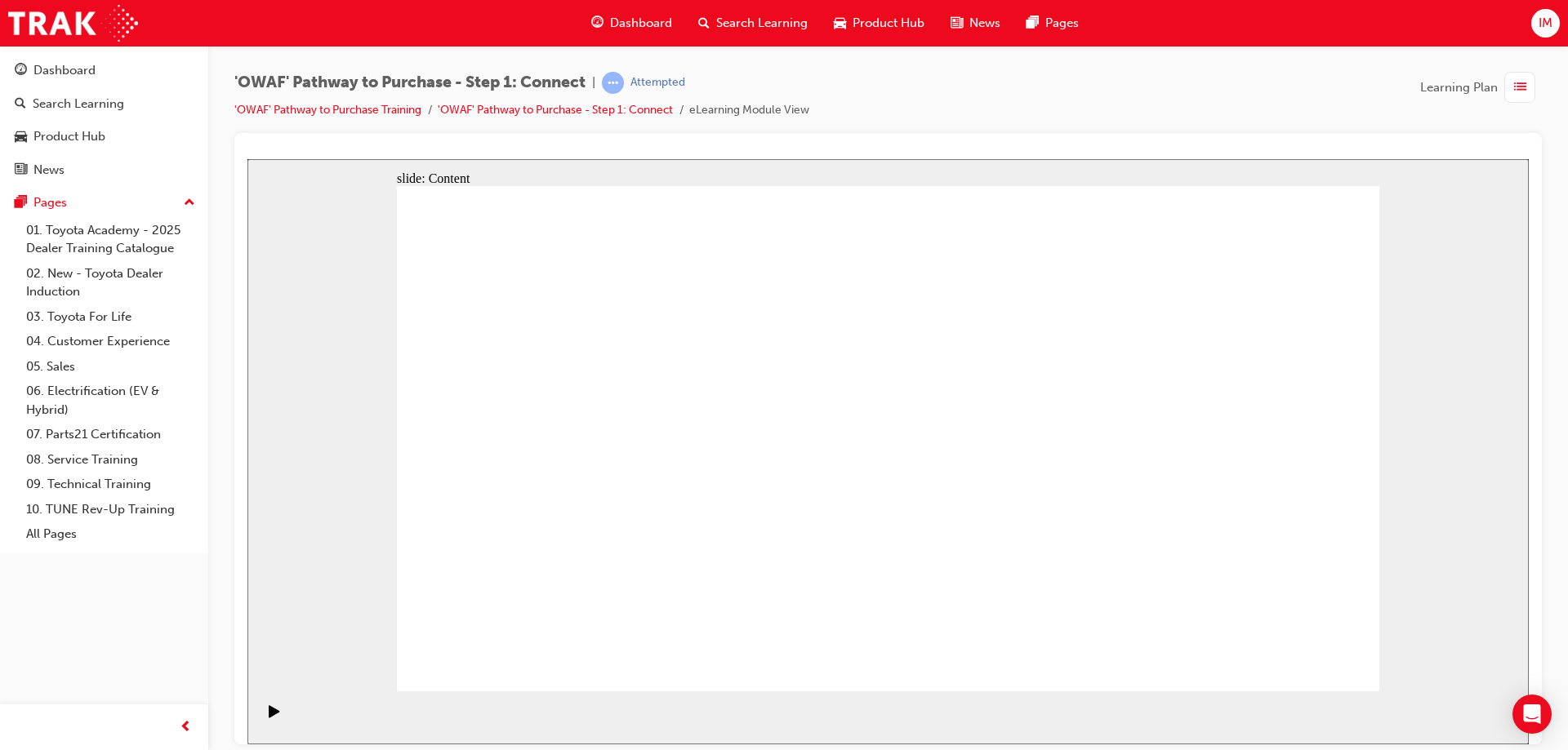
drag, startPoint x: 1342, startPoint y: 647, endPoint x: 1290, endPoint y: 656, distance: 52.8
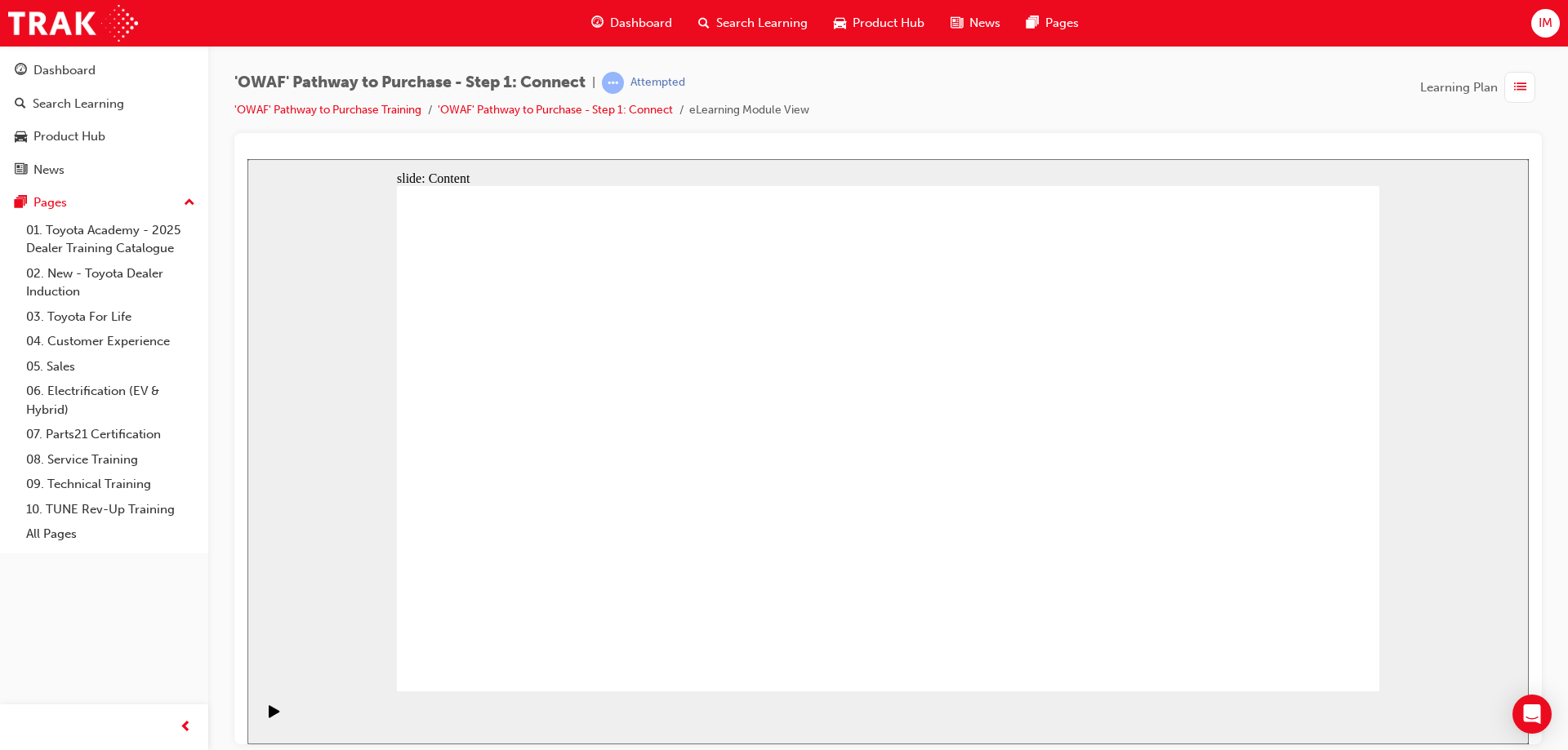
drag, startPoint x: 1281, startPoint y: 645, endPoint x: 1282, endPoint y: 655, distance: 10.0
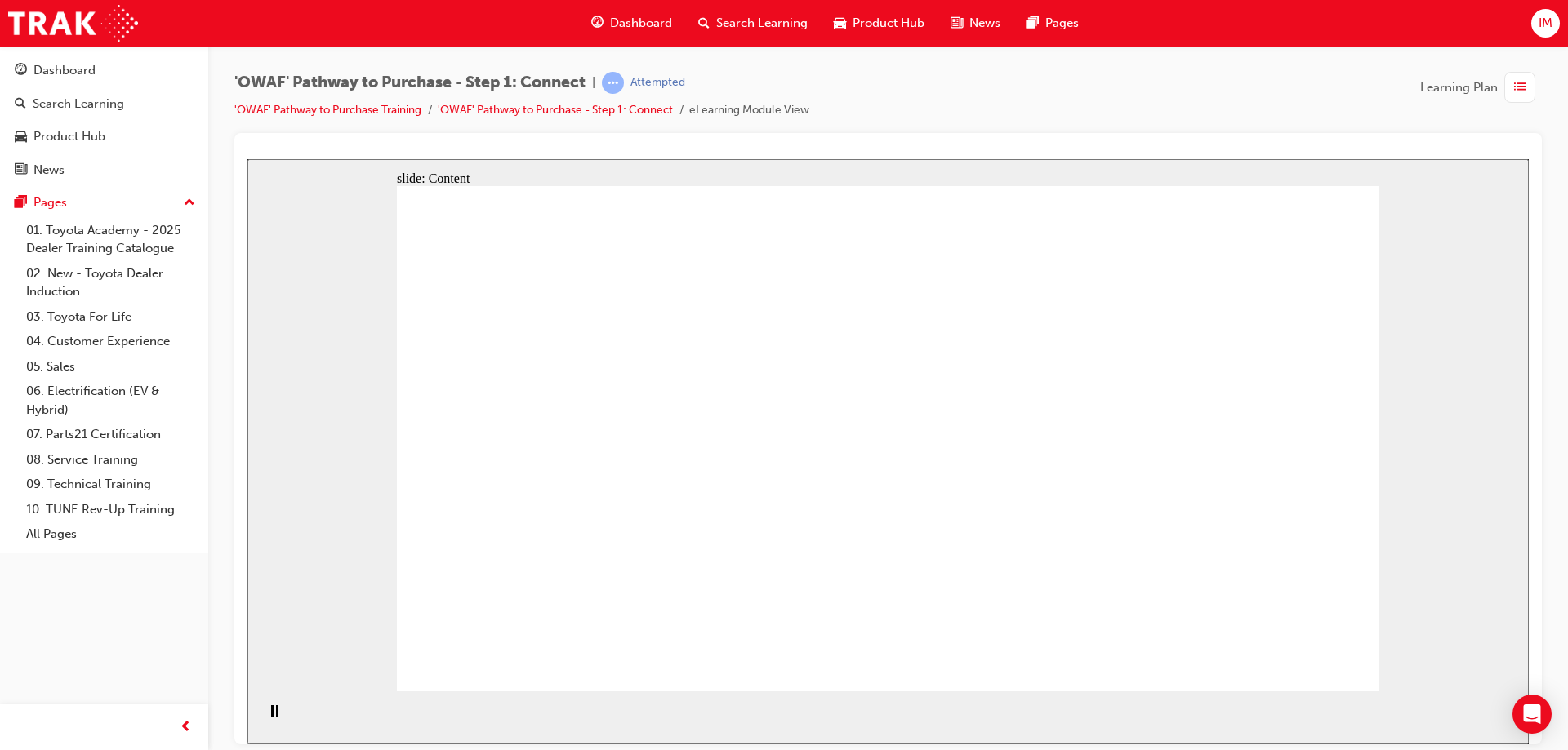
drag, startPoint x: 1217, startPoint y: 469, endPoint x: 1216, endPoint y: 480, distance: 11.0
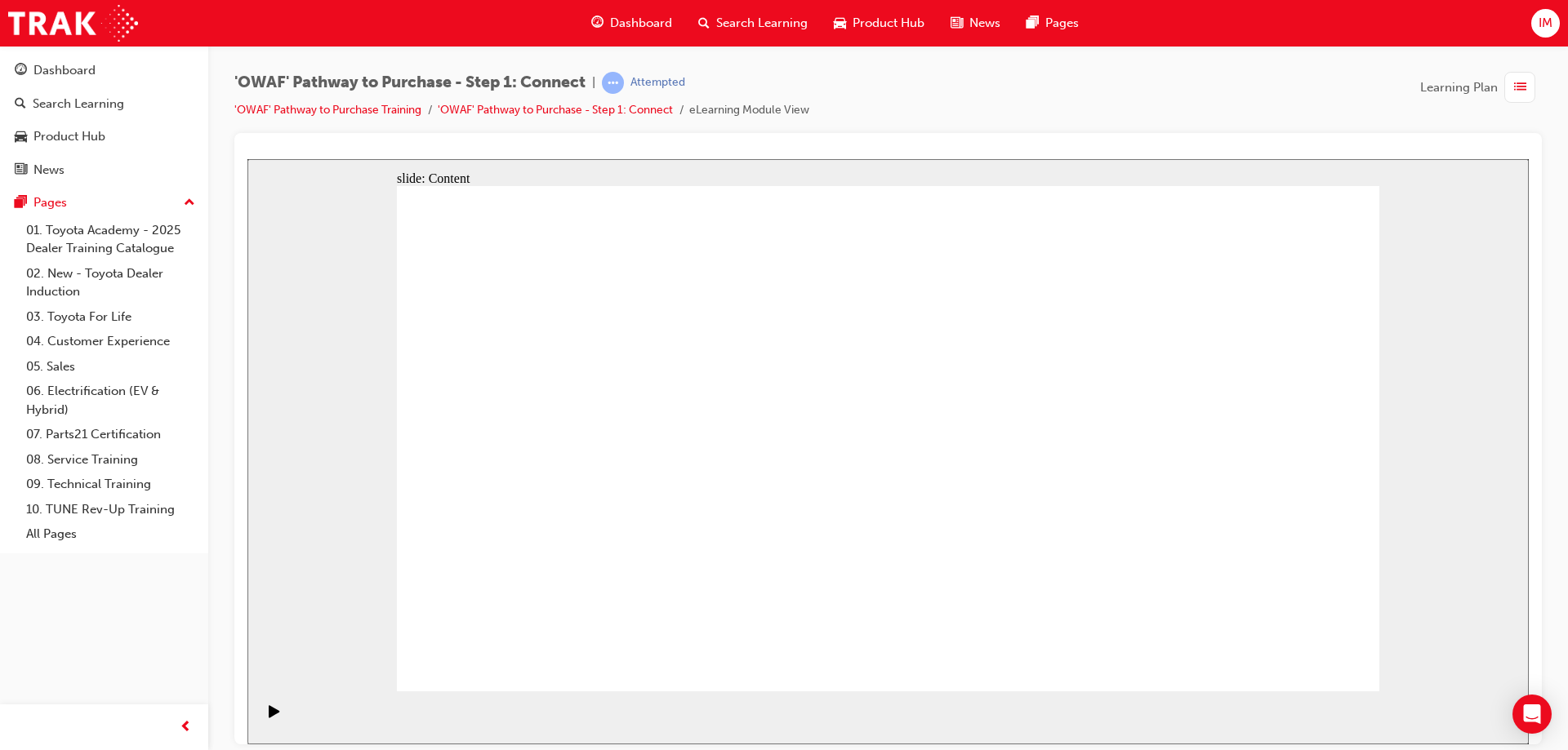
drag, startPoint x: 618, startPoint y: 566, endPoint x: 627, endPoint y: 561, distance: 10.3
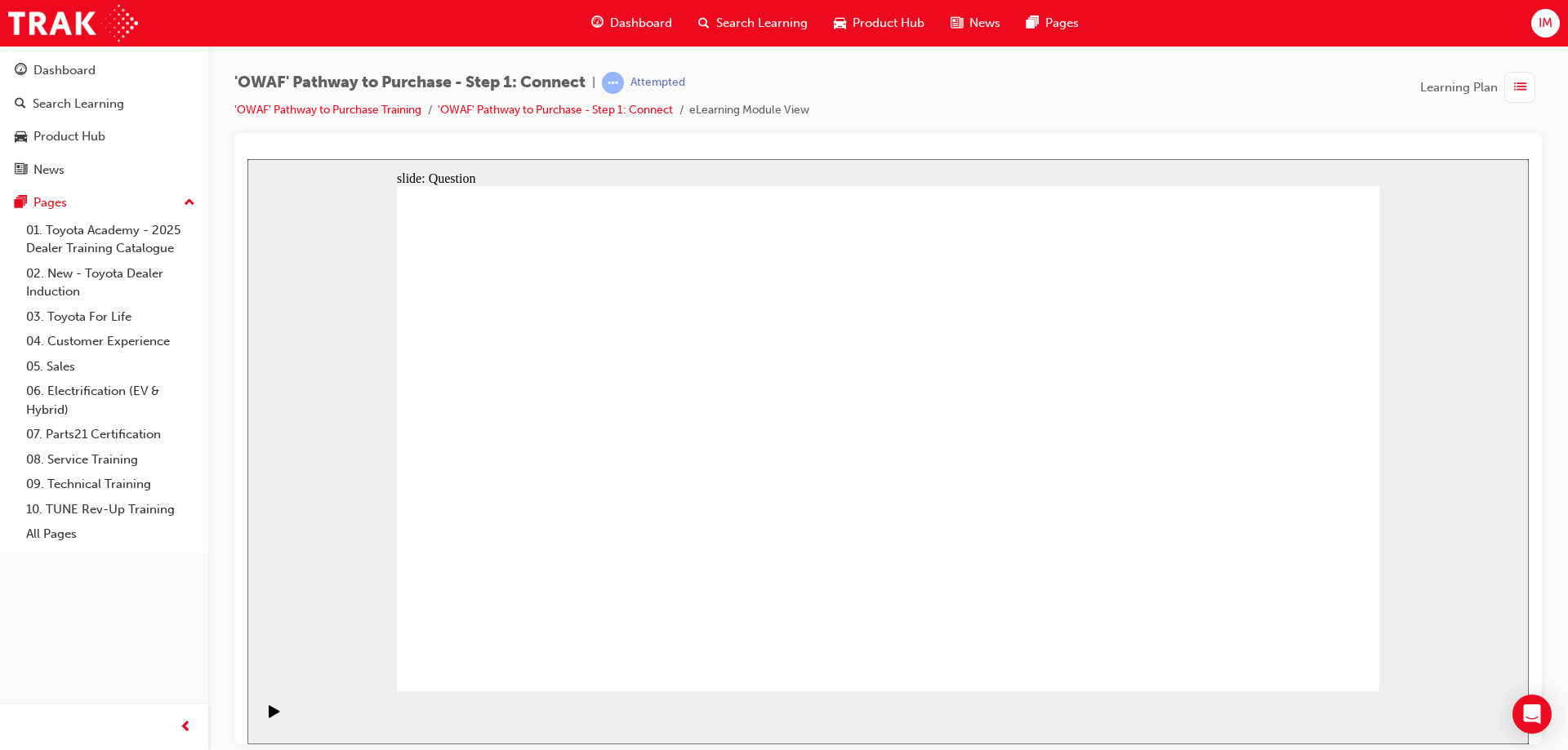
drag, startPoint x: 689, startPoint y: 614, endPoint x: 1172, endPoint y: 291, distance: 581.0
drag, startPoint x: 795, startPoint y: 585, endPoint x: 1281, endPoint y: 324, distance: 551.6
drag, startPoint x: 633, startPoint y: 484, endPoint x: 1302, endPoint y: 455, distance: 669.6
drag, startPoint x: 734, startPoint y: 493, endPoint x: 1219, endPoint y: 574, distance: 491.7
drag, startPoint x: 854, startPoint y: 486, endPoint x: 1085, endPoint y: 560, distance: 242.6
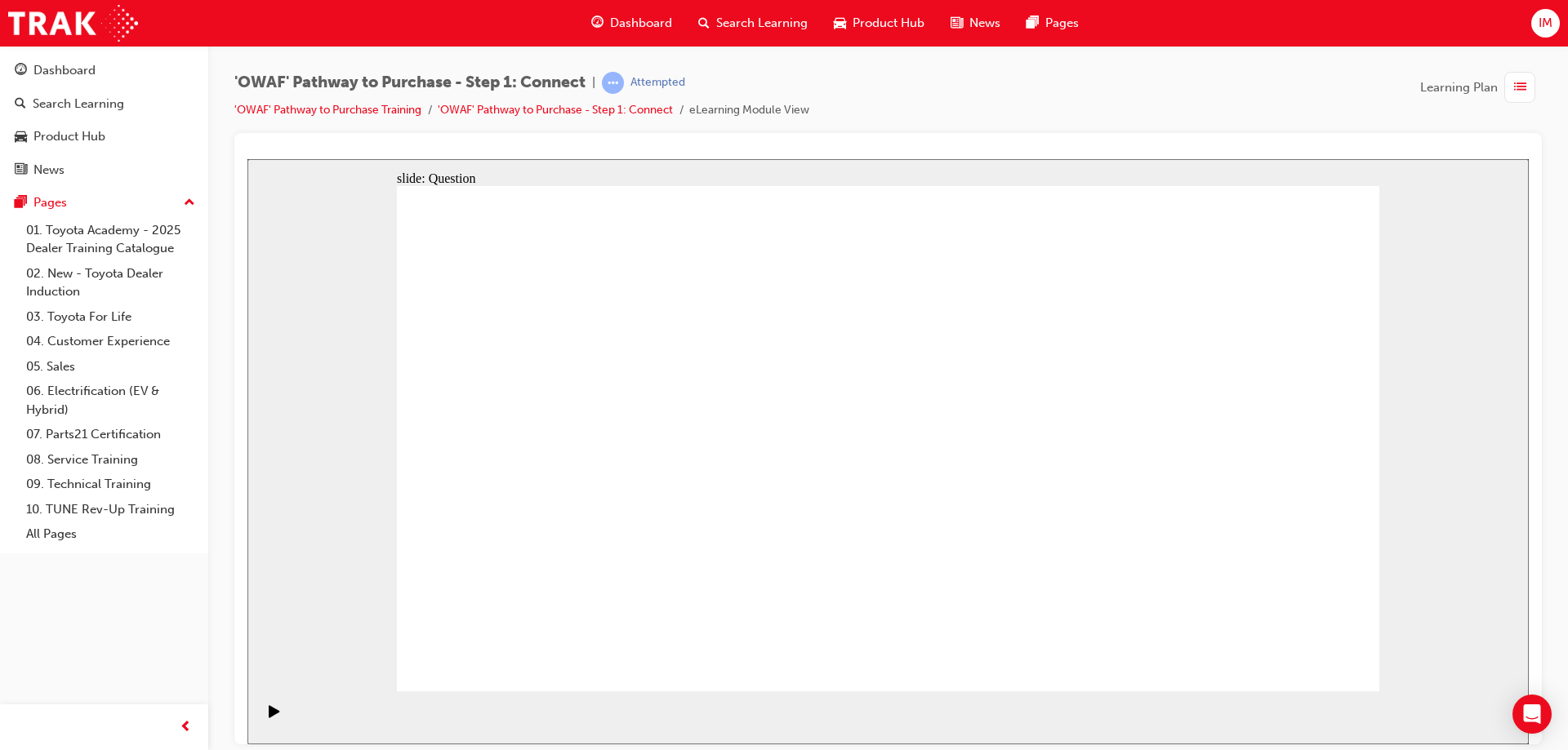
drag, startPoint x: 515, startPoint y: 485, endPoint x: 1007, endPoint y: 471, distance: 492.2
drag, startPoint x: 569, startPoint y: 584, endPoint x: 1024, endPoint y: 311, distance: 530.6
drag, startPoint x: 1258, startPoint y: 507, endPoint x: 977, endPoint y: 483, distance: 282.0
